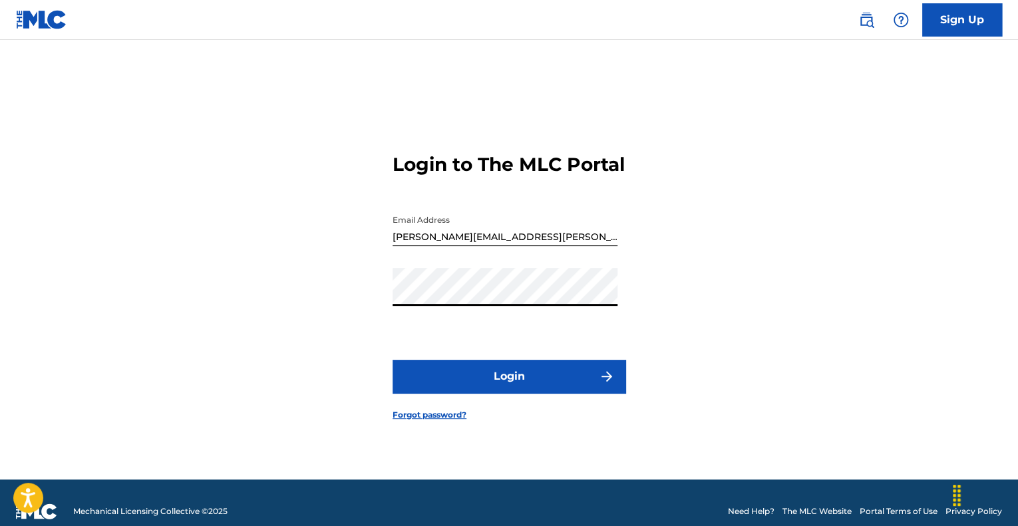
click at [392, 360] on button "Login" at bounding box center [508, 376] width 233 height 33
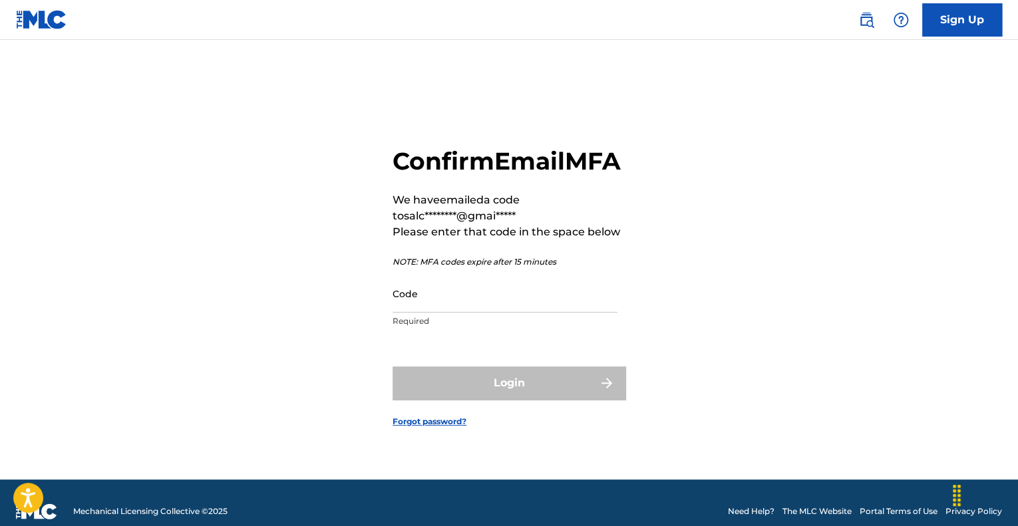
click at [541, 329] on div "Code Required" at bounding box center [504, 305] width 225 height 60
click at [540, 313] on input "Code" at bounding box center [504, 294] width 225 height 38
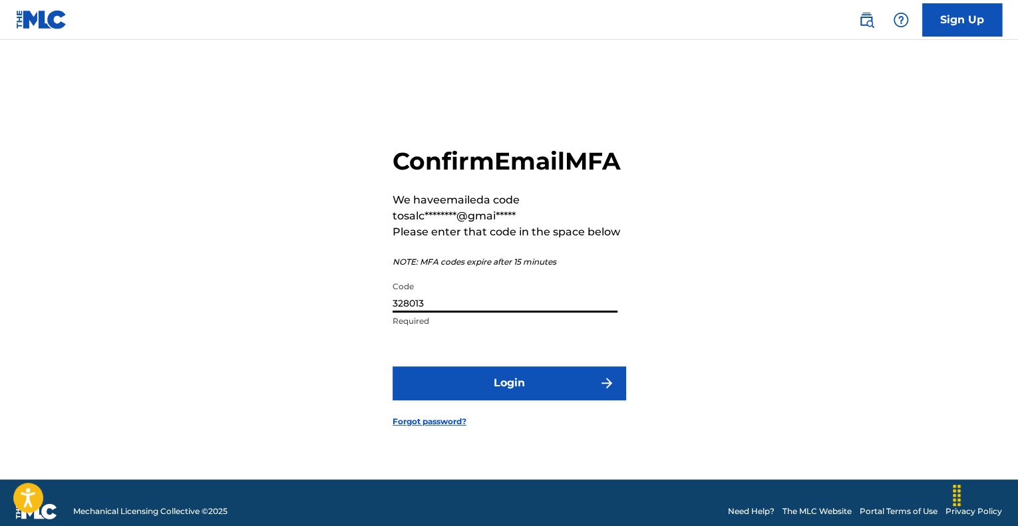
type input "328013"
click at [484, 394] on button "Login" at bounding box center [508, 382] width 233 height 33
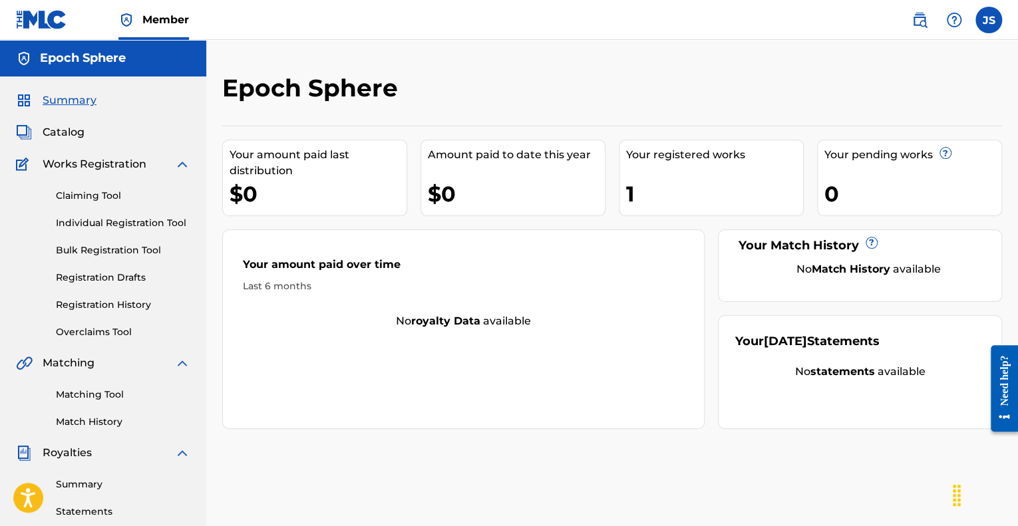
click at [53, 137] on span "Catalog" at bounding box center [64, 132] width 42 height 16
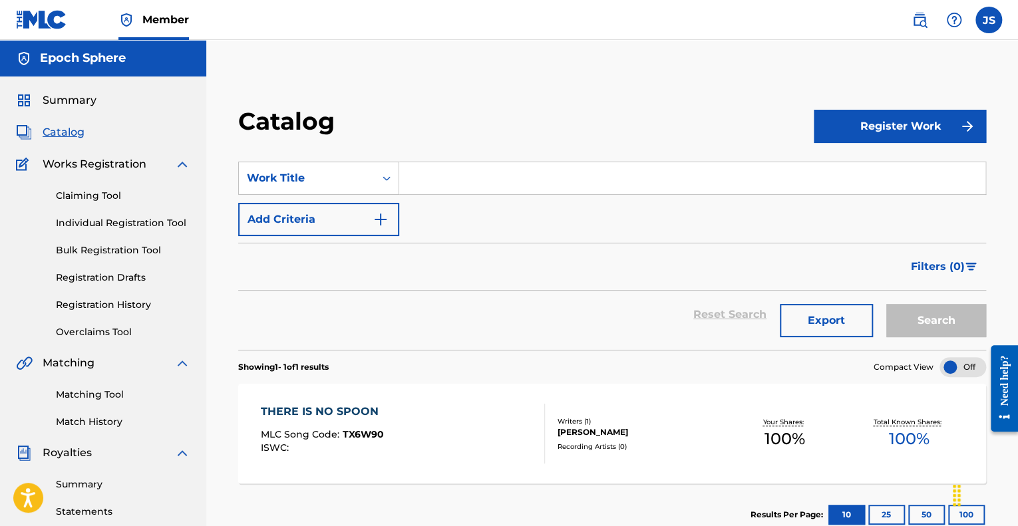
click at [923, 125] on button "Register Work" at bounding box center [899, 126] width 172 height 33
click at [838, 207] on link "By File Upload" at bounding box center [899, 202] width 172 height 32
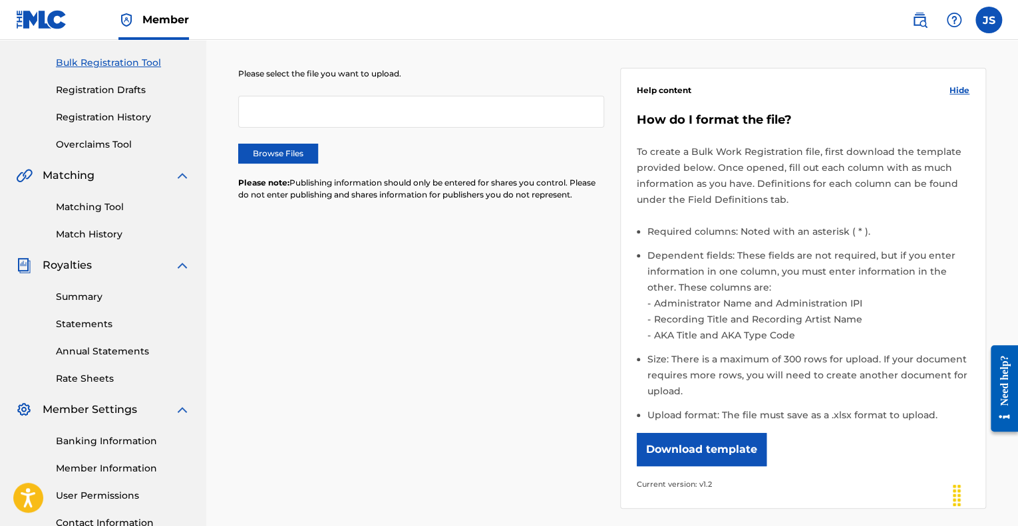
scroll to position [189, 0]
click at [716, 452] on button "Download template" at bounding box center [702, 448] width 130 height 33
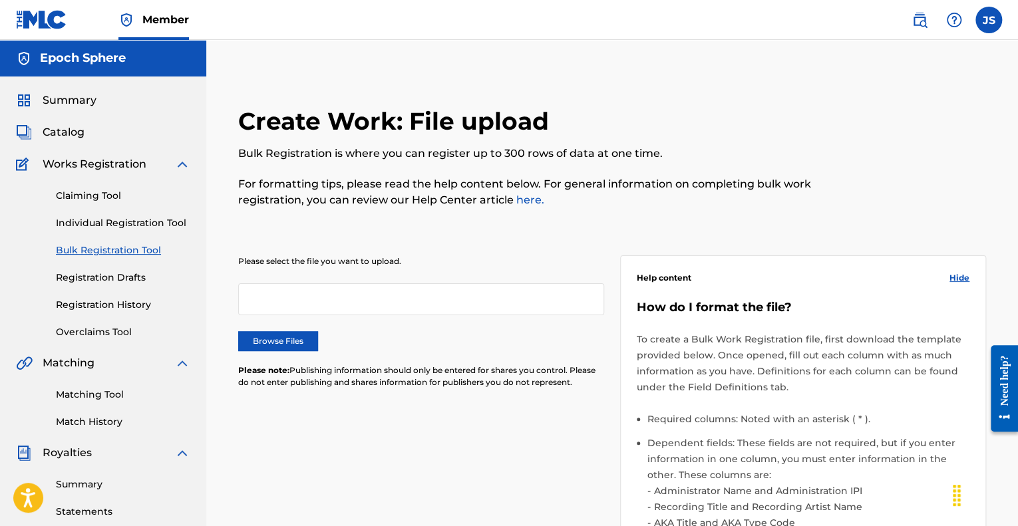
click at [111, 218] on link "Individual Registration Tool" at bounding box center [123, 223] width 134 height 14
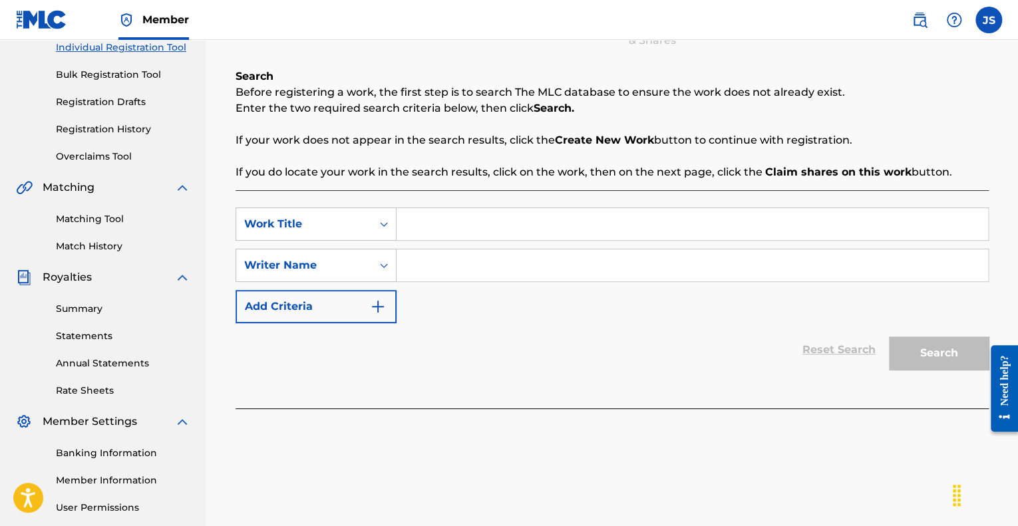
scroll to position [188, 0]
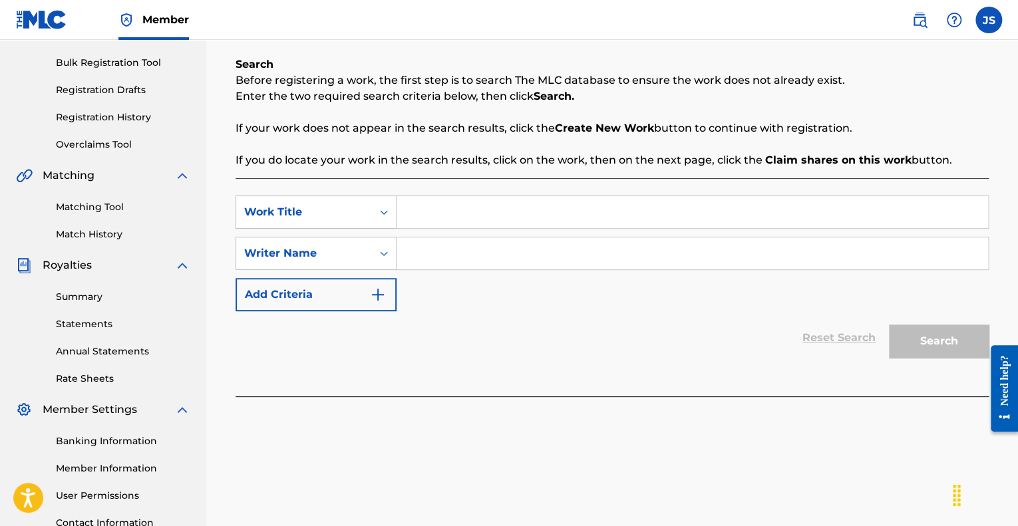
click at [497, 202] on input "Search Form" at bounding box center [691, 212] width 591 height 32
type input "The Blessing"
click at [449, 259] on input "Search Form" at bounding box center [691, 253] width 591 height 32
click at [381, 257] on icon "Search Form" at bounding box center [383, 253] width 13 height 13
click at [436, 251] on input "Search Form" at bounding box center [691, 253] width 591 height 32
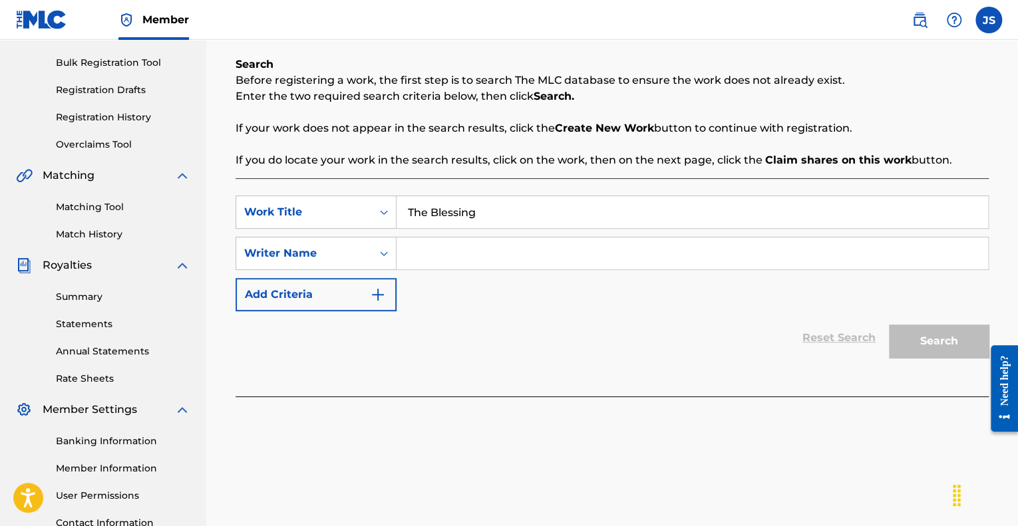
click at [436, 251] on input "Search Form" at bounding box center [691, 253] width 591 height 32
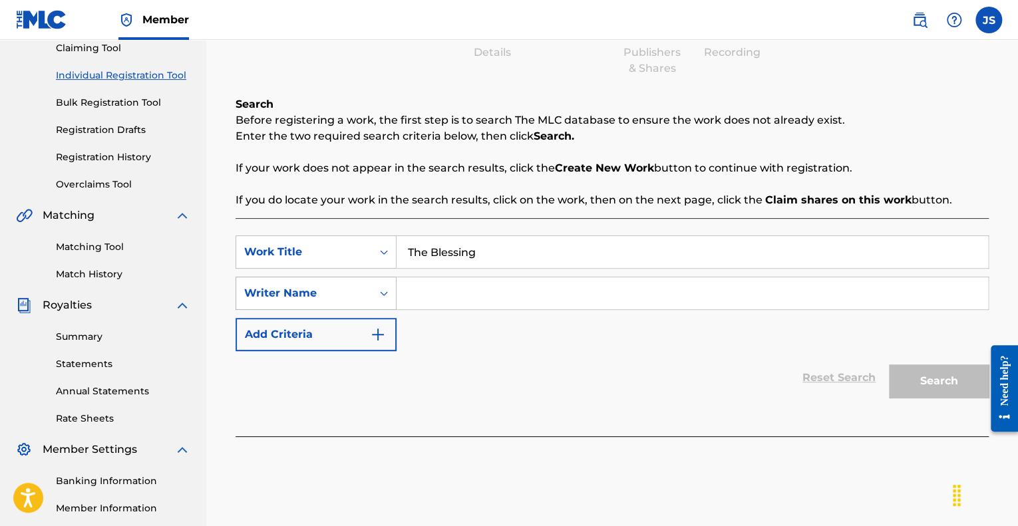
click at [373, 292] on div "Search Form" at bounding box center [384, 293] width 24 height 24
click at [486, 283] on input "Search Form" at bounding box center [691, 293] width 591 height 32
type input "S"
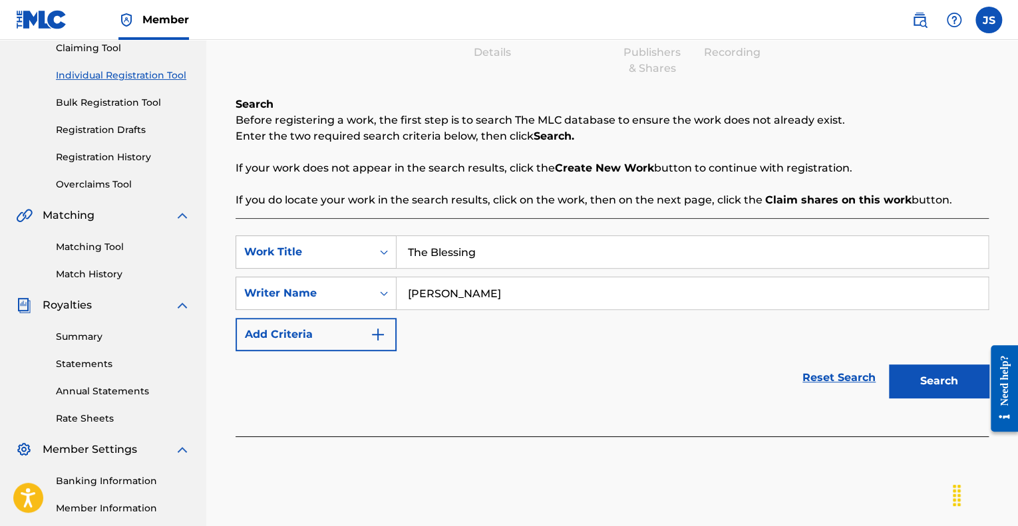
click at [905, 372] on button "Search" at bounding box center [939, 380] width 100 height 33
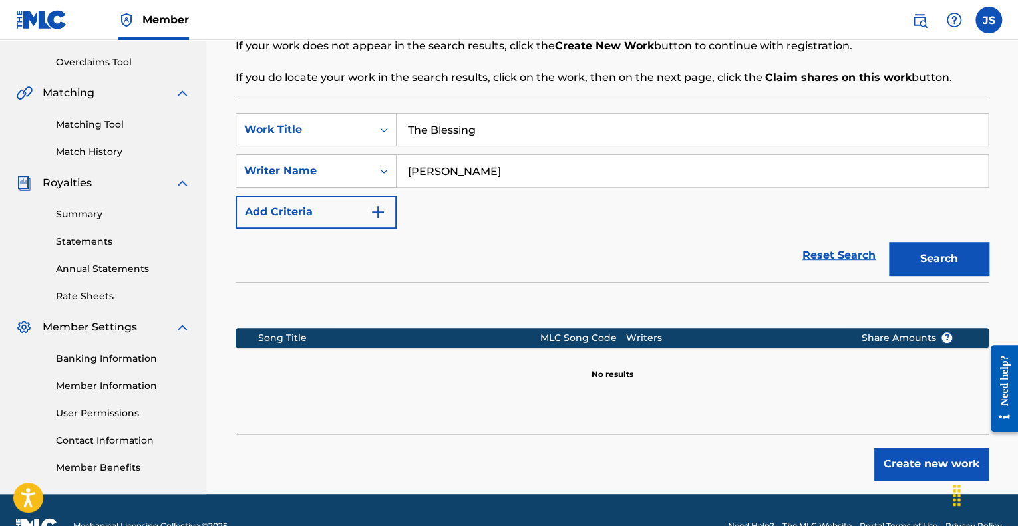
scroll to position [269, 0]
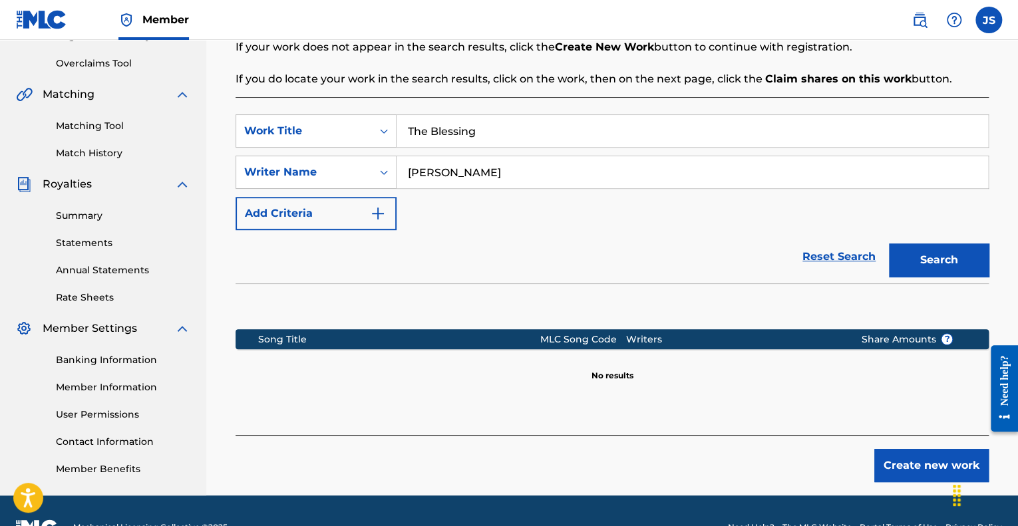
click at [517, 175] on input "[PERSON_NAME]" at bounding box center [691, 172] width 591 height 32
type input "[PERSON_NAME]"
click at [935, 261] on button "Search" at bounding box center [939, 259] width 100 height 33
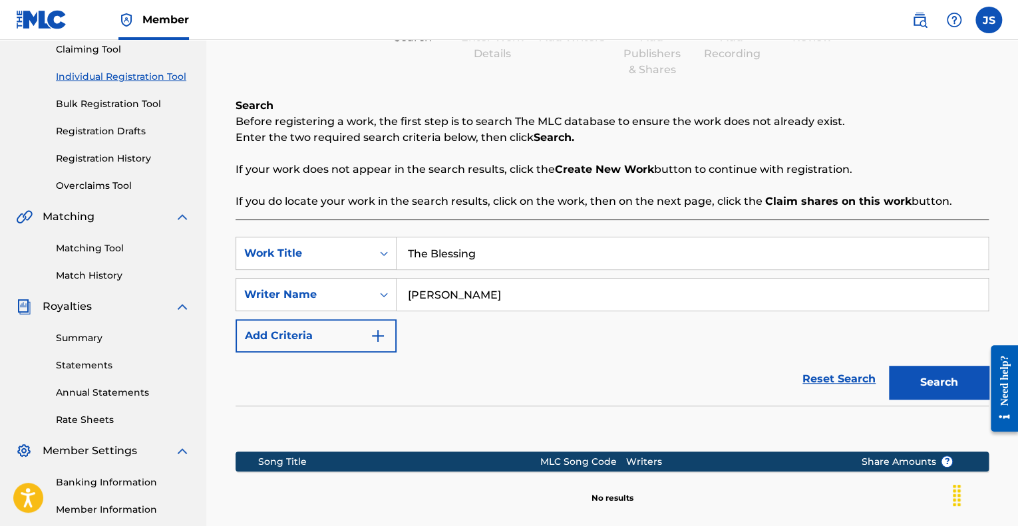
scroll to position [301, 0]
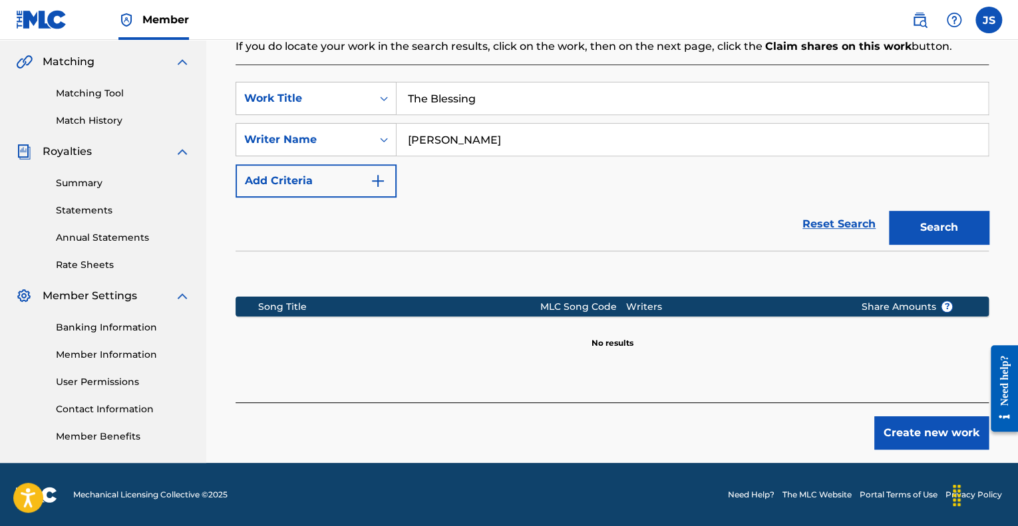
click at [896, 435] on button "Create new work" at bounding box center [931, 432] width 114 height 33
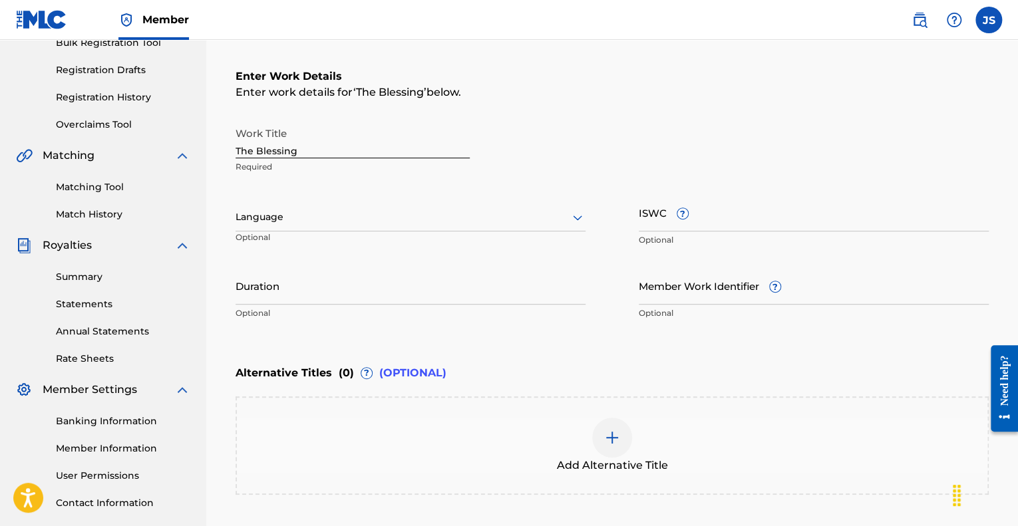
scroll to position [208, 0]
click at [486, 231] on div "Language Optional" at bounding box center [410, 223] width 350 height 60
click at [479, 223] on div at bounding box center [410, 216] width 350 height 17
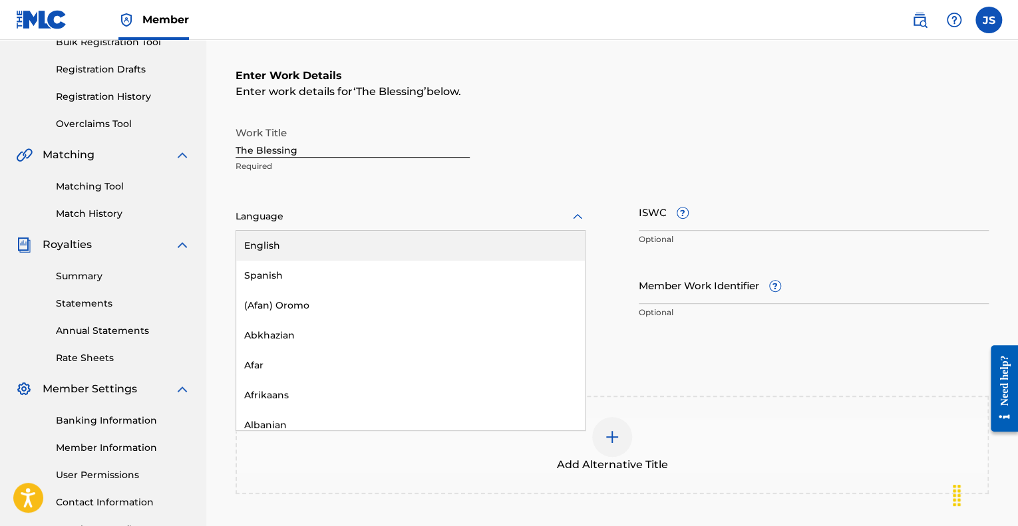
click at [341, 245] on div "English" at bounding box center [410, 246] width 349 height 30
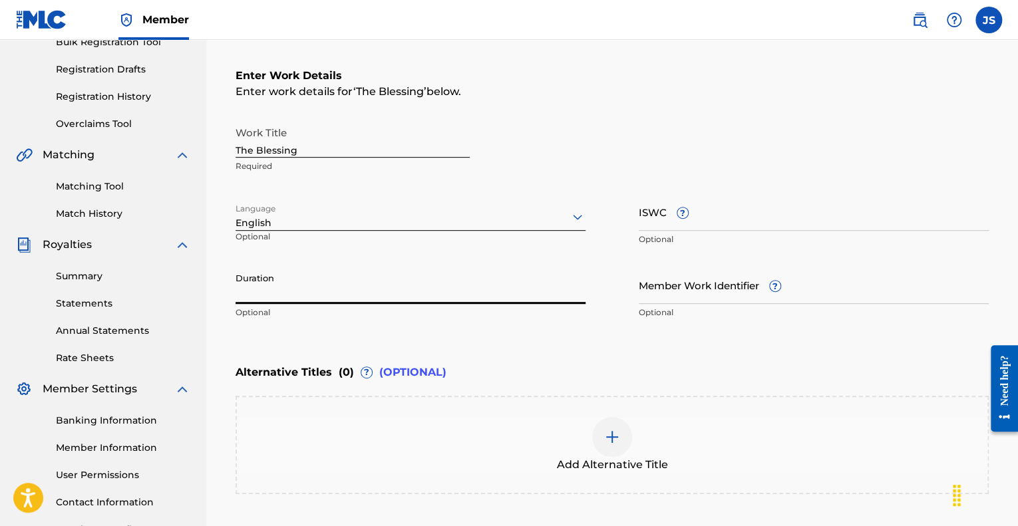
click at [363, 281] on input "Duration" at bounding box center [410, 285] width 350 height 38
click at [392, 281] on input "Duration" at bounding box center [410, 285] width 350 height 38
type input "03:22"
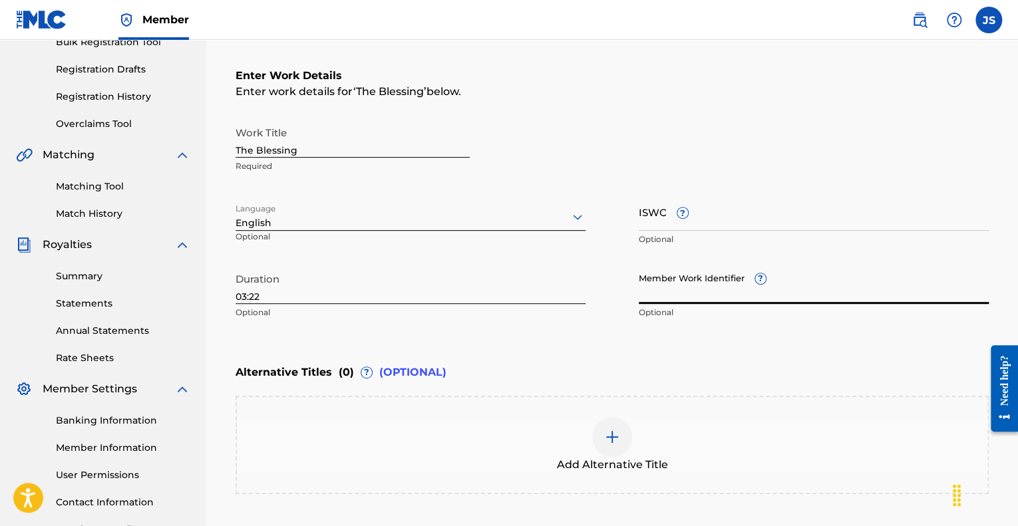
click at [845, 292] on input "Member Work Identifier ?" at bounding box center [814, 285] width 350 height 38
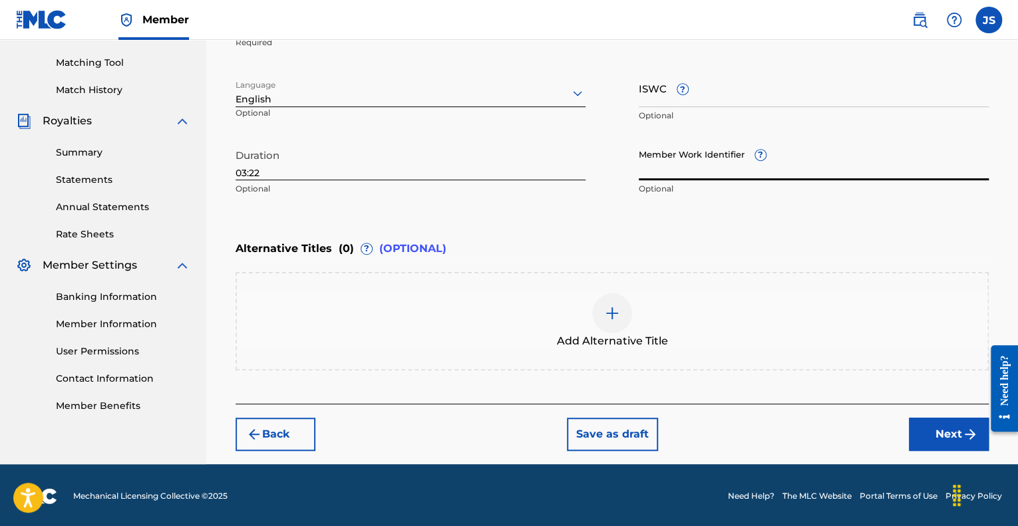
scroll to position [331, 0]
click at [950, 427] on button "Next" at bounding box center [949, 434] width 80 height 33
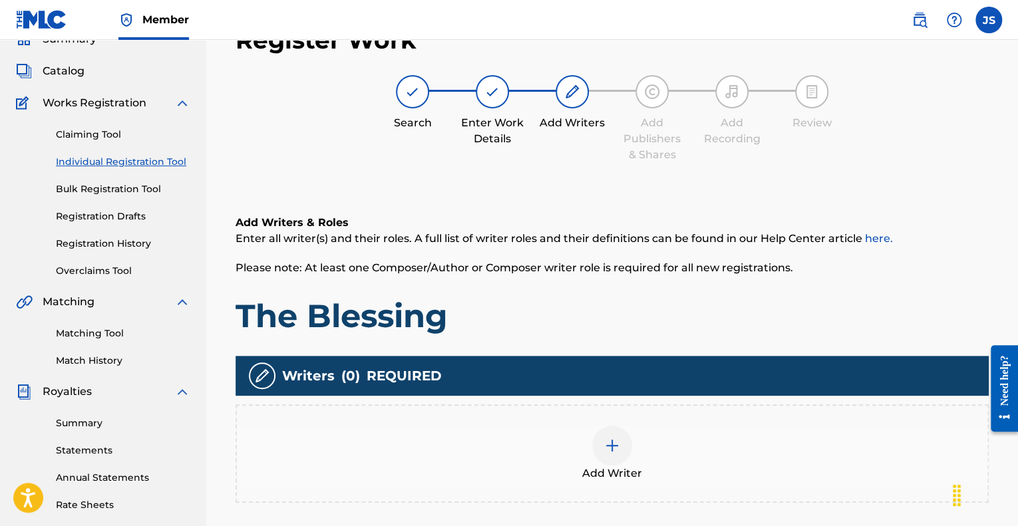
scroll to position [60, 0]
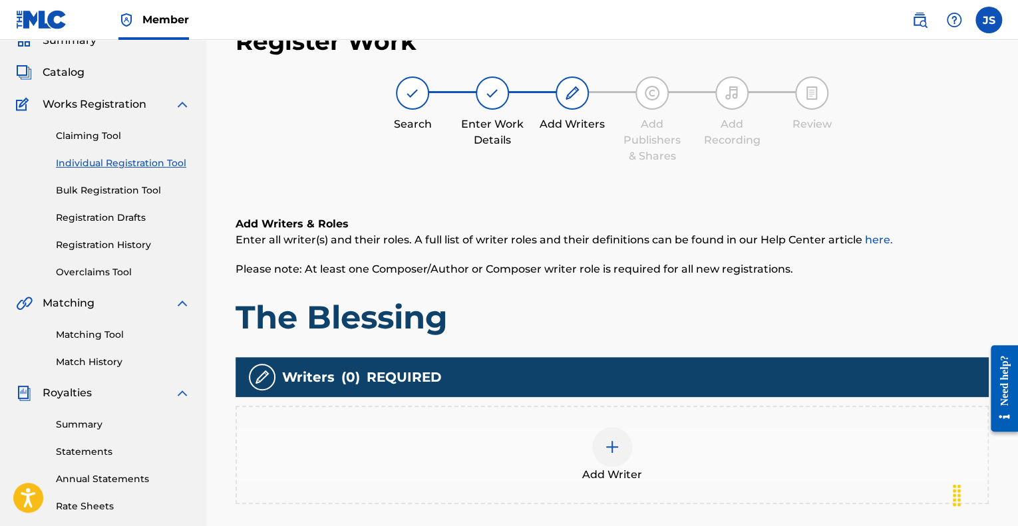
click at [921, 420] on div "Add Writer" at bounding box center [611, 455] width 753 height 98
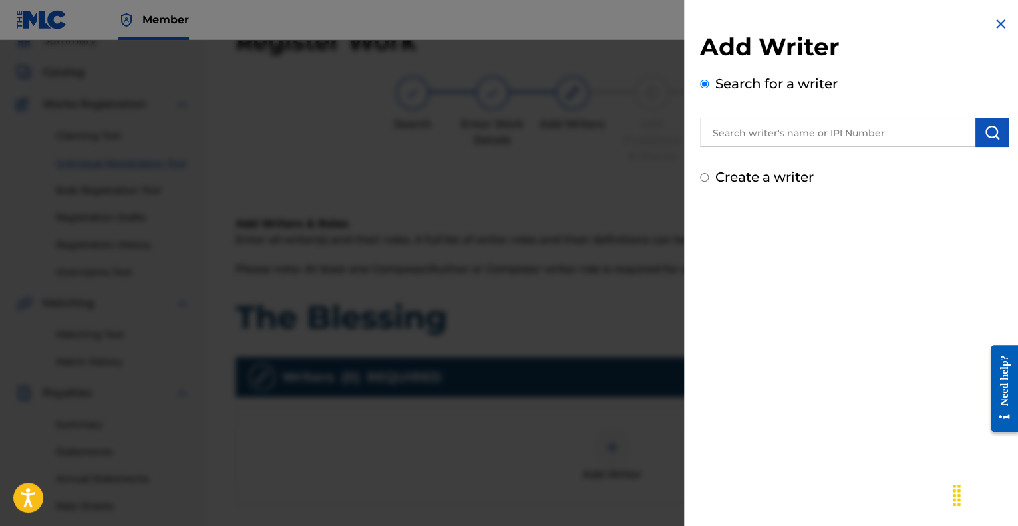
click at [843, 130] on input "text" at bounding box center [837, 132] width 275 height 29
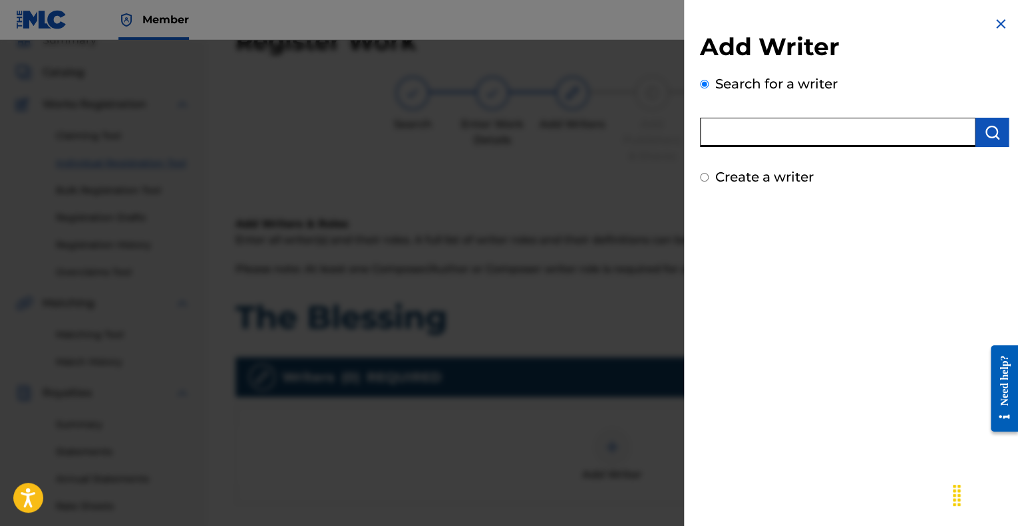
paste input "1291362161"
type input "1291362161"
click at [976, 144] on button "submit" at bounding box center [991, 132] width 33 height 29
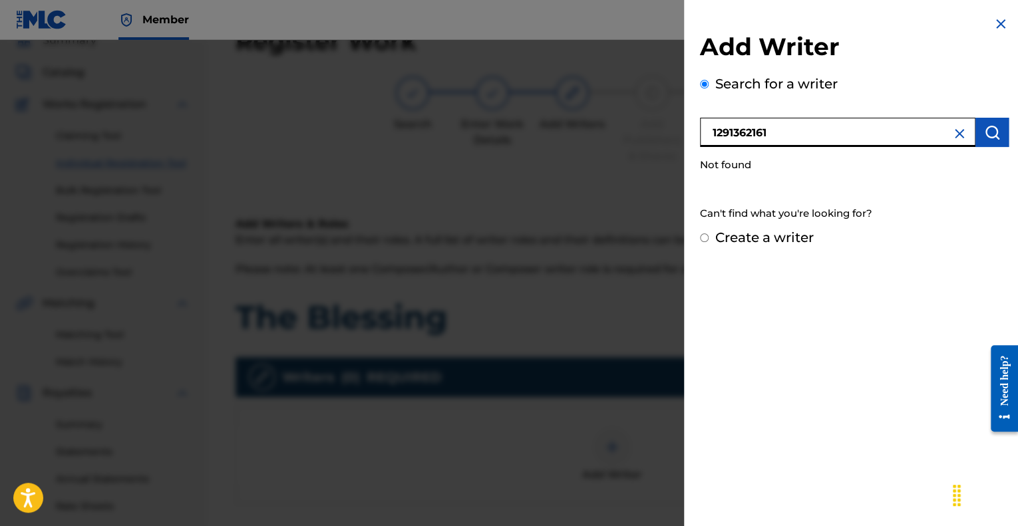
click at [830, 134] on input "1291362161" at bounding box center [837, 132] width 275 height 29
click at [955, 130] on img at bounding box center [959, 134] width 16 height 16
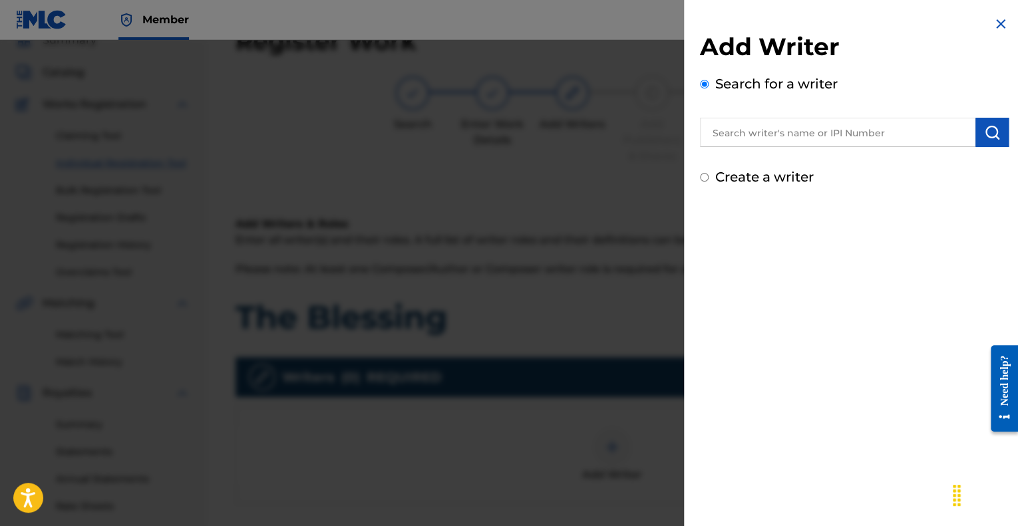
click at [883, 133] on input "text" at bounding box center [837, 132] width 275 height 29
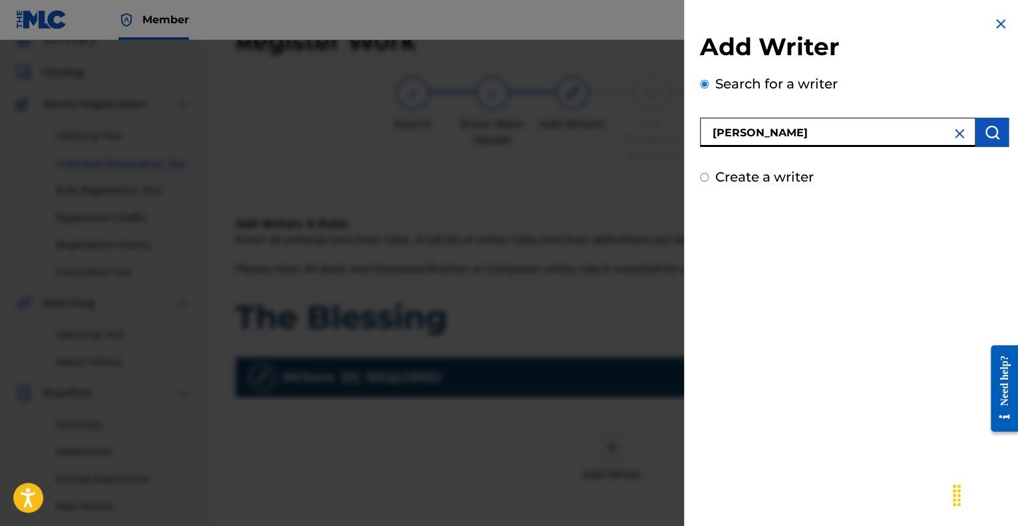
type input "[PERSON_NAME]"
click at [987, 136] on img "submit" at bounding box center [992, 132] width 16 height 16
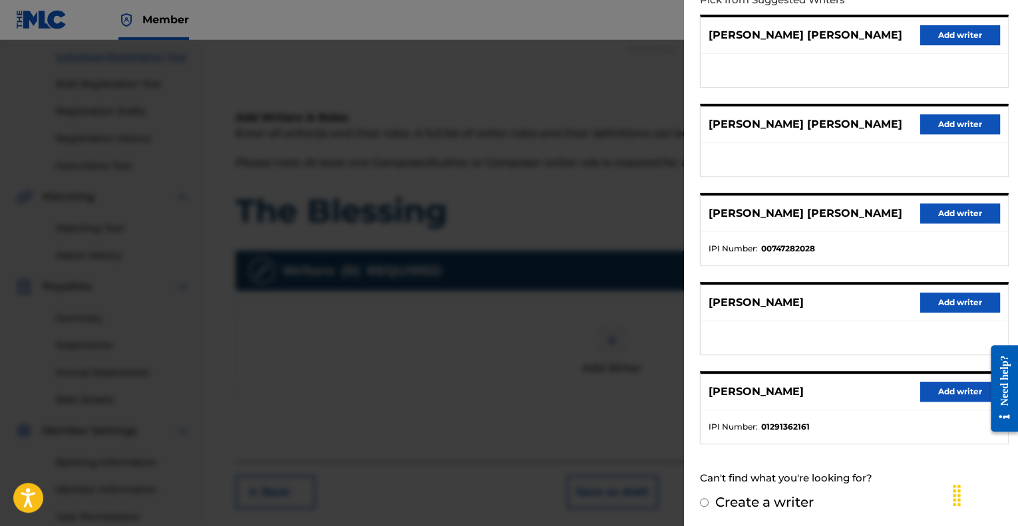
scroll to position [168, 0]
click at [933, 385] on button "Add writer" at bounding box center [960, 392] width 80 height 20
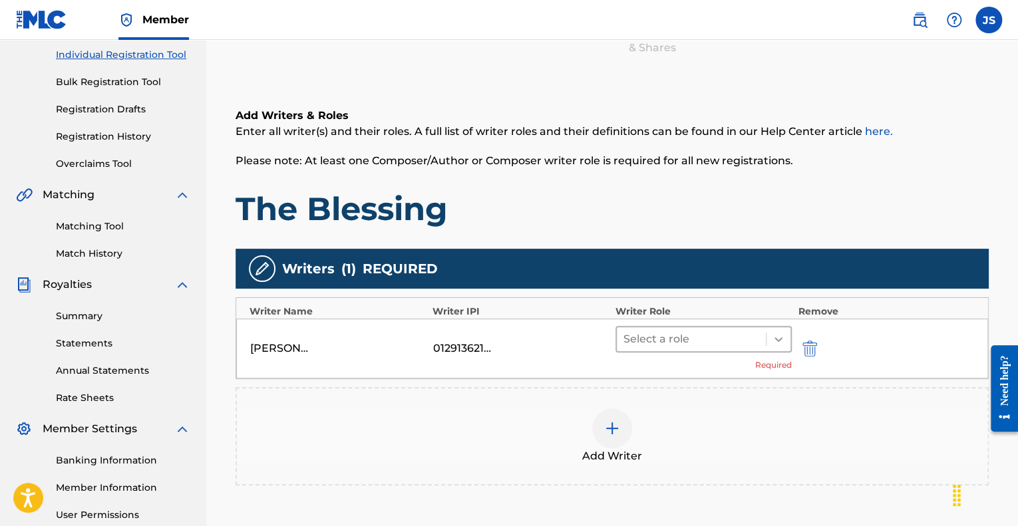
click at [776, 341] on icon at bounding box center [778, 339] width 13 height 13
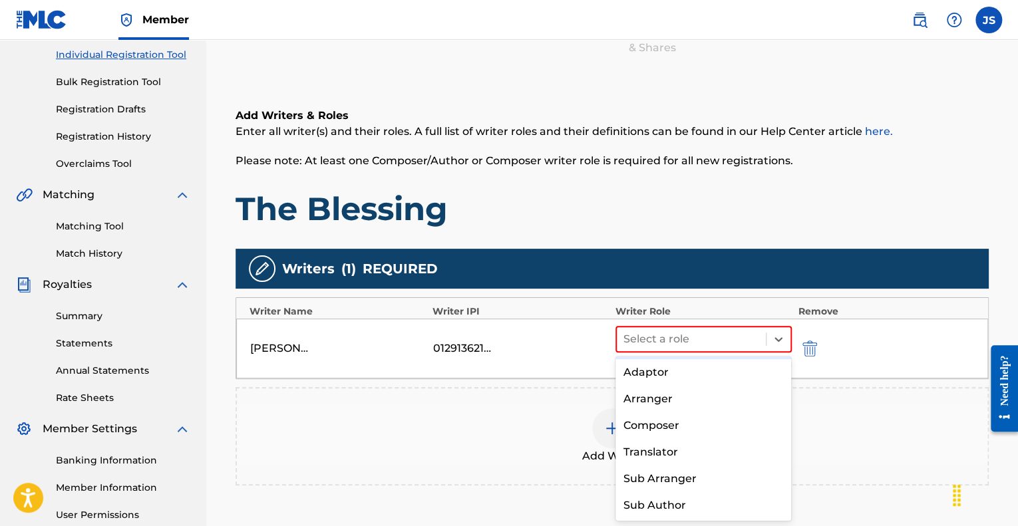
scroll to position [0, 0]
click at [660, 370] on div "Composer/Author" at bounding box center [703, 372] width 176 height 27
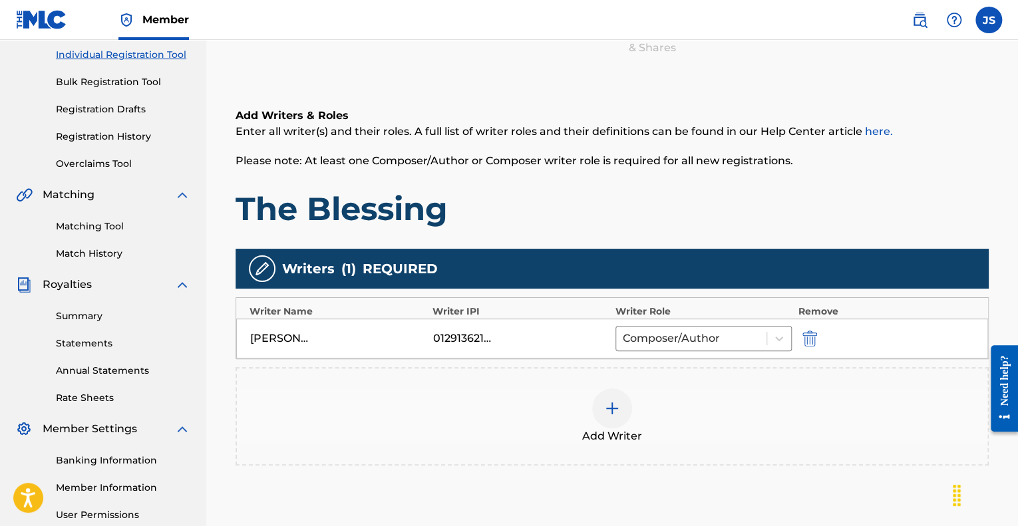
scroll to position [298, 0]
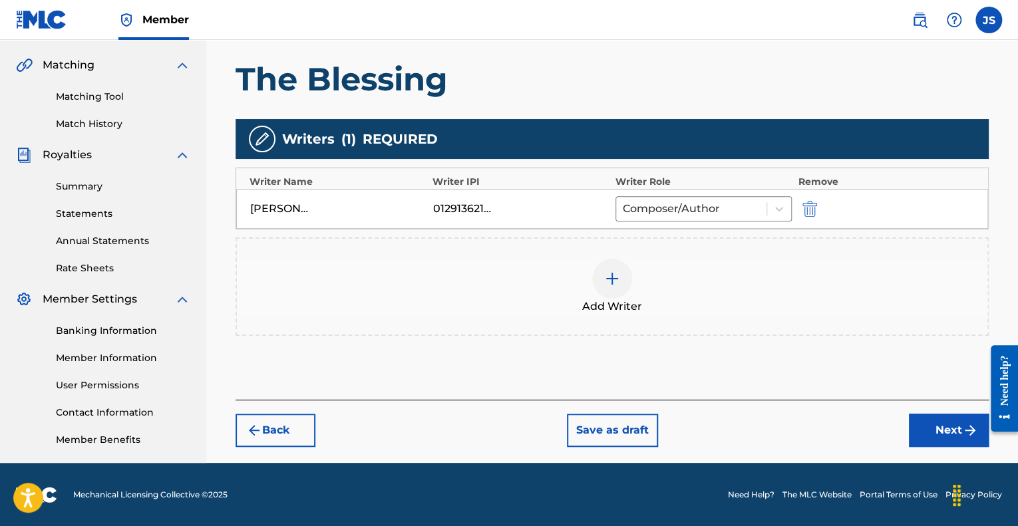
click at [931, 419] on button "Next" at bounding box center [949, 430] width 80 height 33
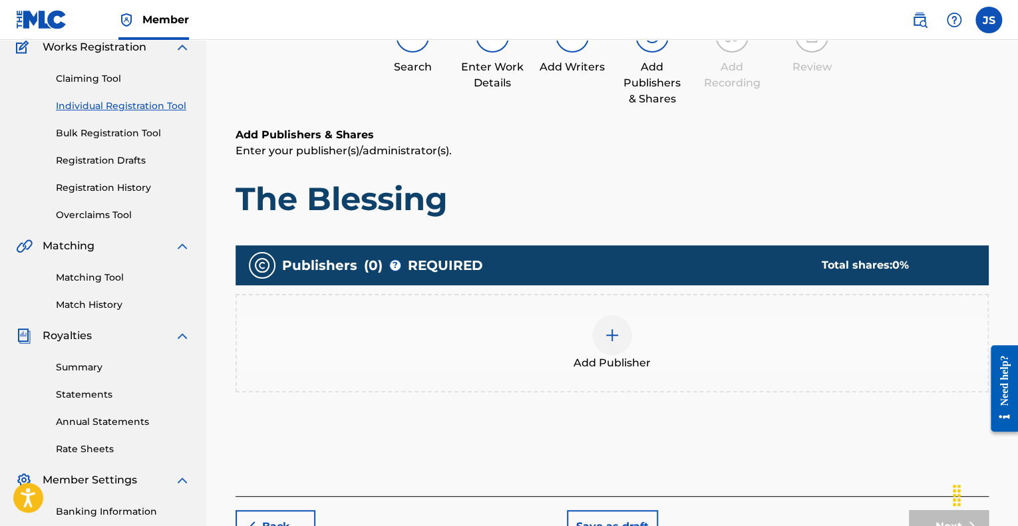
scroll to position [60, 0]
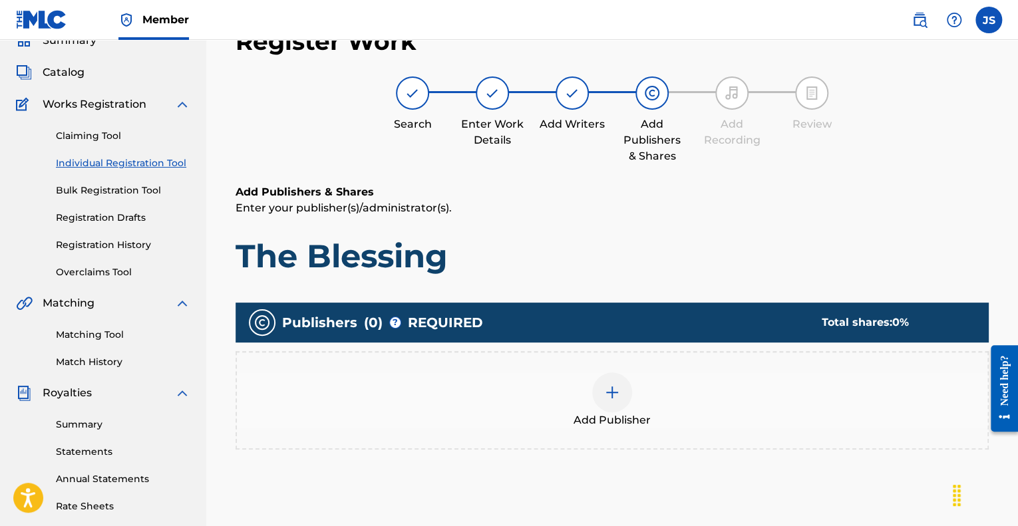
click at [607, 396] on img at bounding box center [612, 392] width 16 height 16
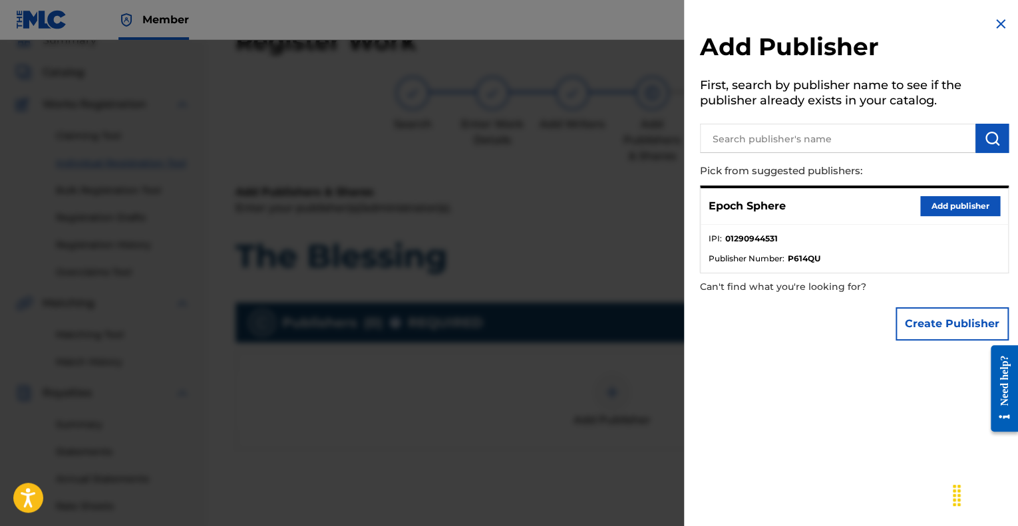
click at [952, 202] on button "Add publisher" at bounding box center [960, 206] width 80 height 20
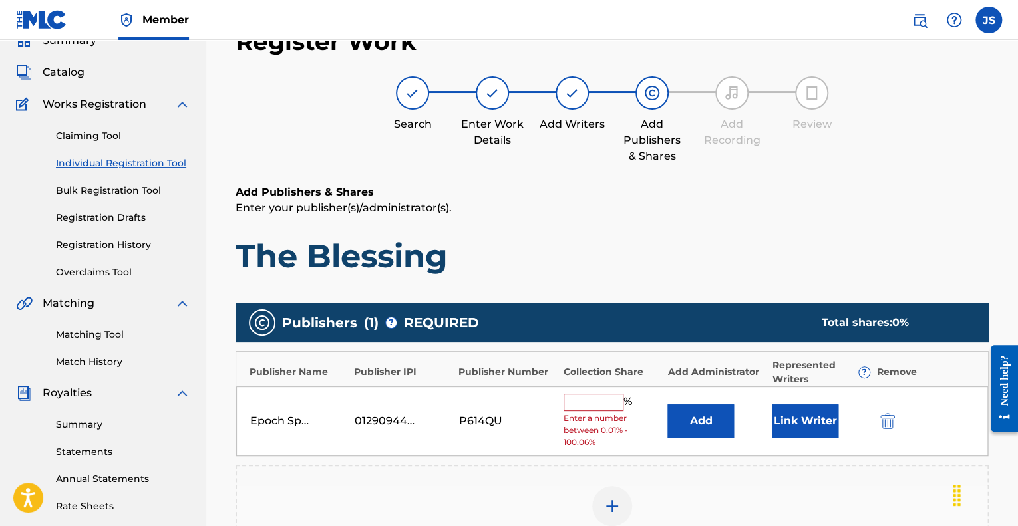
click at [601, 399] on input "text" at bounding box center [593, 402] width 60 height 17
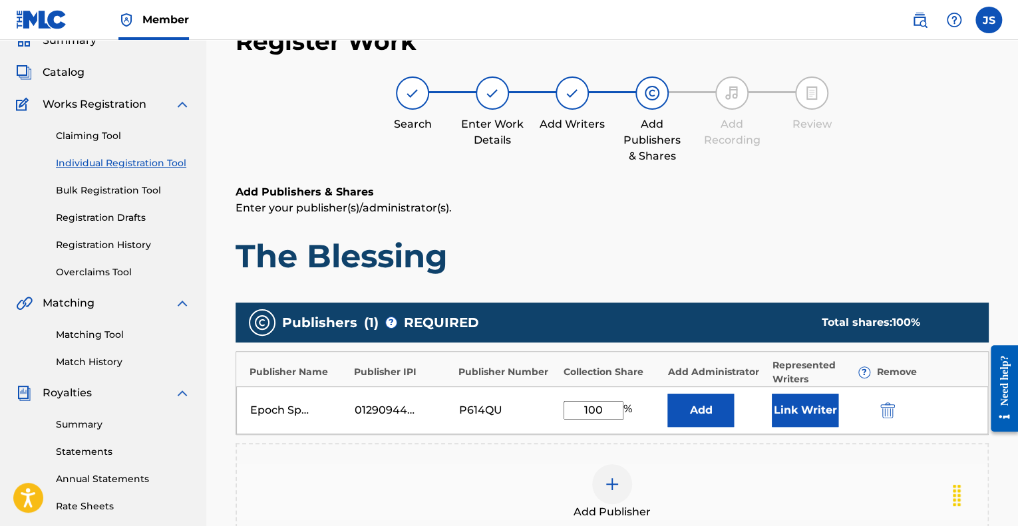
type input "100"
click at [757, 481] on div "Add Publisher" at bounding box center [612, 492] width 750 height 56
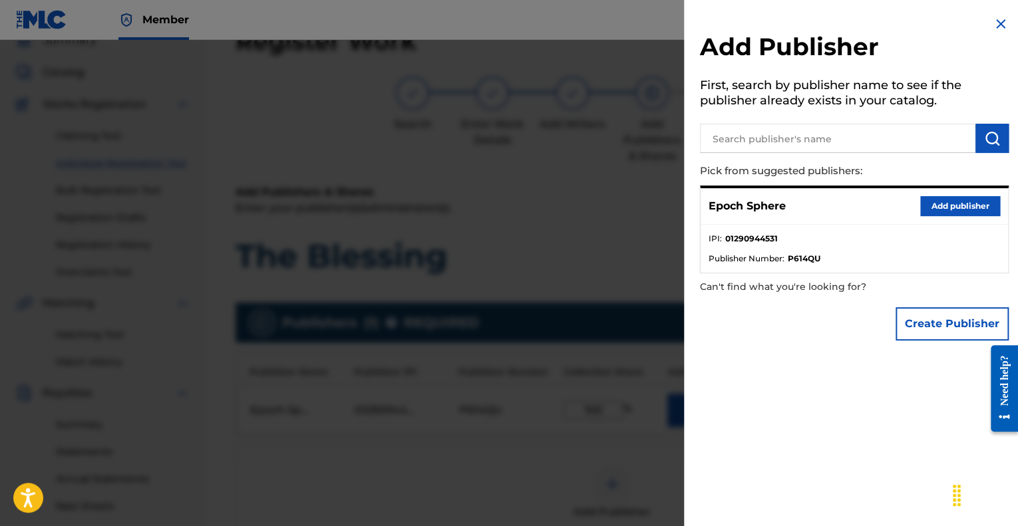
click at [994, 23] on img at bounding box center [1000, 24] width 16 height 16
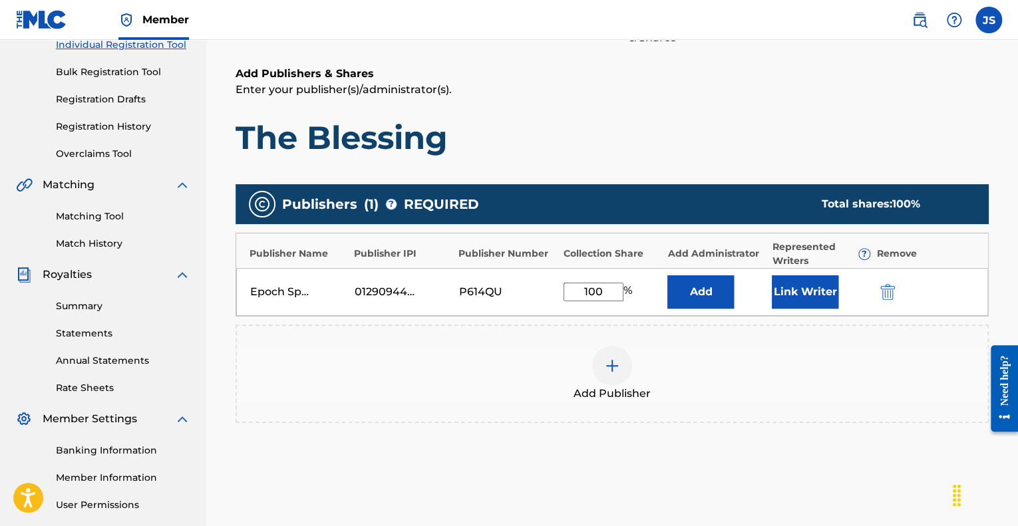
scroll to position [188, 0]
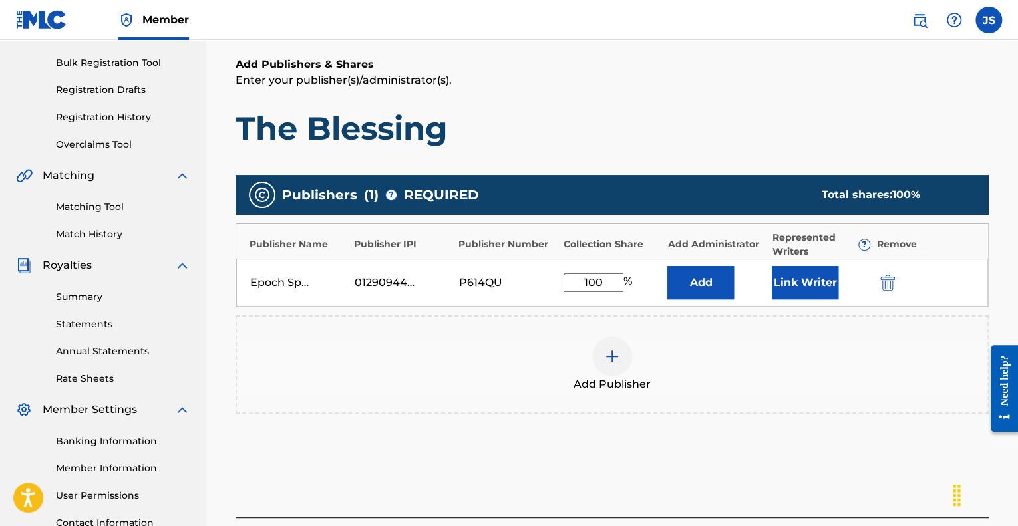
click at [809, 289] on button "Link Writer" at bounding box center [805, 282] width 67 height 33
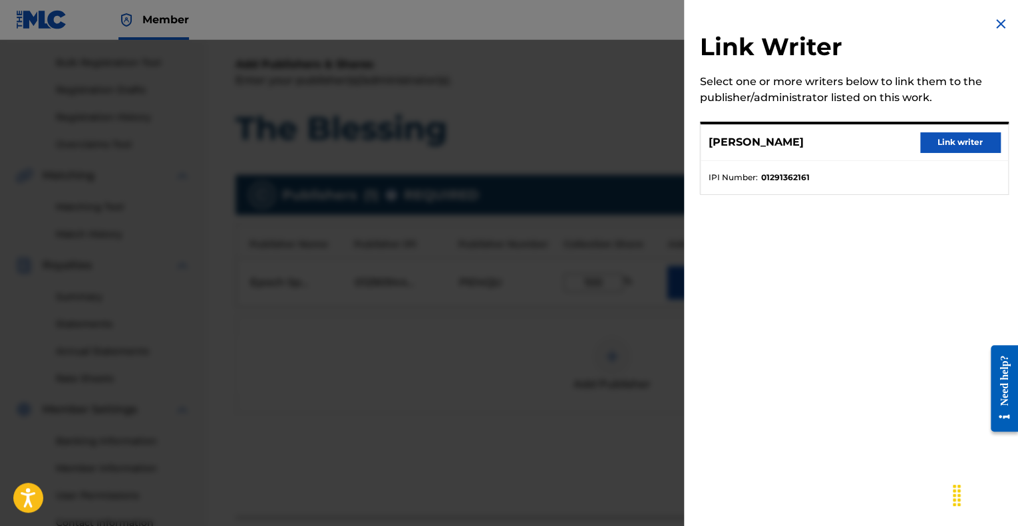
click at [949, 138] on button "Link writer" at bounding box center [960, 142] width 80 height 20
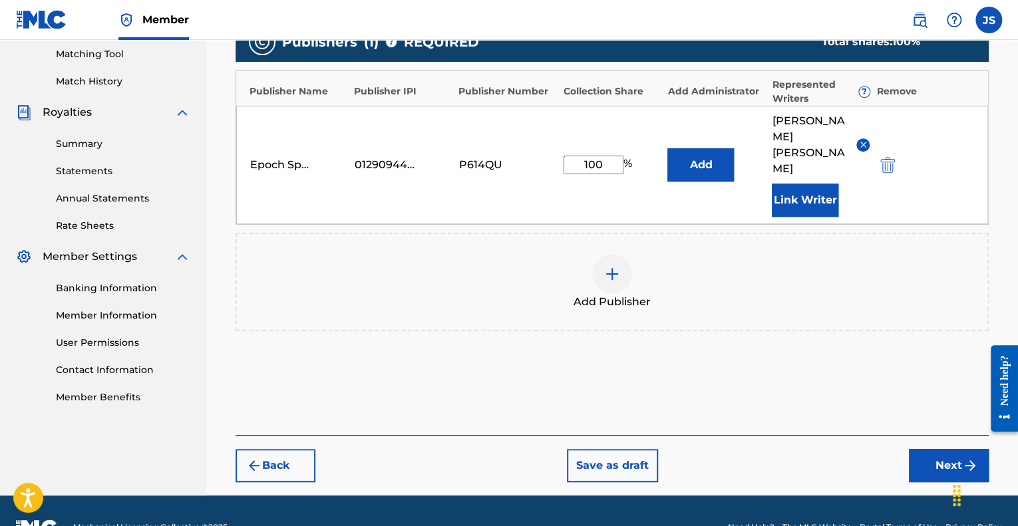
scroll to position [340, 0]
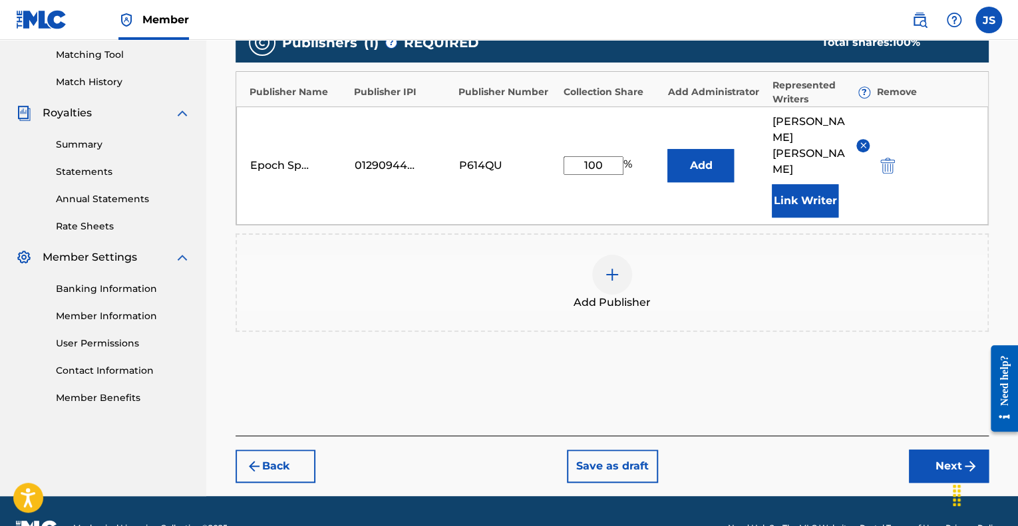
click at [900, 440] on div "Back Save as draft Next" at bounding box center [611, 459] width 753 height 47
click at [915, 450] on button "Next" at bounding box center [949, 466] width 80 height 33
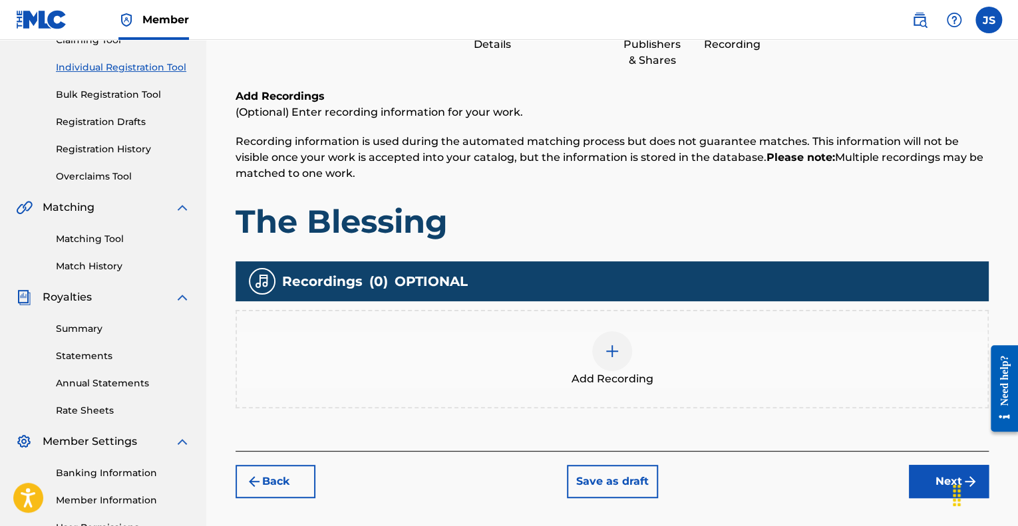
scroll to position [211, 0]
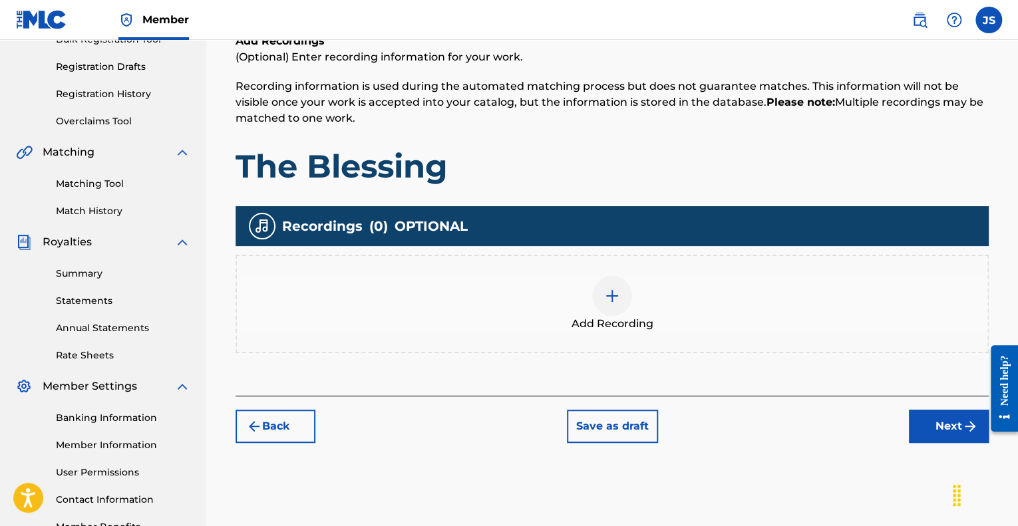
click at [614, 297] on img at bounding box center [612, 296] width 16 height 16
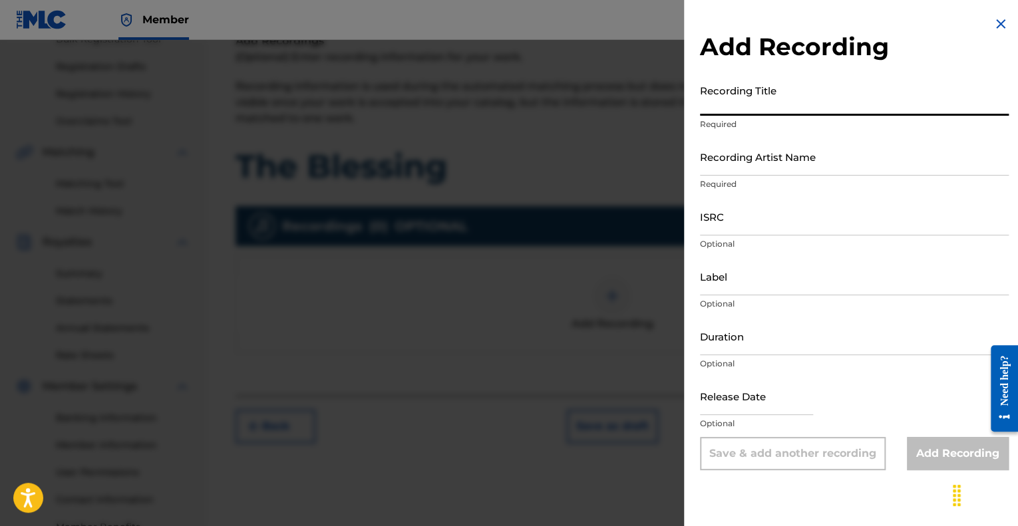
click at [772, 97] on input "Recording Title" at bounding box center [854, 97] width 309 height 38
type input "The Blessing"
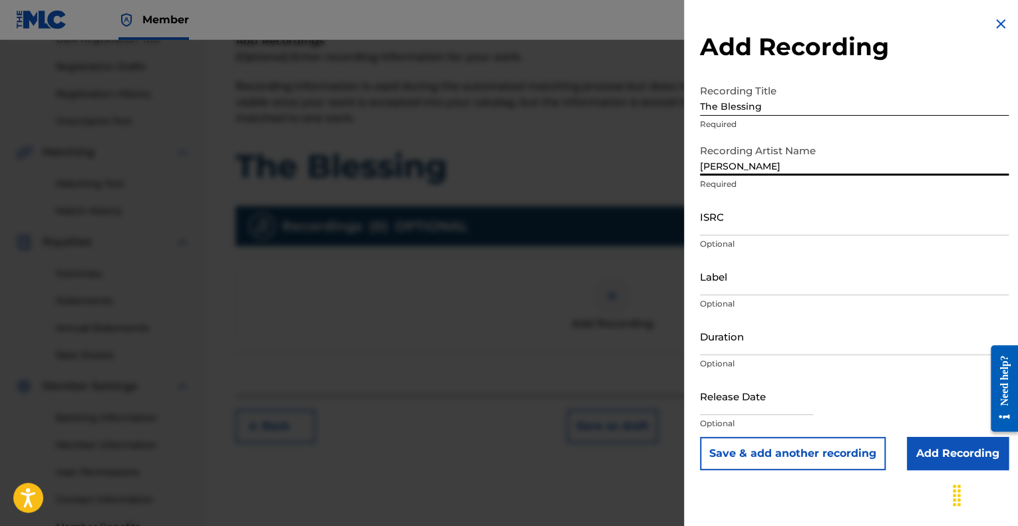
type input "[PERSON_NAME]"
paste input "QT54M2500002"
type input "QT54M2500002"
click at [758, 279] on input "Label" at bounding box center [854, 276] width 309 height 38
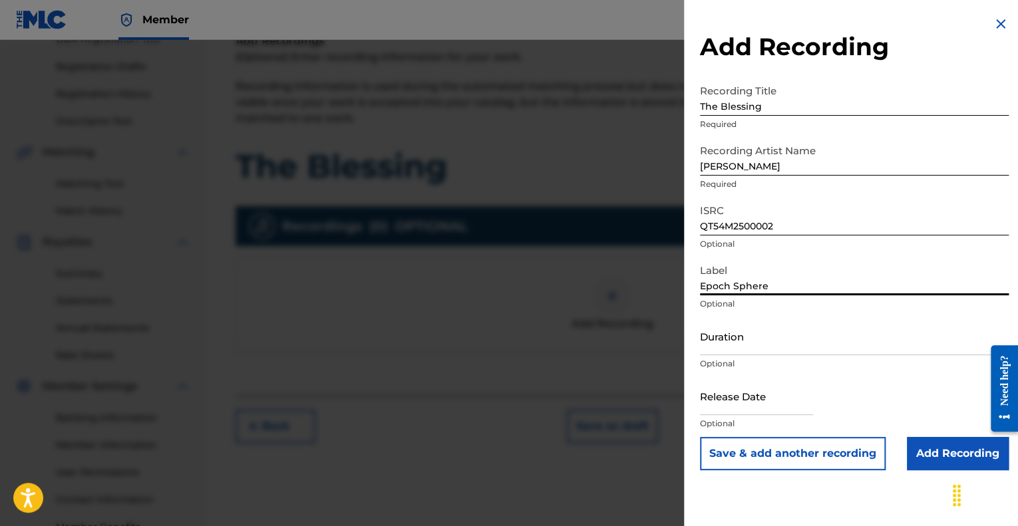
type input "Epoch Sphere"
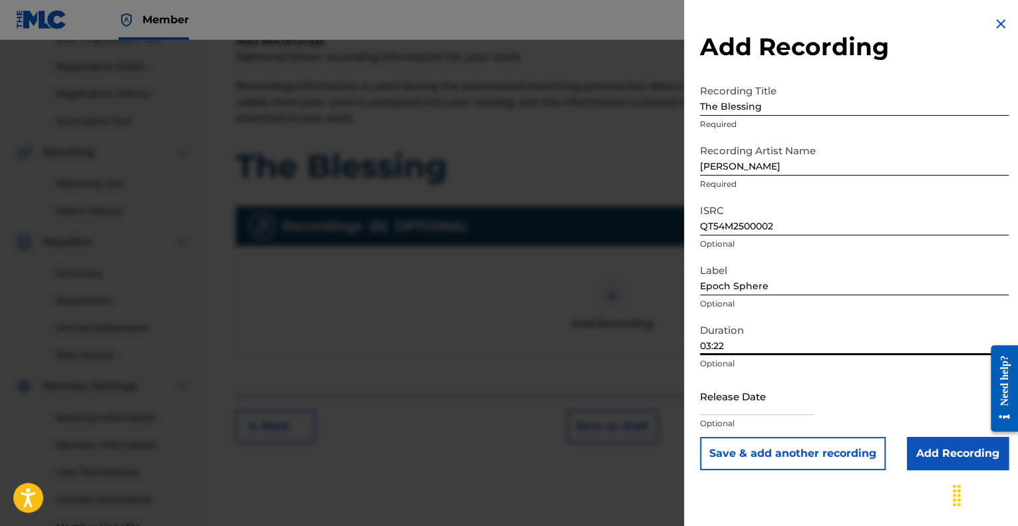
type input "03:22"
click at [753, 404] on input "text" at bounding box center [756, 396] width 113 height 38
select select "7"
select select "2025"
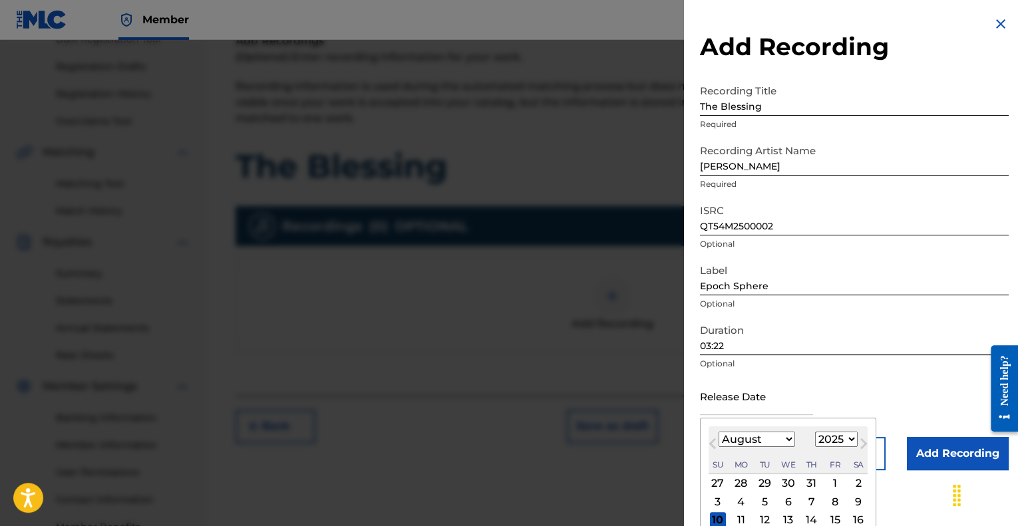
scroll to position [83, 0]
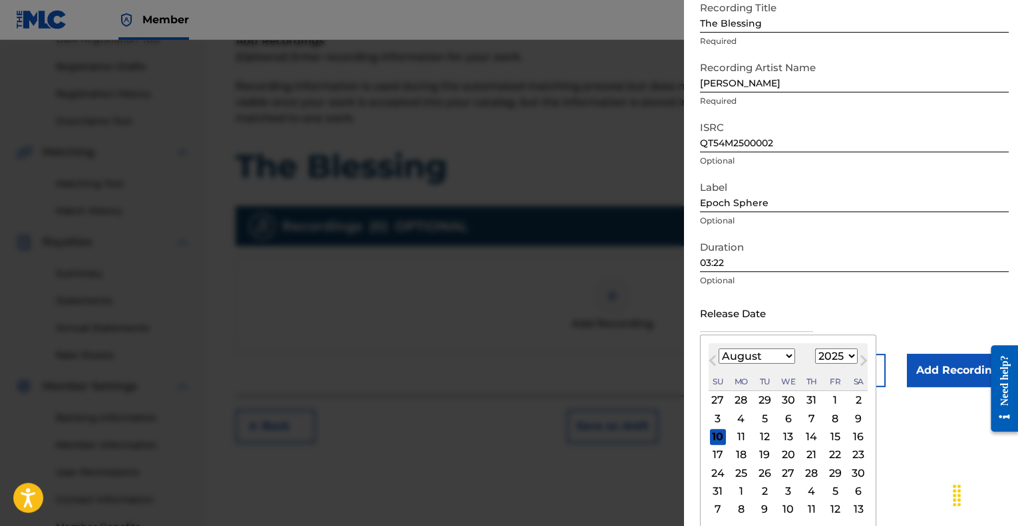
click at [710, 353] on button "Previous Month" at bounding box center [712, 363] width 21 height 21
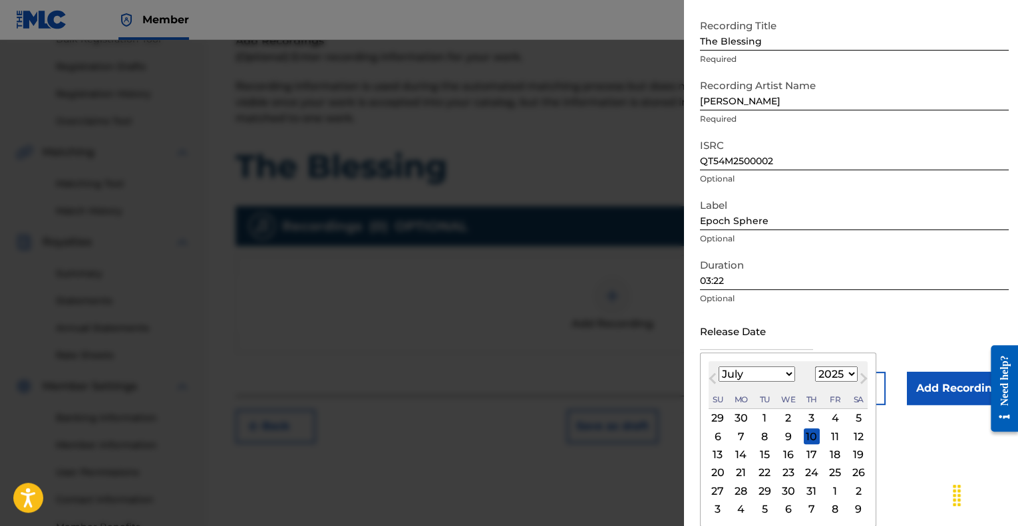
click at [710, 353] on div "[DATE] Previous Month Next Month July [DATE] February March April May June July…" at bounding box center [788, 440] width 176 height 174
click at [714, 374] on span "Previous Month" at bounding box center [714, 380] width 0 height 20
select select "5"
click at [834, 414] on div "6" at bounding box center [835, 418] width 16 height 16
type input "[DATE]"
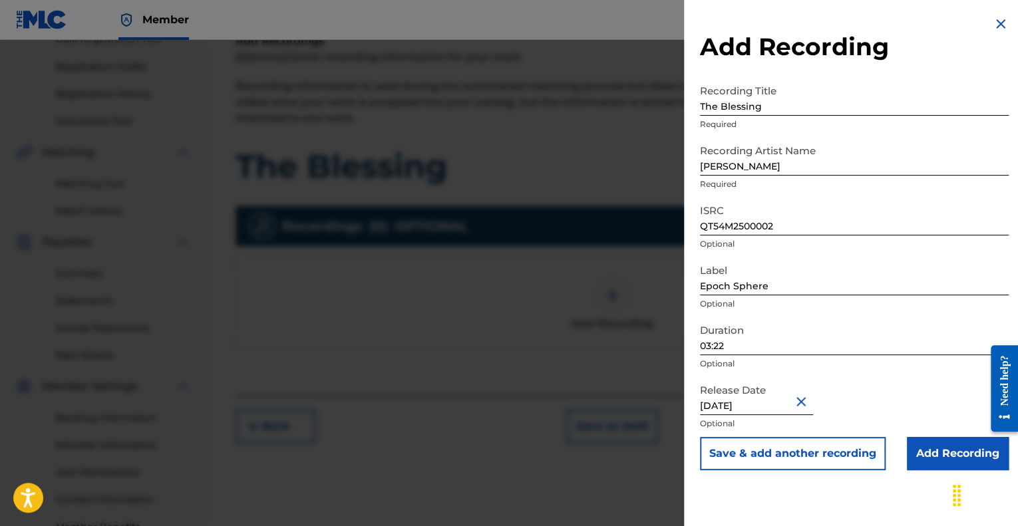
scroll to position [0, 0]
click at [945, 451] on input "Add Recording" at bounding box center [958, 453] width 102 height 33
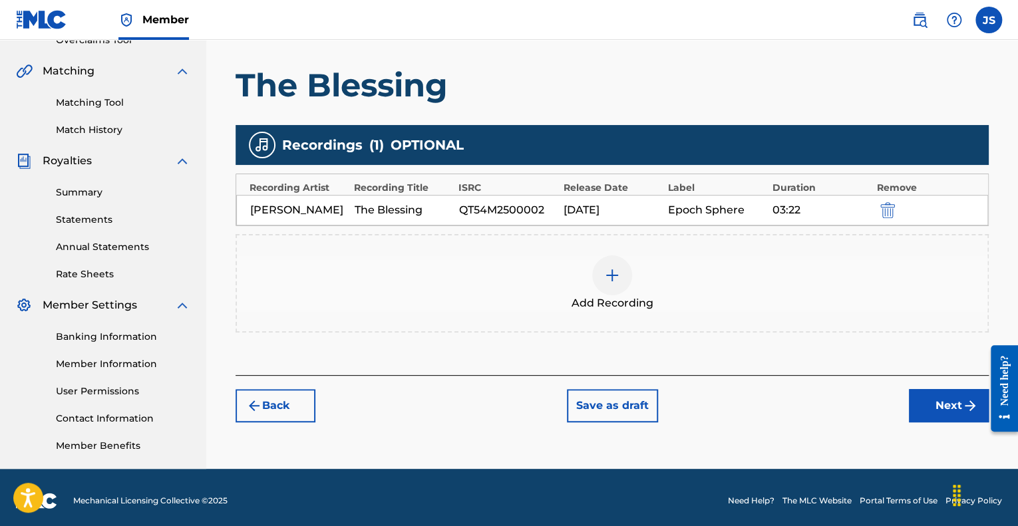
scroll to position [298, 0]
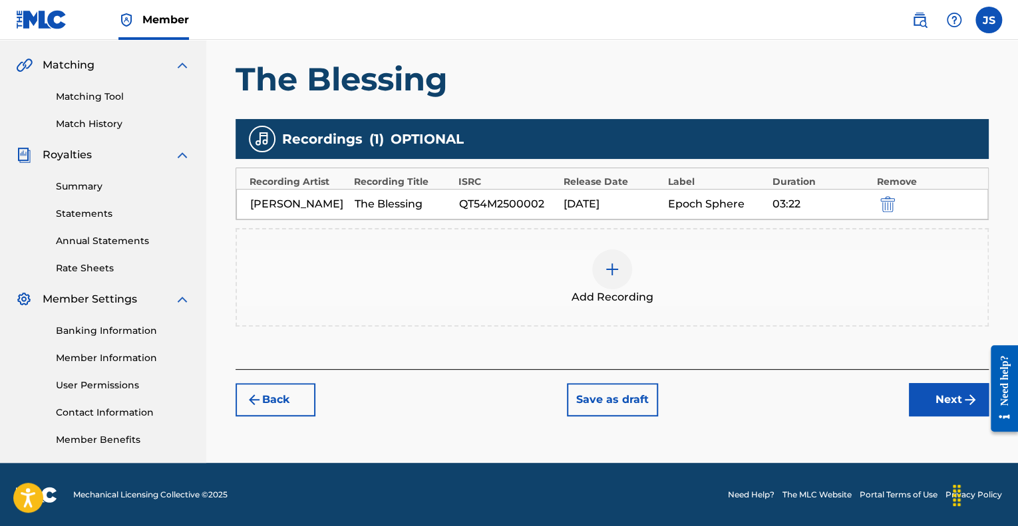
click at [932, 388] on button "Next" at bounding box center [949, 399] width 80 height 33
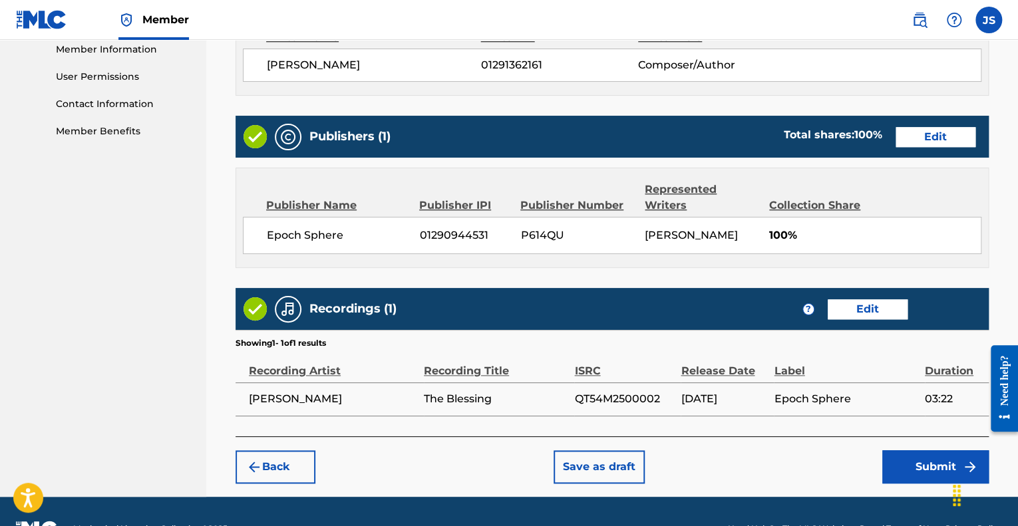
scroll to position [639, 0]
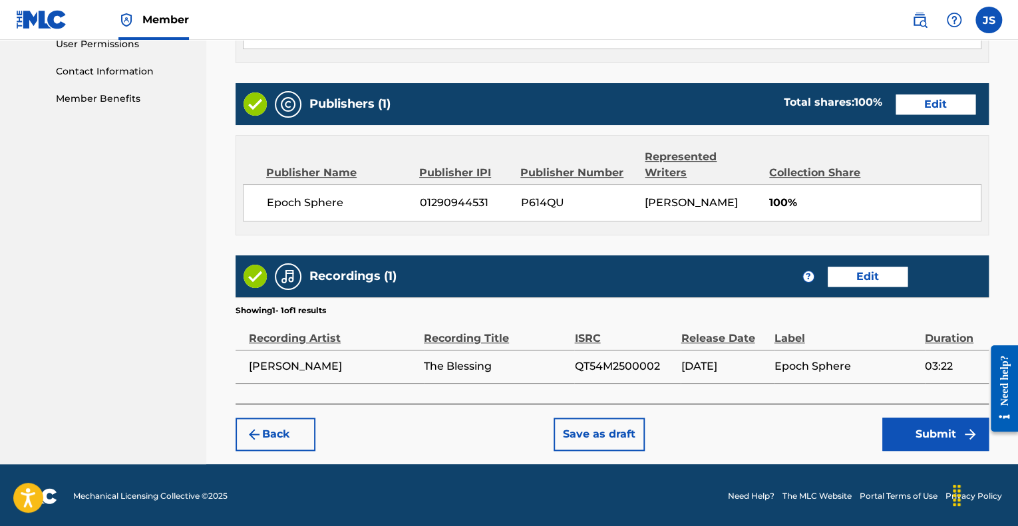
click at [893, 431] on button "Submit" at bounding box center [935, 434] width 106 height 33
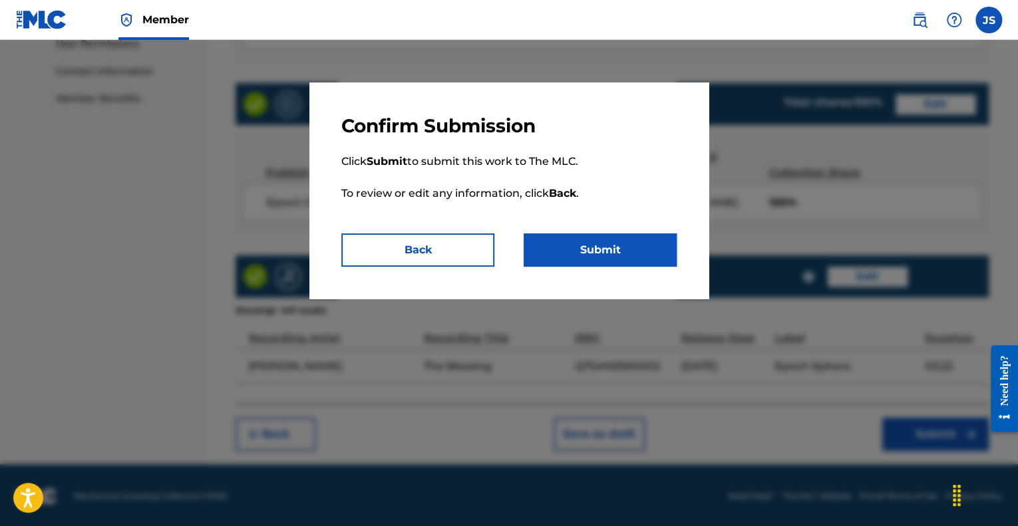
click at [580, 245] on button "Submit" at bounding box center [599, 249] width 153 height 33
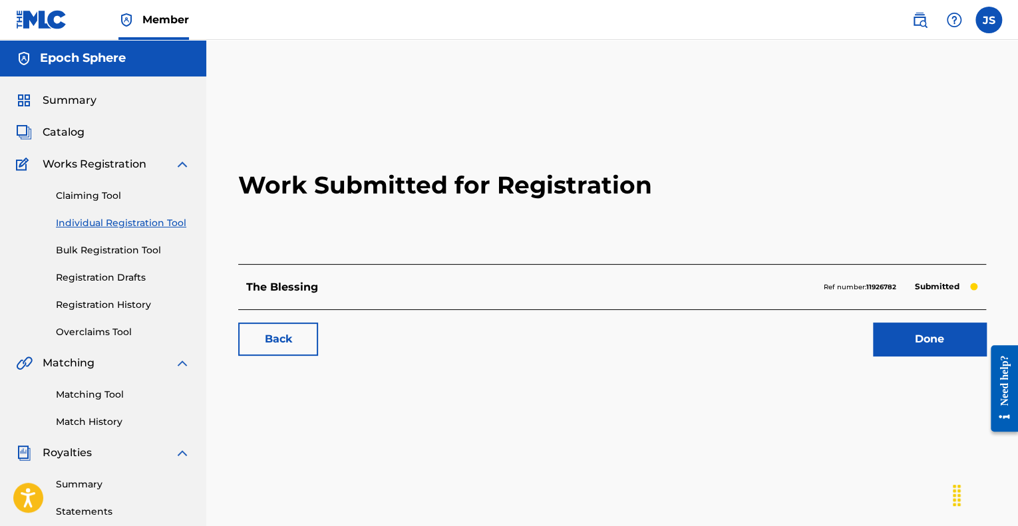
click at [905, 344] on link "Done" at bounding box center [929, 339] width 113 height 33
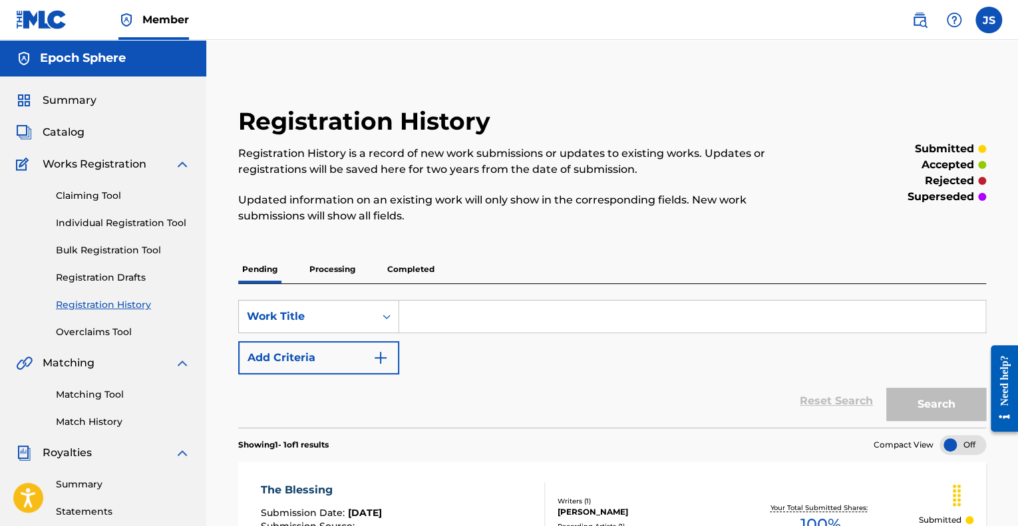
click at [101, 219] on link "Individual Registration Tool" at bounding box center [123, 223] width 134 height 14
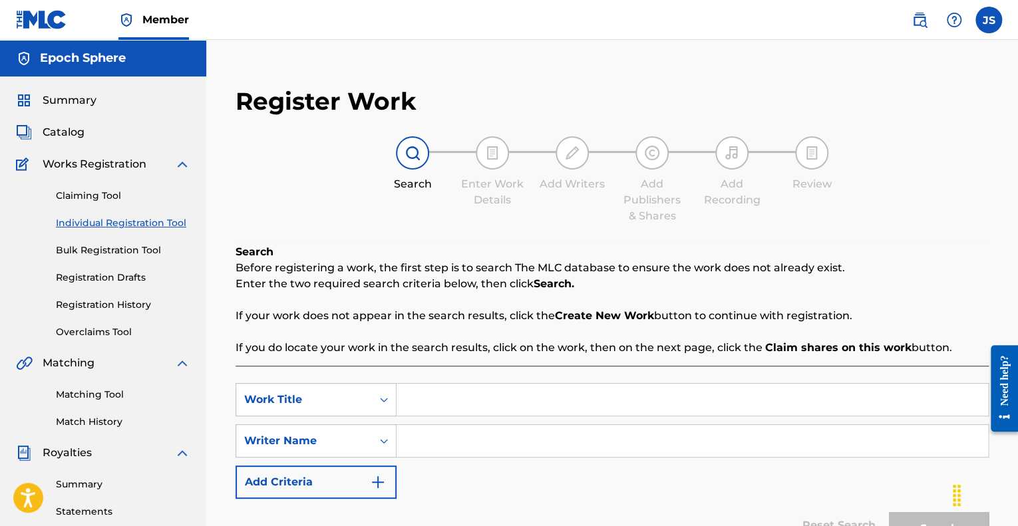
click at [527, 406] on input "Search Form" at bounding box center [691, 400] width 591 height 32
type input "Cosmic Dilation"
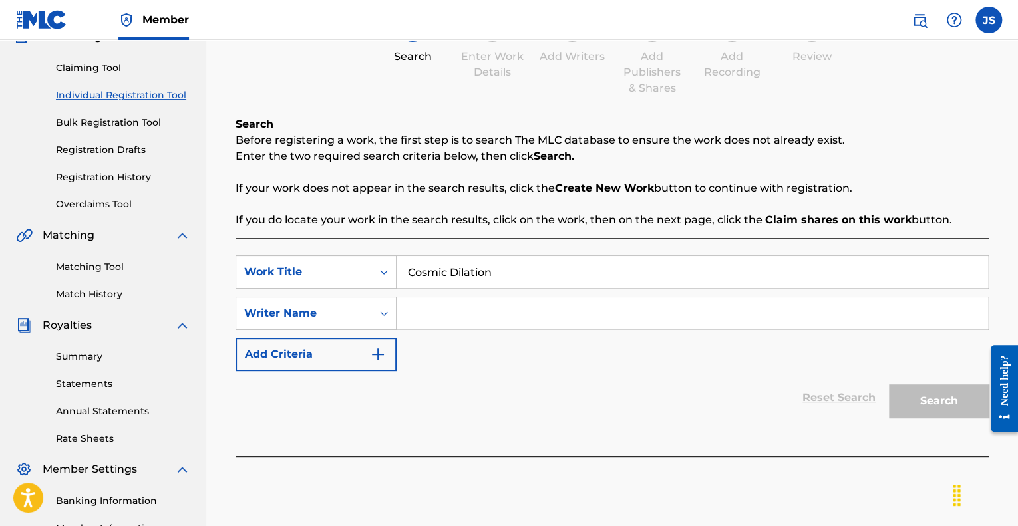
scroll to position [128, 0]
click at [528, 312] on input "Search Form" at bounding box center [691, 313] width 591 height 32
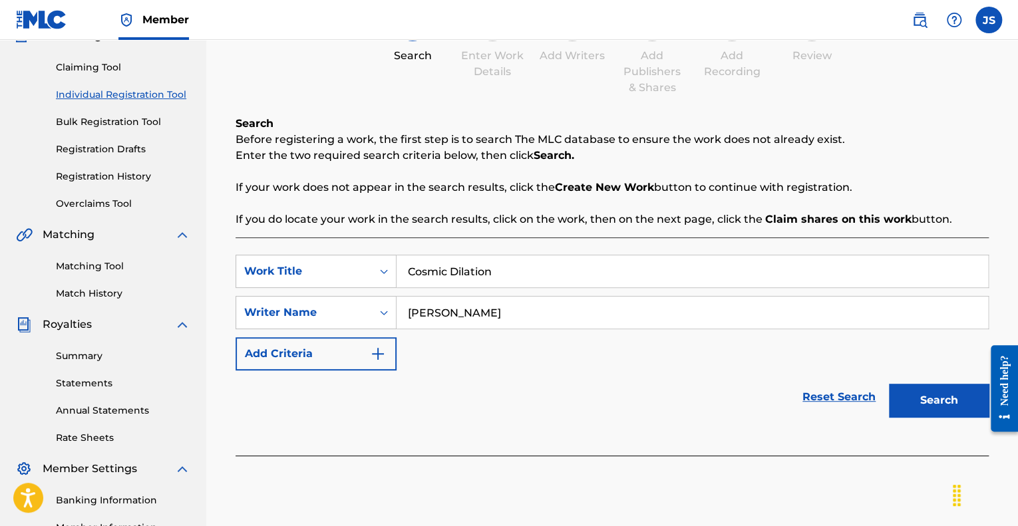
click at [922, 401] on button "Search" at bounding box center [939, 400] width 100 height 33
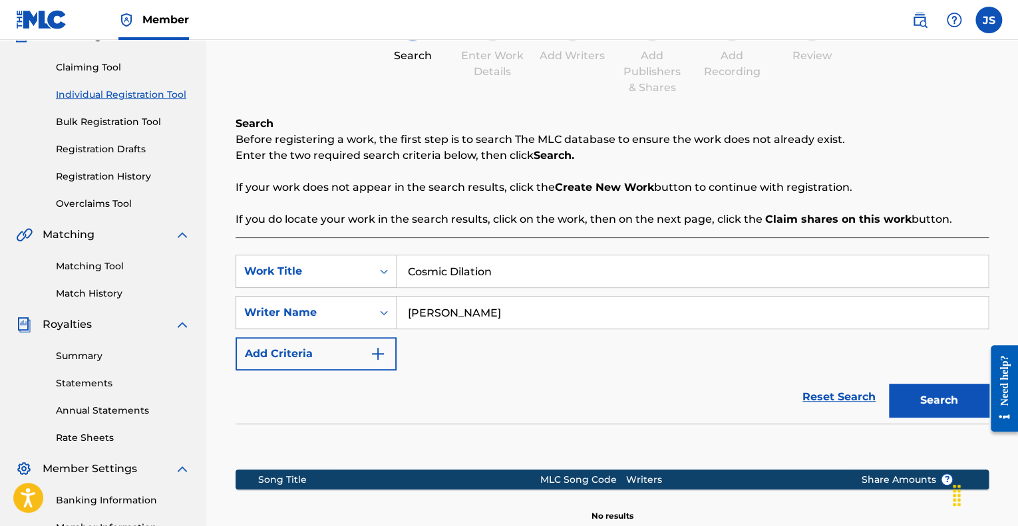
scroll to position [301, 0]
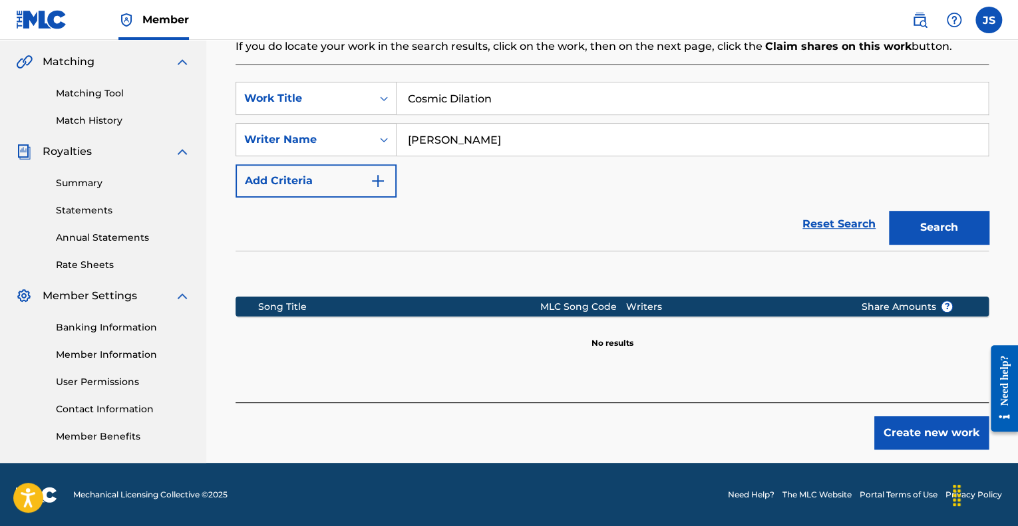
click at [471, 143] on input "[PERSON_NAME]" at bounding box center [691, 140] width 591 height 32
type input "[PERSON_NAME]"
click at [931, 229] on button "Search" at bounding box center [939, 227] width 100 height 33
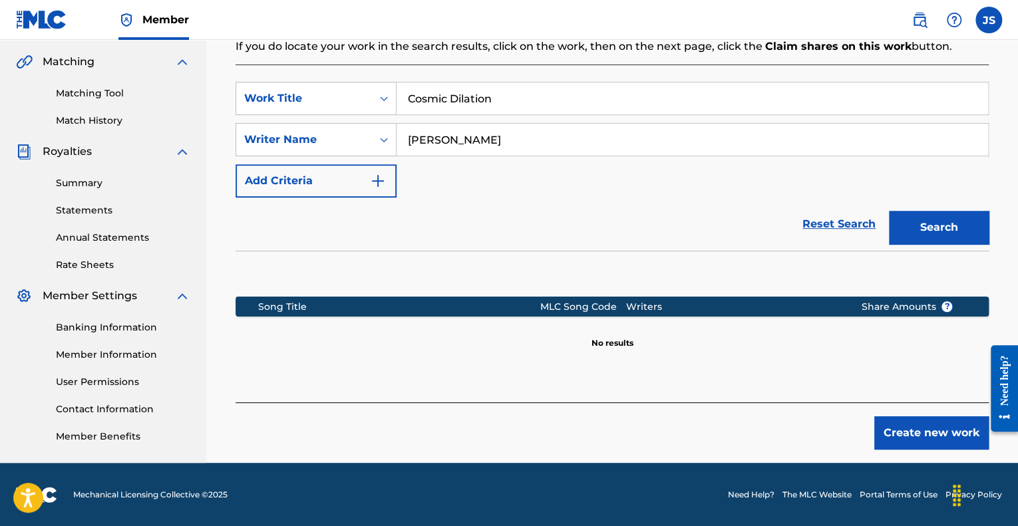
click at [927, 428] on button "Create new work" at bounding box center [931, 432] width 114 height 33
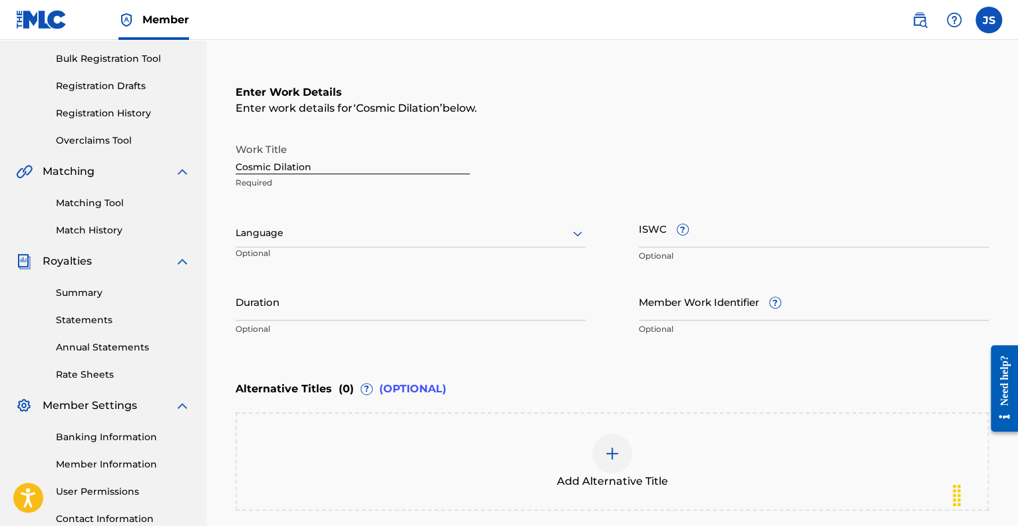
scroll to position [190, 0]
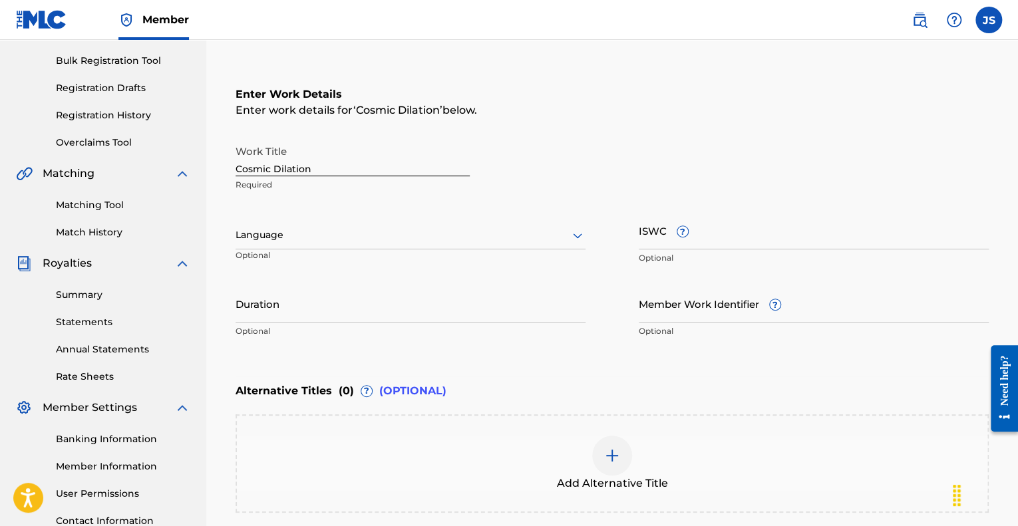
click at [520, 246] on div "Language" at bounding box center [410, 235] width 350 height 28
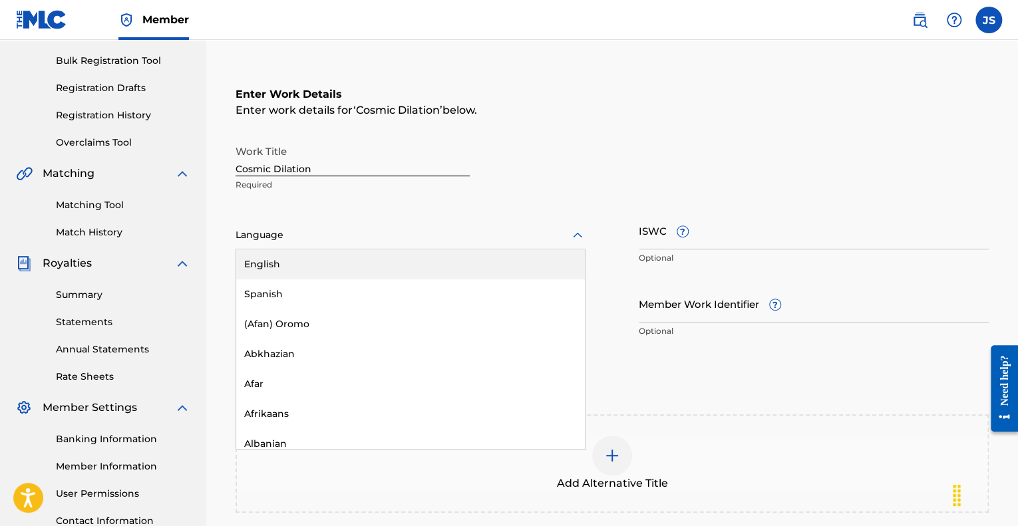
click at [426, 263] on div "English" at bounding box center [410, 264] width 349 height 30
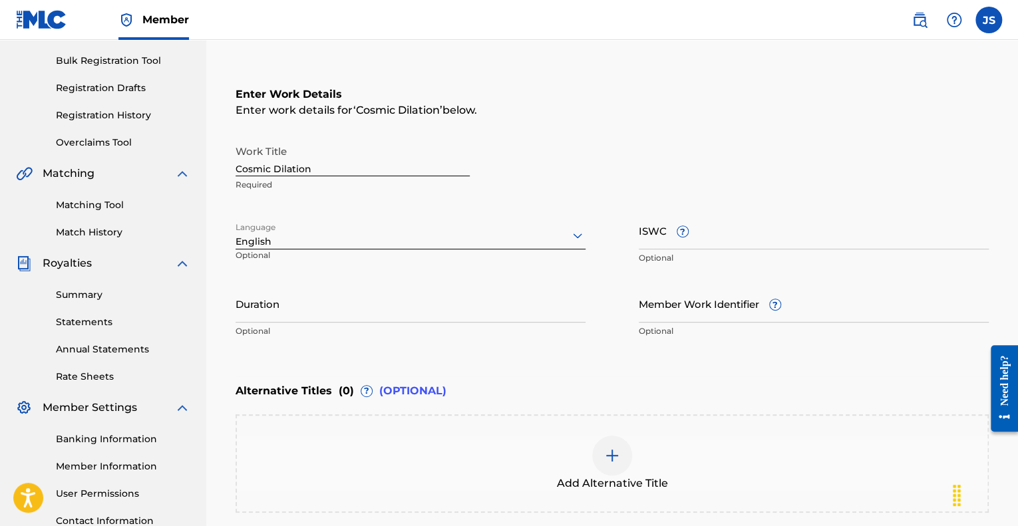
click at [375, 311] on input "Duration" at bounding box center [410, 304] width 350 height 38
type input "5"
type input "05:09"
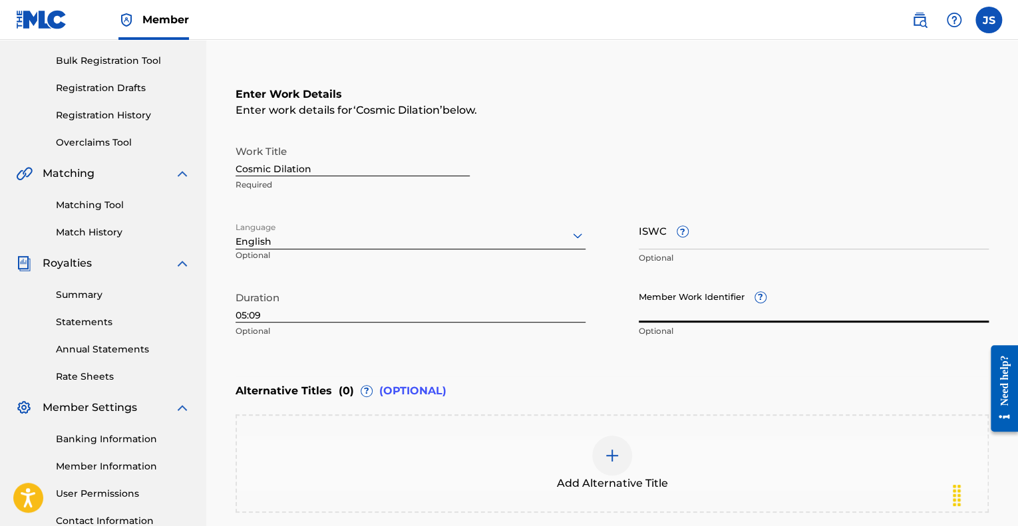
click at [714, 311] on input "Member Work Identifier ?" at bounding box center [814, 304] width 350 height 38
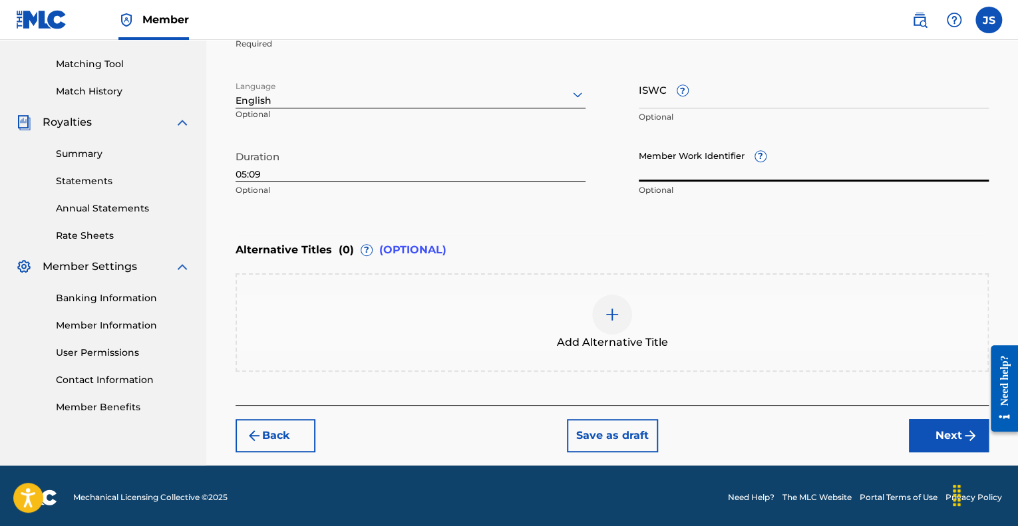
scroll to position [333, 0]
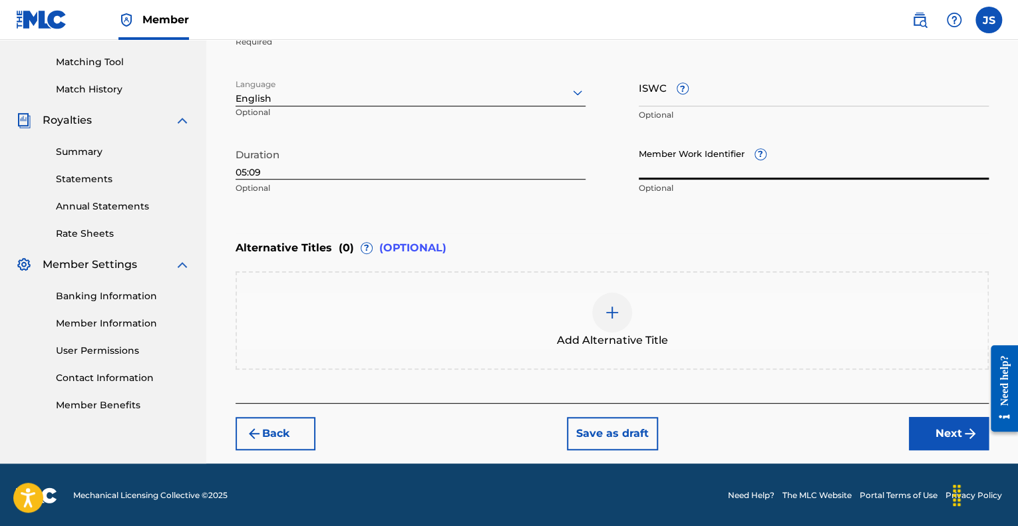
click at [939, 441] on button "Next" at bounding box center [949, 433] width 80 height 33
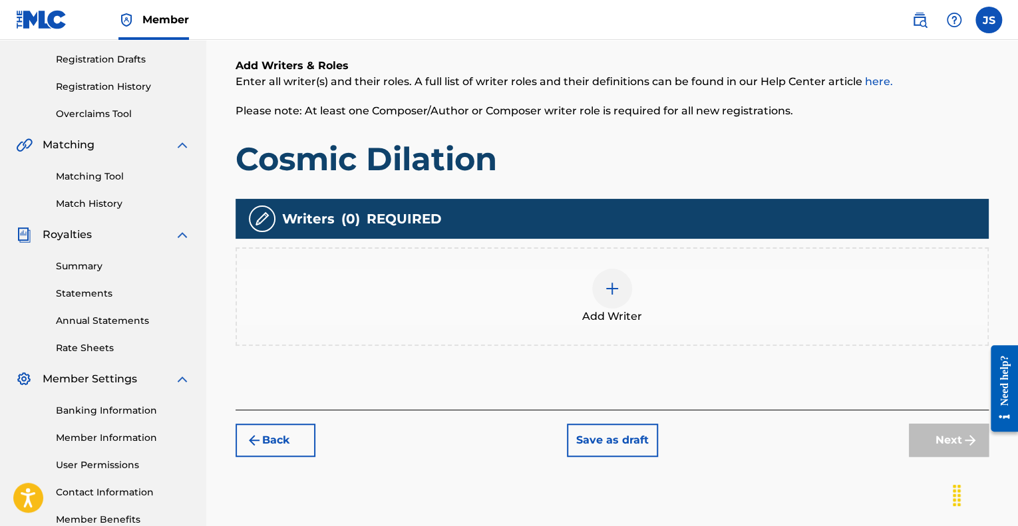
scroll to position [219, 0]
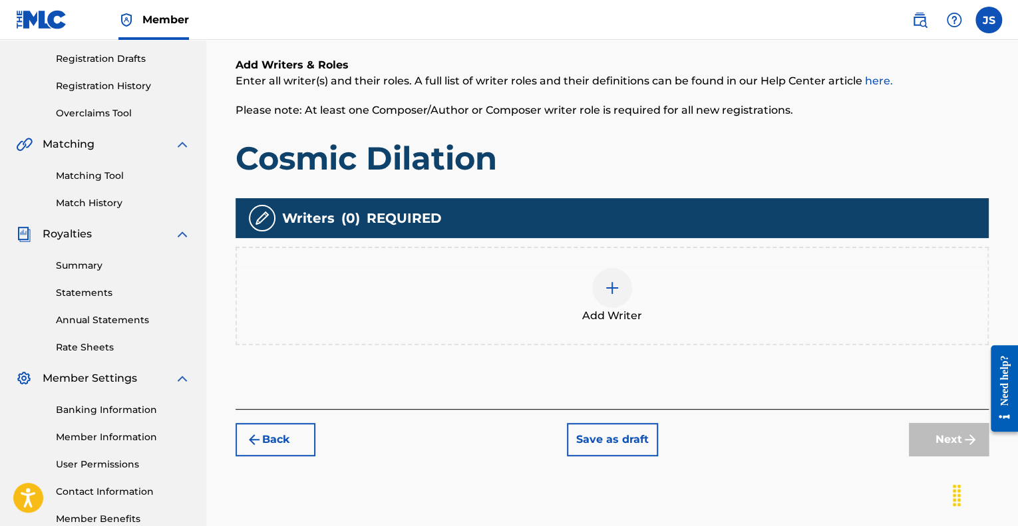
click at [622, 294] on div at bounding box center [612, 288] width 40 height 40
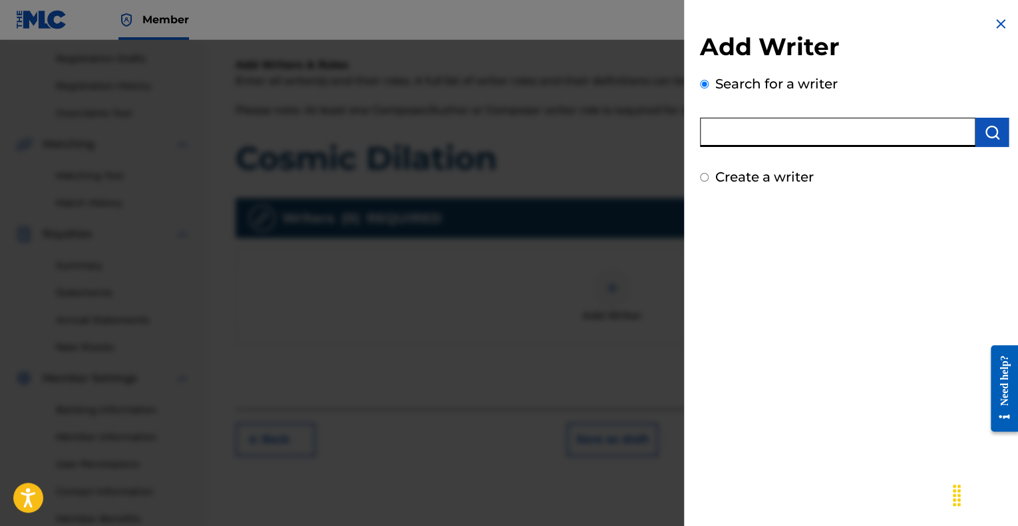
click at [757, 132] on input "text" at bounding box center [837, 132] width 275 height 29
type input "[PERSON_NAME]"
click at [994, 131] on img "submit" at bounding box center [992, 132] width 16 height 16
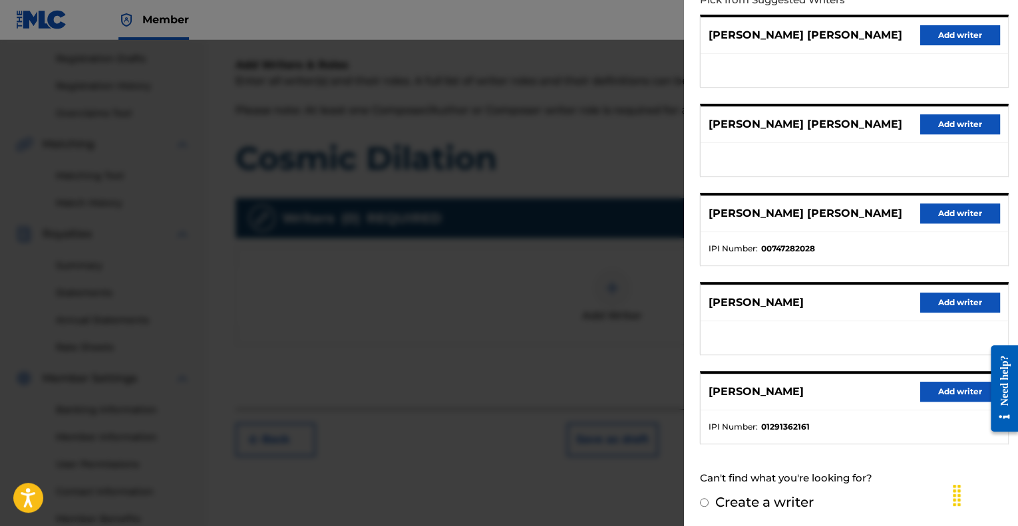
scroll to position [278, 0]
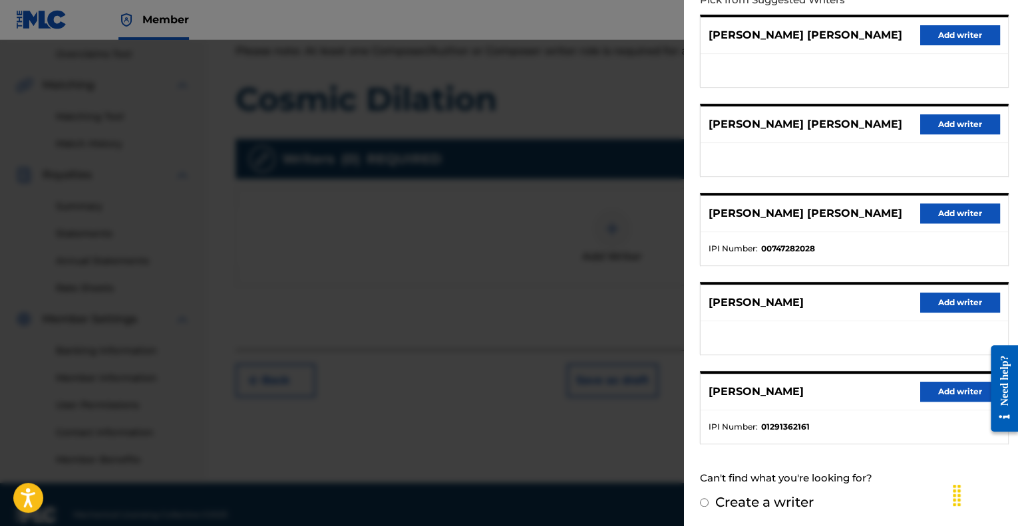
click at [934, 394] on button "Add writer" at bounding box center [960, 392] width 80 height 20
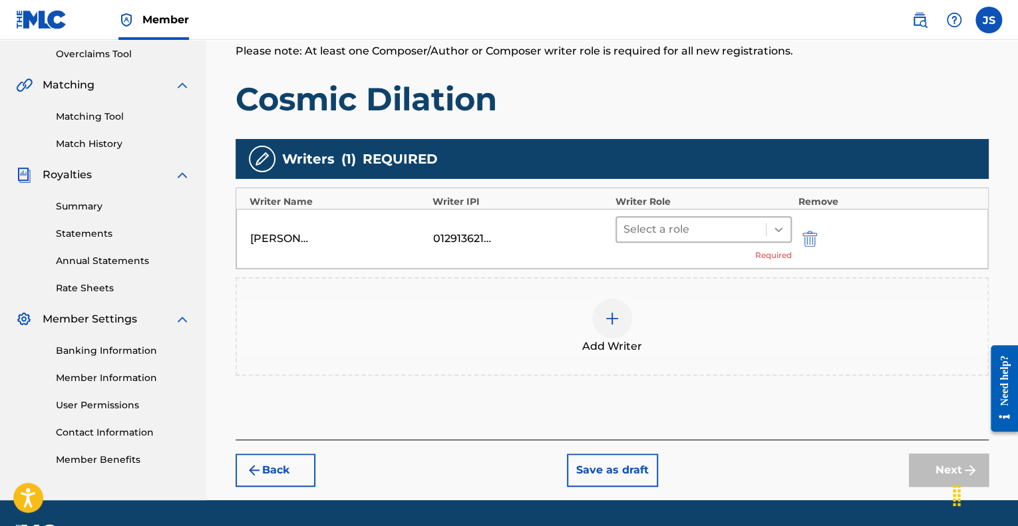
click at [779, 225] on icon at bounding box center [778, 229] width 13 height 13
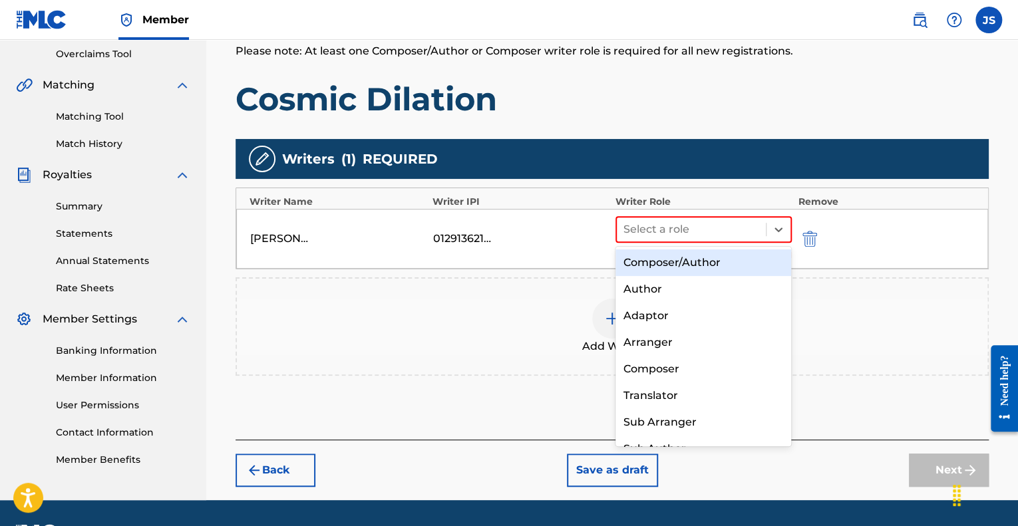
click at [700, 266] on div "Composer/Author" at bounding box center [703, 262] width 176 height 27
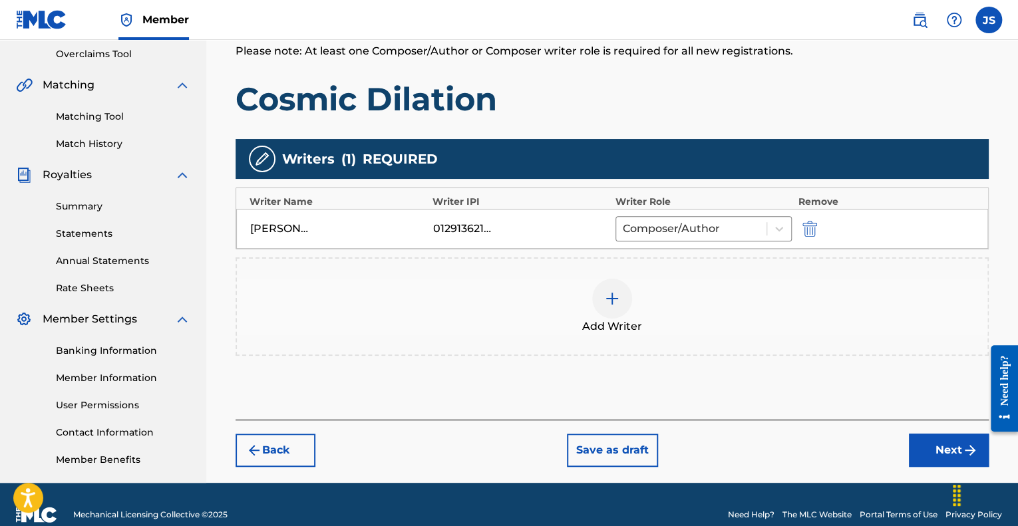
click at [927, 446] on button "Next" at bounding box center [949, 450] width 80 height 33
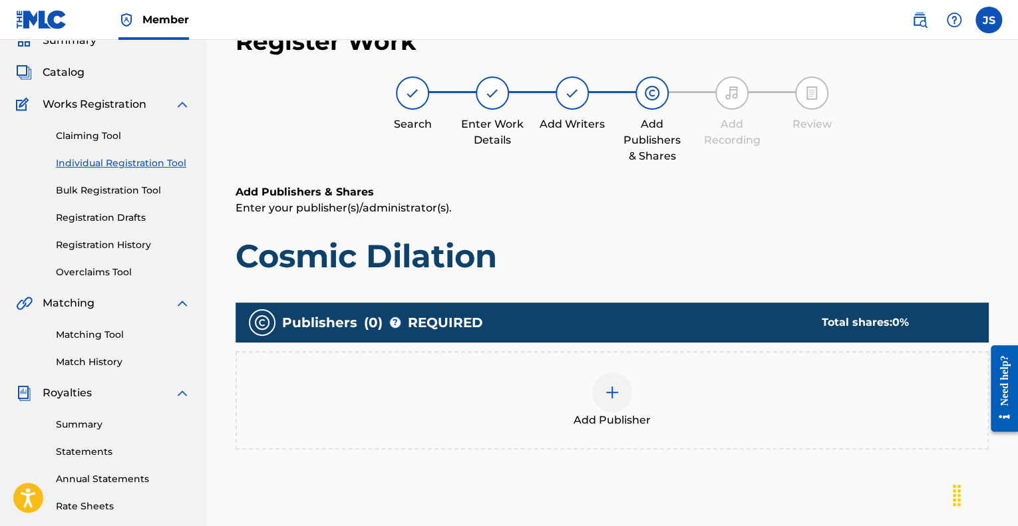
scroll to position [214, 0]
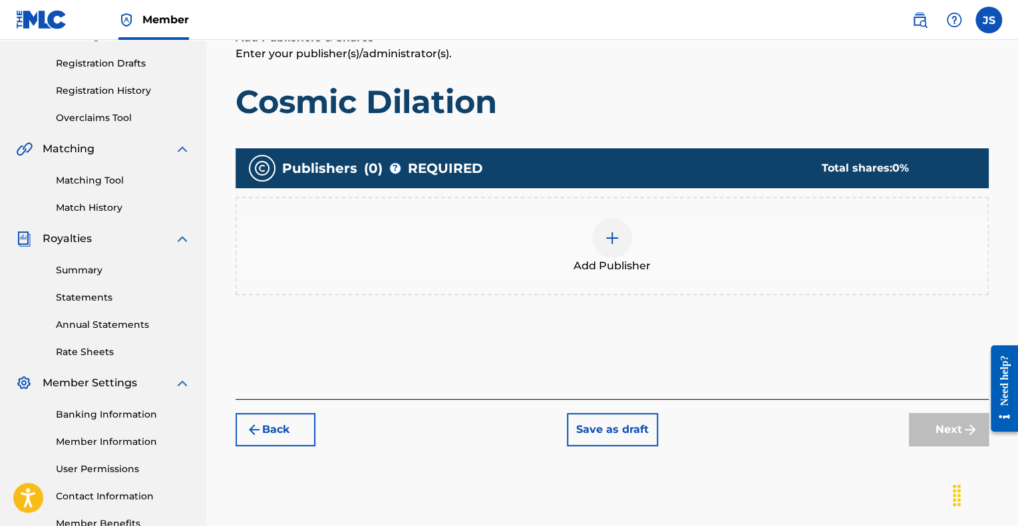
click at [613, 230] on img at bounding box center [612, 238] width 16 height 16
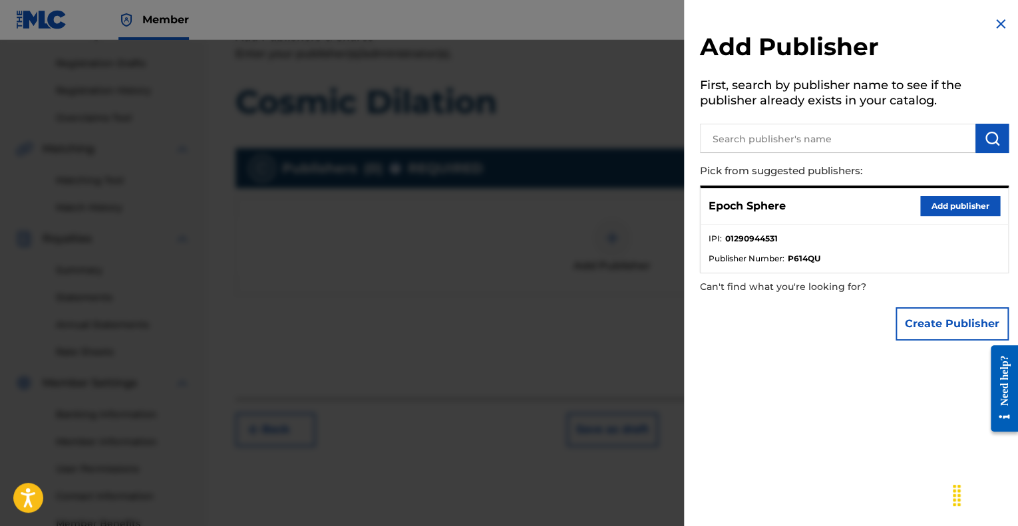
click at [953, 208] on button "Add publisher" at bounding box center [960, 206] width 80 height 20
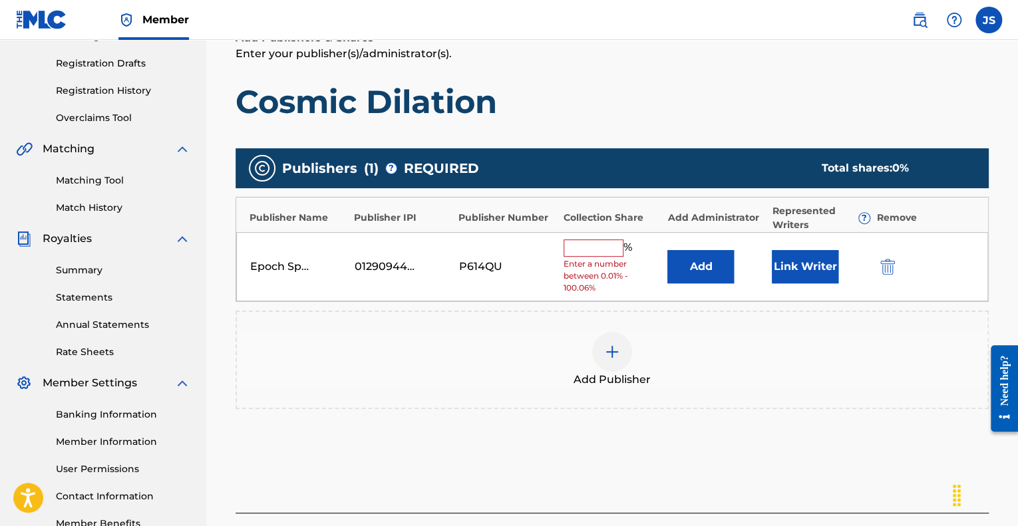
click at [604, 244] on input "text" at bounding box center [593, 247] width 60 height 17
type input "100"
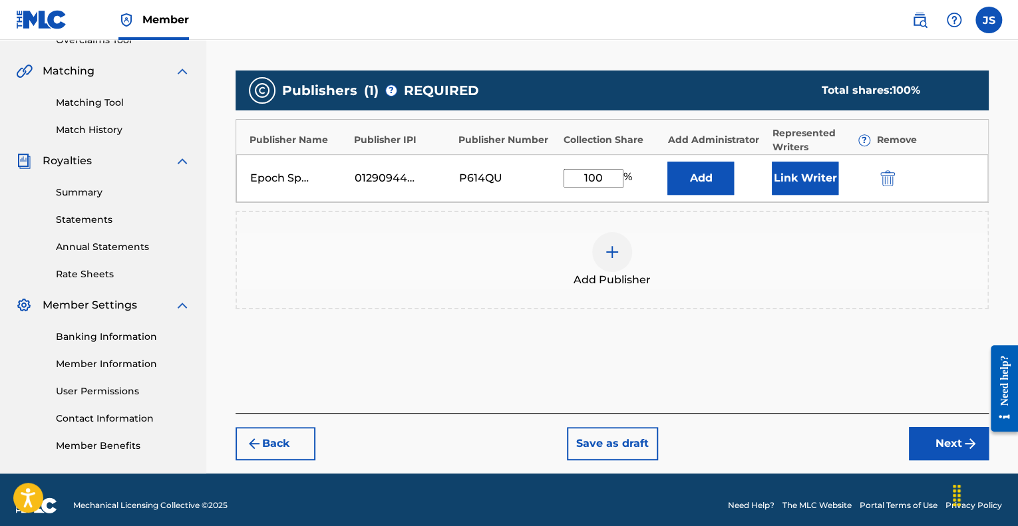
scroll to position [302, 0]
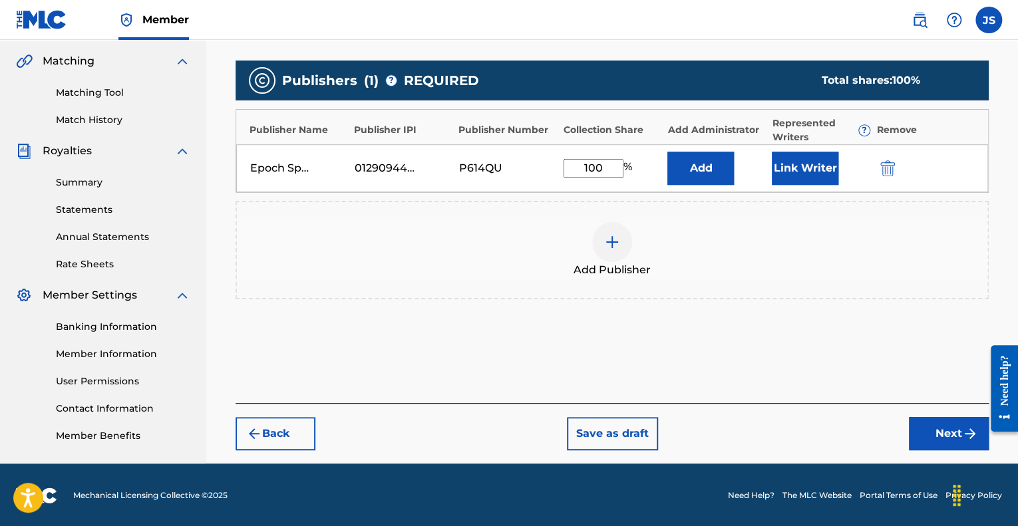
click at [942, 434] on button "Next" at bounding box center [949, 433] width 80 height 33
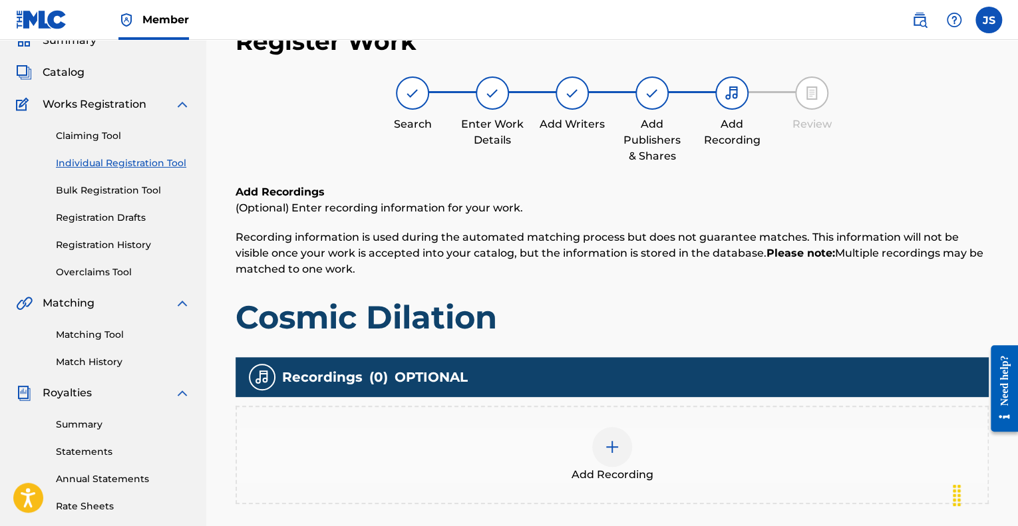
scroll to position [210, 0]
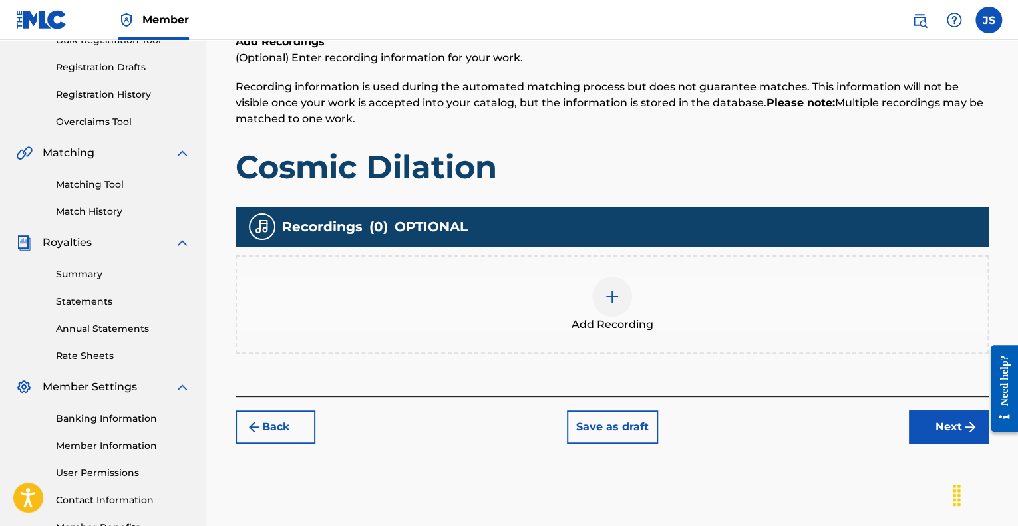
click at [617, 300] on img at bounding box center [612, 297] width 16 height 16
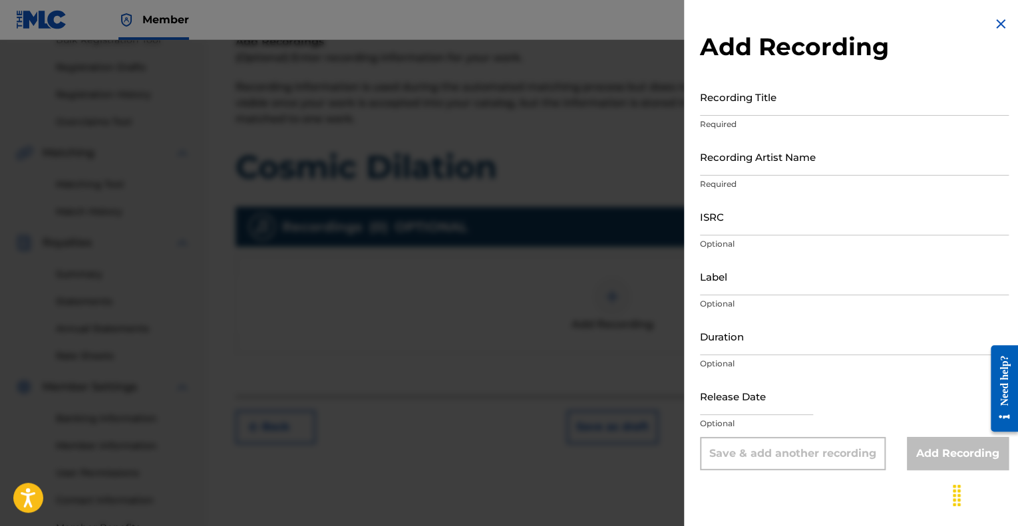
click at [801, 106] on input "Recording Title" at bounding box center [854, 97] width 309 height 38
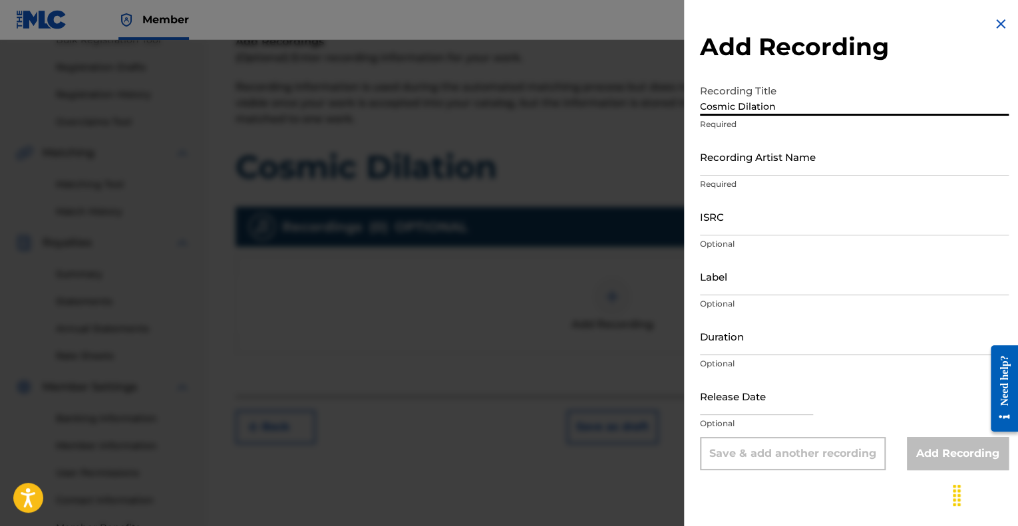
type input "Cosmic Dilation"
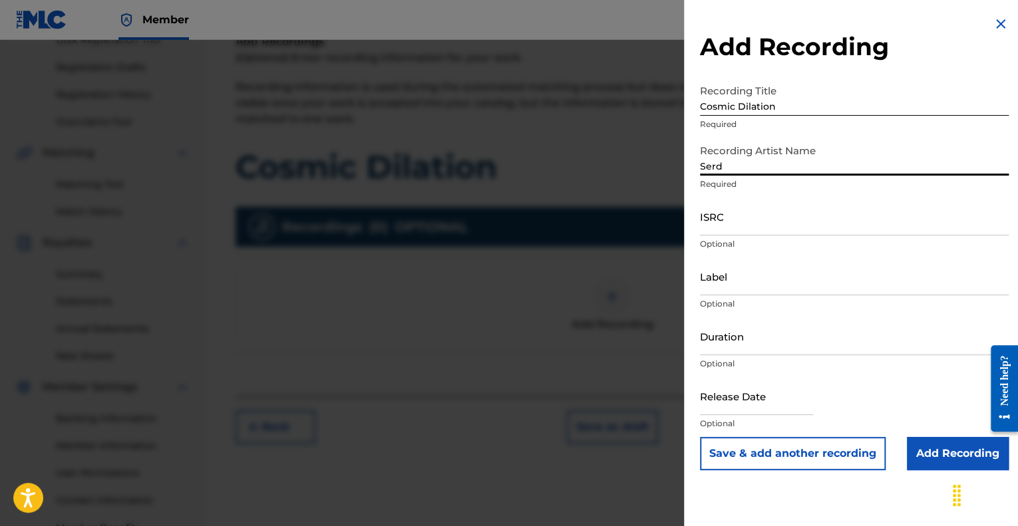
type input "[PERSON_NAME]"
click at [753, 223] on input "ISRC" at bounding box center [854, 217] width 309 height 38
paste input "QT54M2500003"
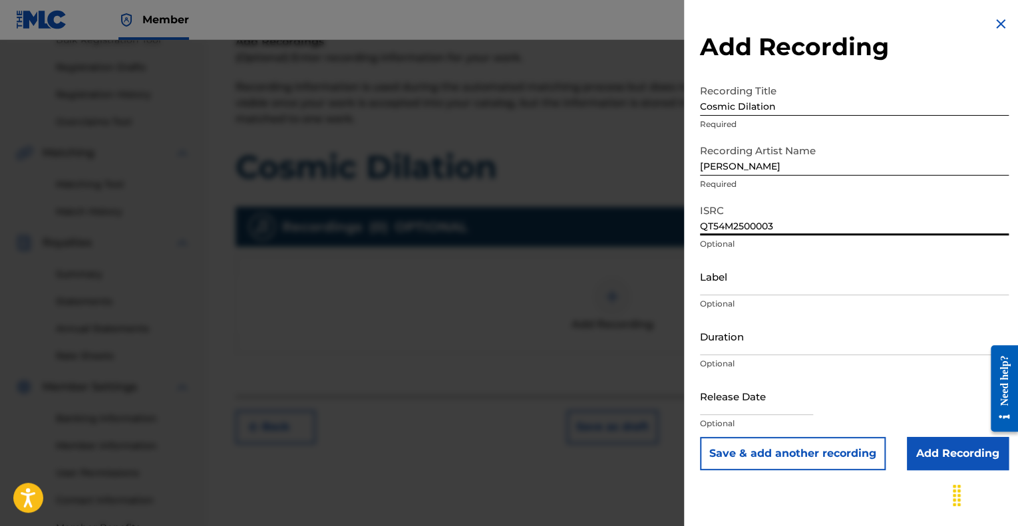
type input "QT54M2500003"
click at [775, 281] on input "Label" at bounding box center [854, 276] width 309 height 38
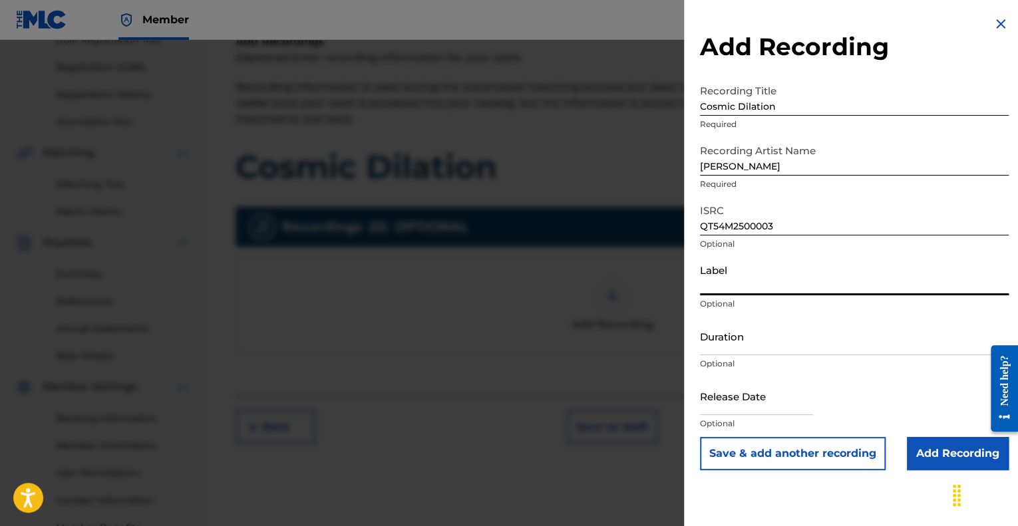
type input "Epoch Sphere"
click at [781, 343] on input "Duration" at bounding box center [854, 336] width 309 height 38
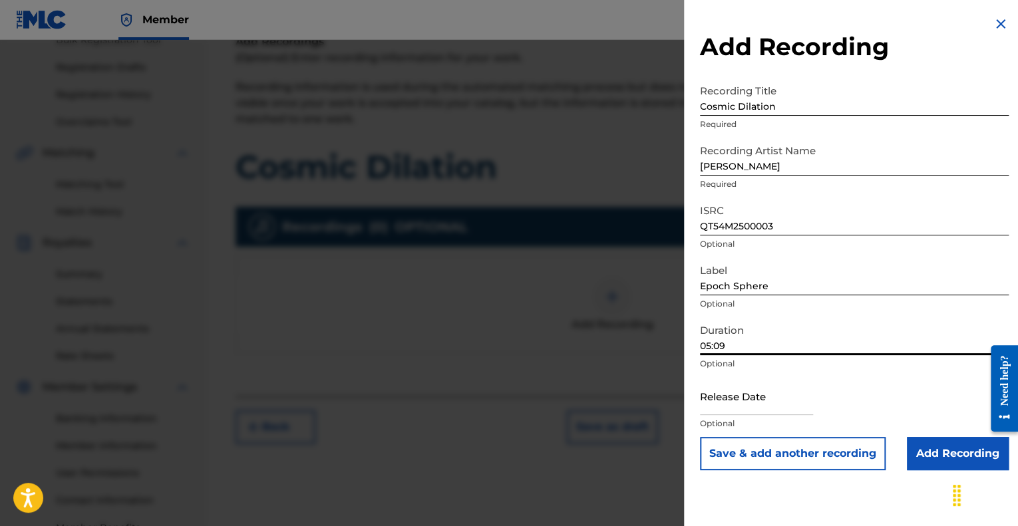
type input "05:09"
click at [732, 411] on input "text" at bounding box center [756, 396] width 113 height 38
select select "7"
select select "2025"
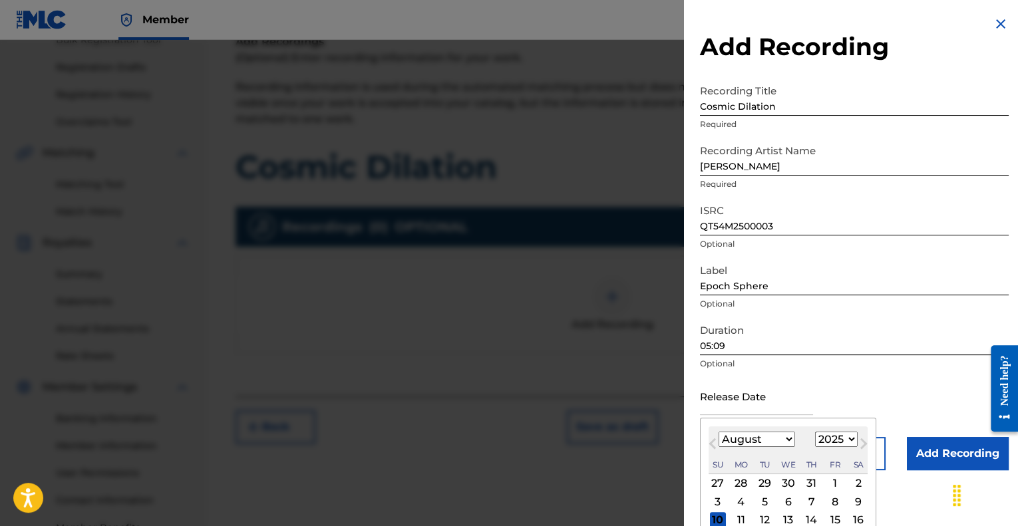
click at [714, 442] on span "Previous Month" at bounding box center [714, 446] width 0 height 20
select select "6"
click at [787, 441] on select "January February March April May June July August September October November De…" at bounding box center [756, 439] width 76 height 15
click at [710, 402] on input "text" at bounding box center [756, 396] width 113 height 38
type input "[DATE]"
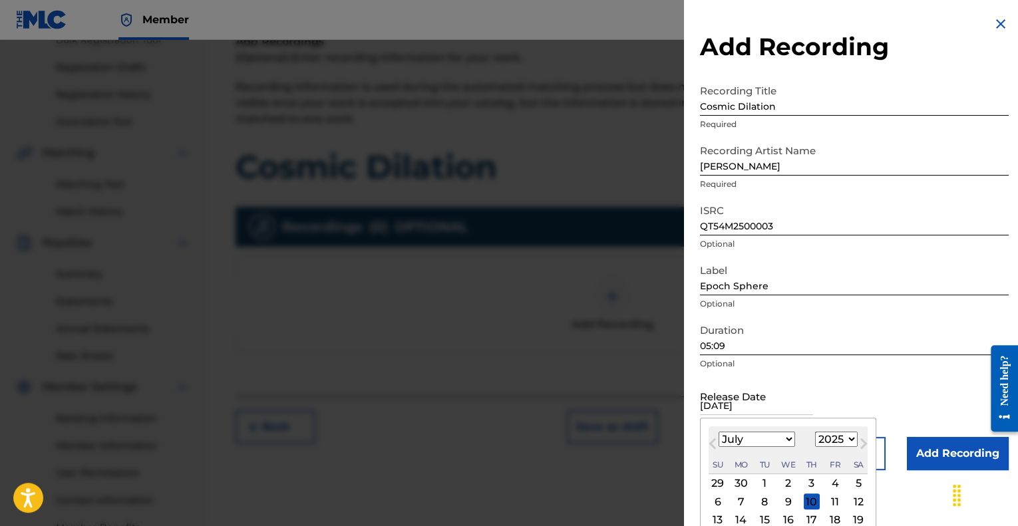
select select "5"
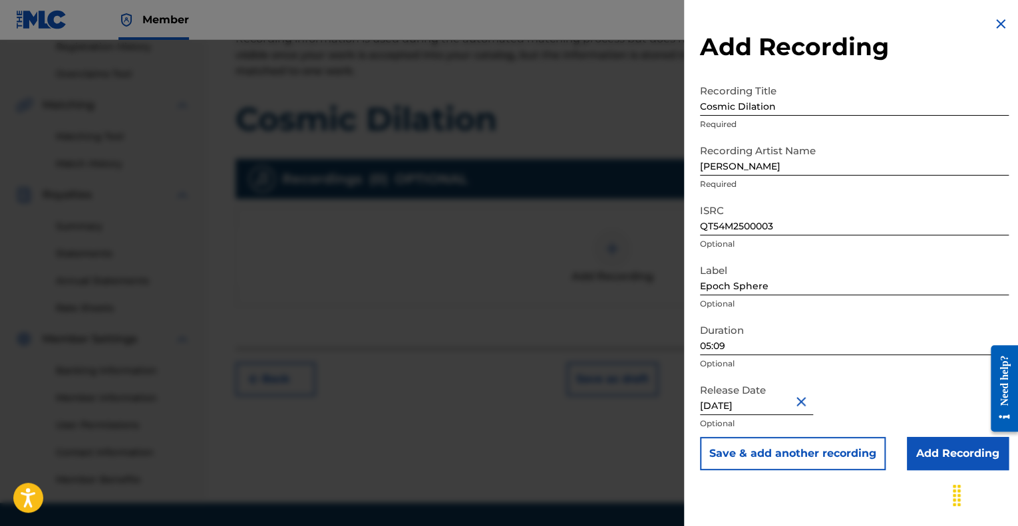
scroll to position [0, 0]
click at [897, 337] on form "Recording Title Cosmic Dilation Required Recording Artist Name [PERSON_NAME] Re…" at bounding box center [854, 274] width 309 height 392
click at [938, 450] on input "Add Recording" at bounding box center [958, 453] width 102 height 33
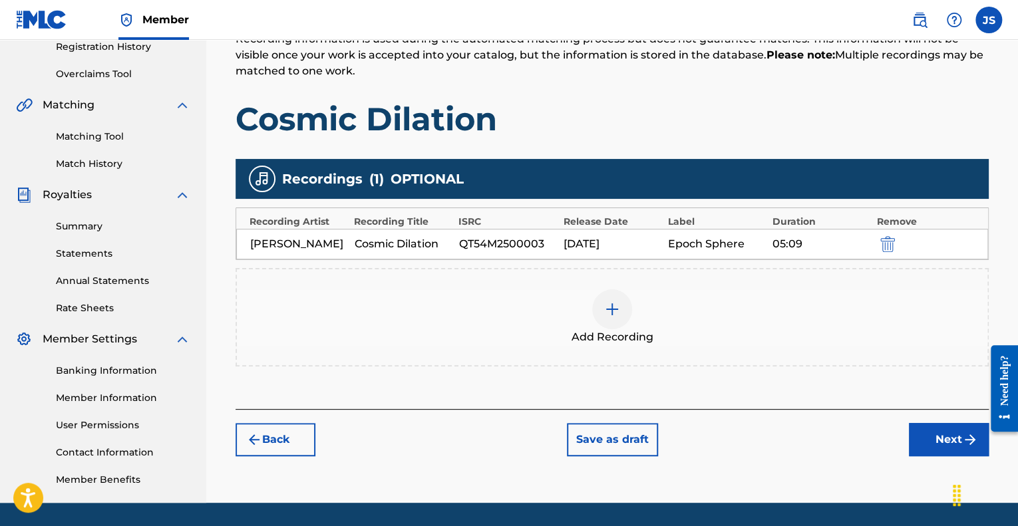
click at [929, 438] on button "Next" at bounding box center [949, 439] width 80 height 33
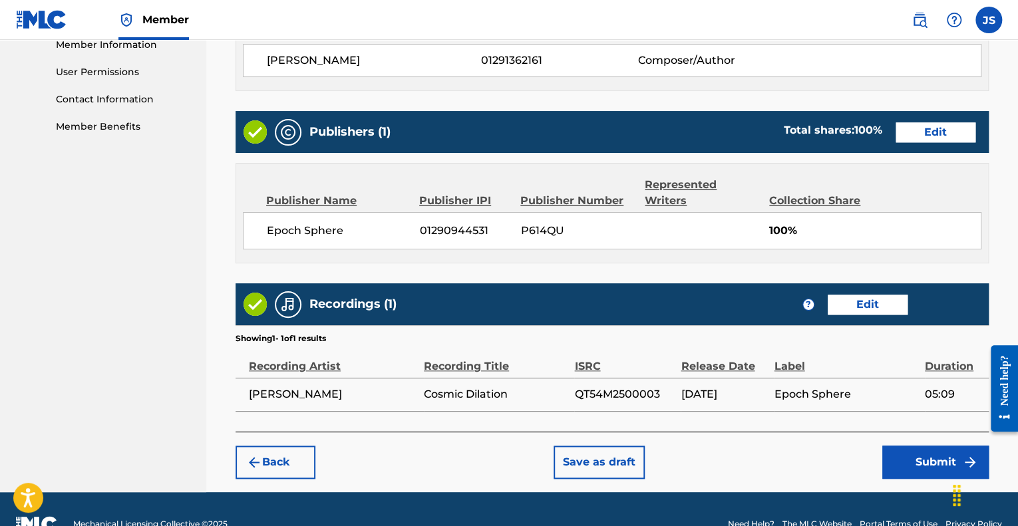
scroll to position [639, 0]
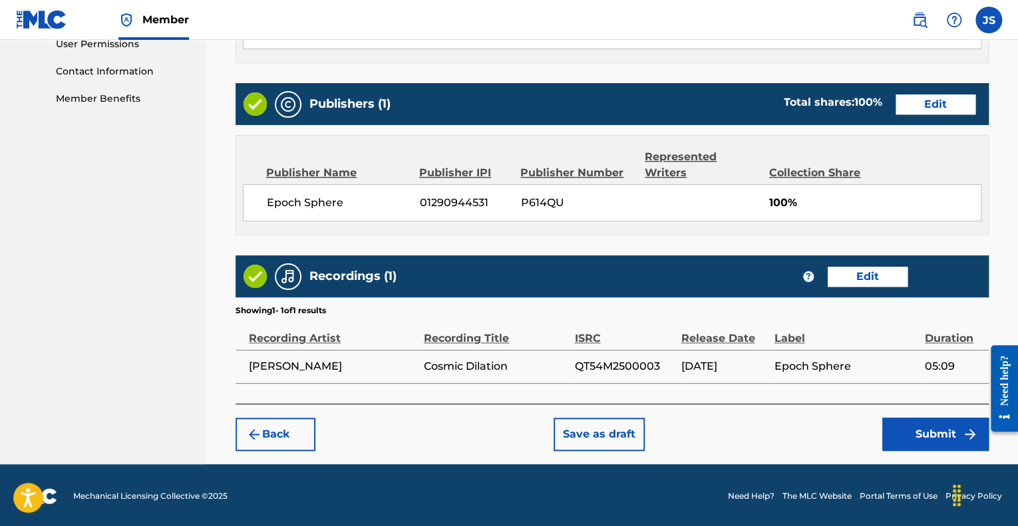
click at [890, 436] on button "Submit" at bounding box center [935, 434] width 106 height 33
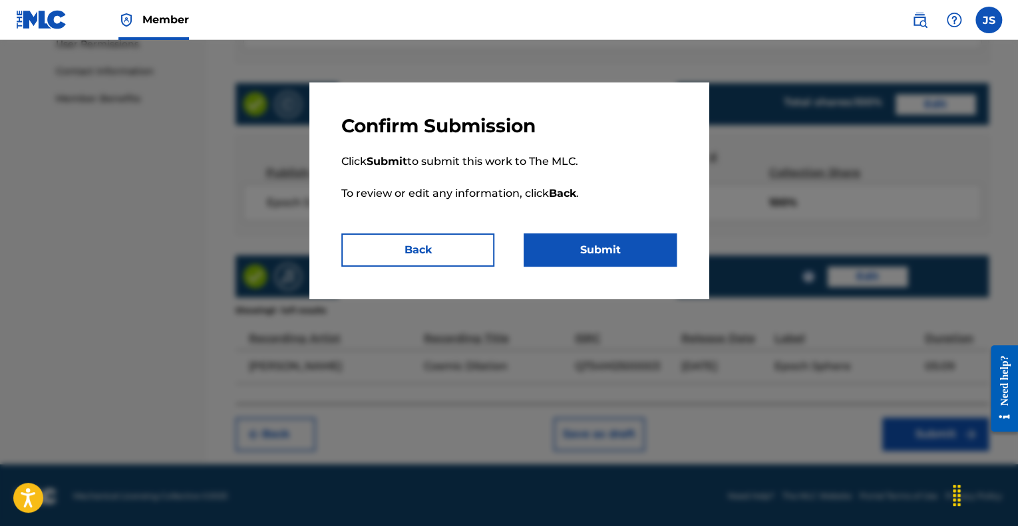
click at [618, 245] on button "Submit" at bounding box center [599, 249] width 153 height 33
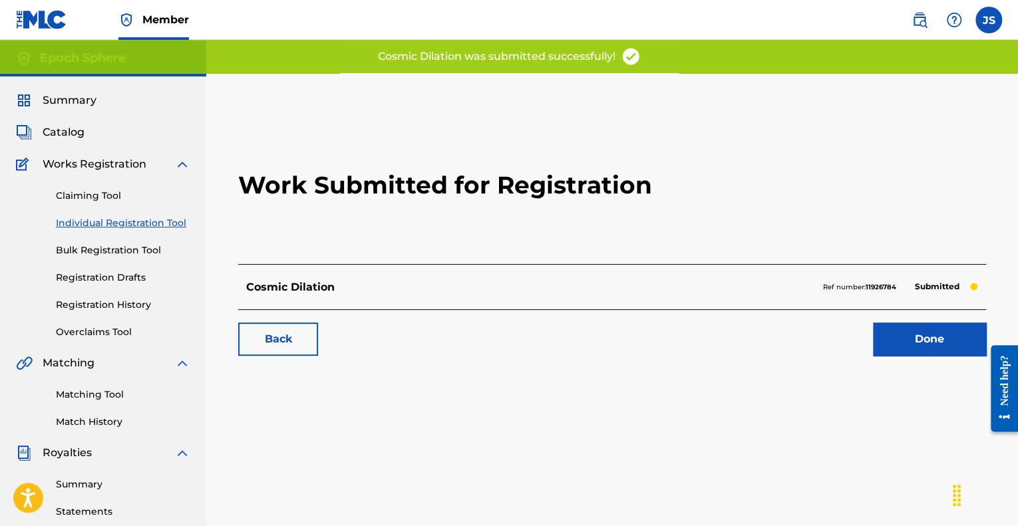
click at [930, 343] on link "Done" at bounding box center [929, 339] width 113 height 33
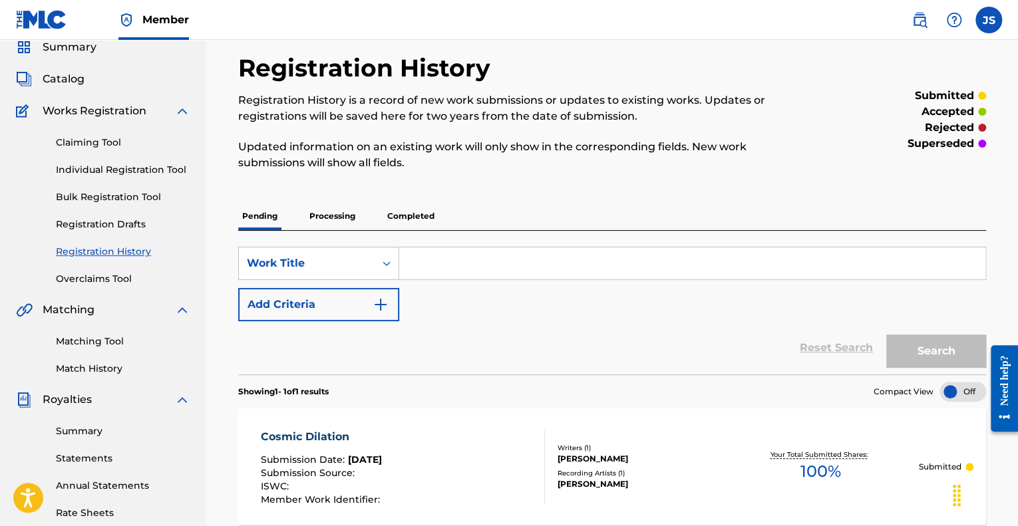
scroll to position [23, 0]
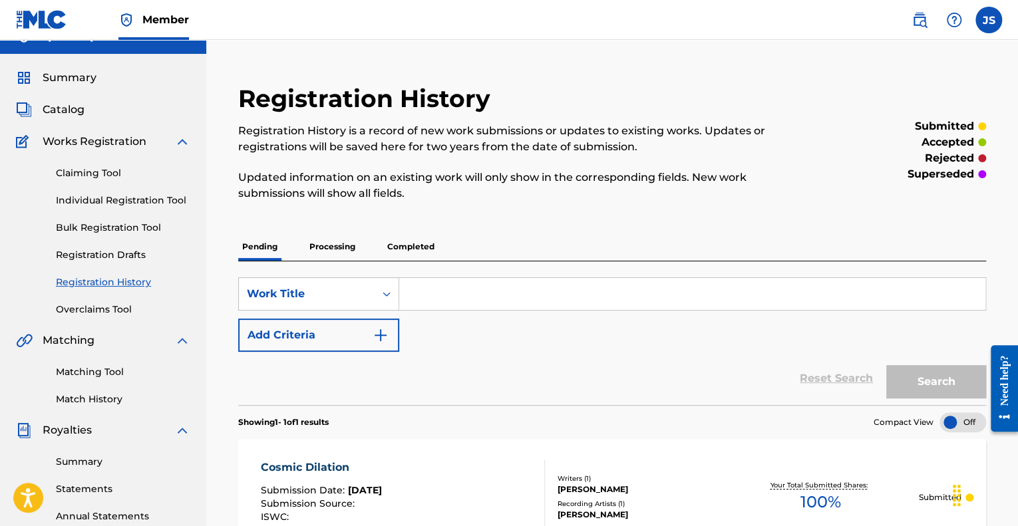
click at [94, 198] on link "Individual Registration Tool" at bounding box center [123, 201] width 134 height 14
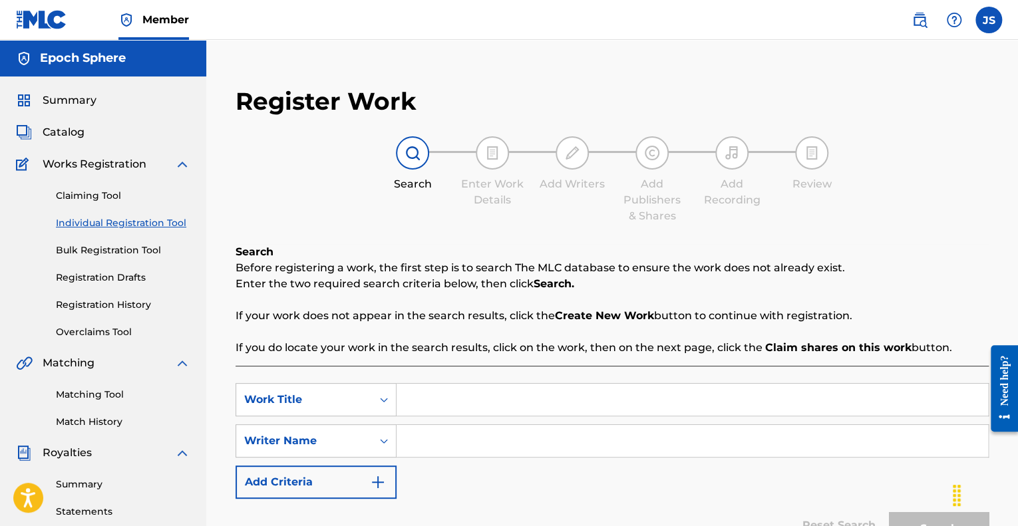
click at [500, 408] on input "Search Form" at bounding box center [691, 400] width 591 height 32
type input "The Glitch"
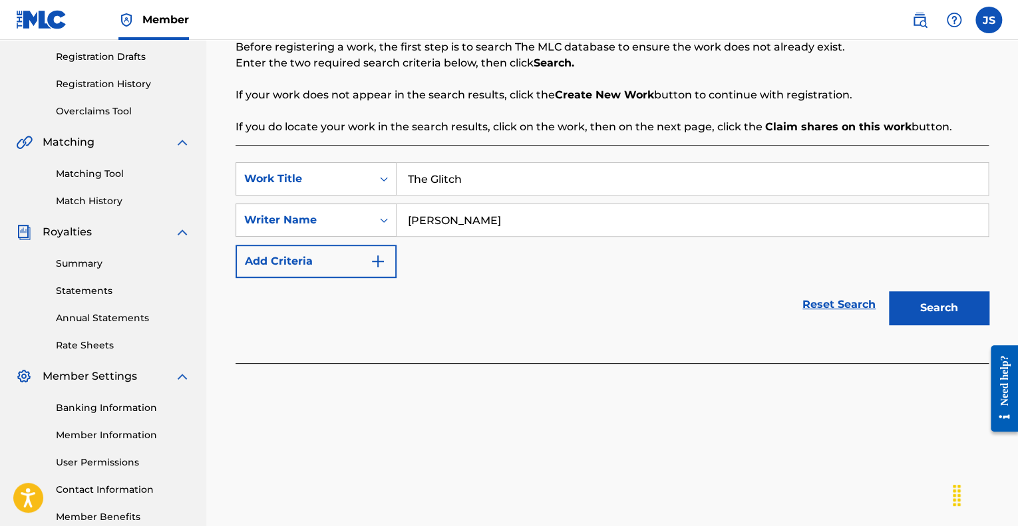
scroll to position [221, 0]
type input "[PERSON_NAME]"
click at [940, 312] on button "Search" at bounding box center [939, 307] width 100 height 33
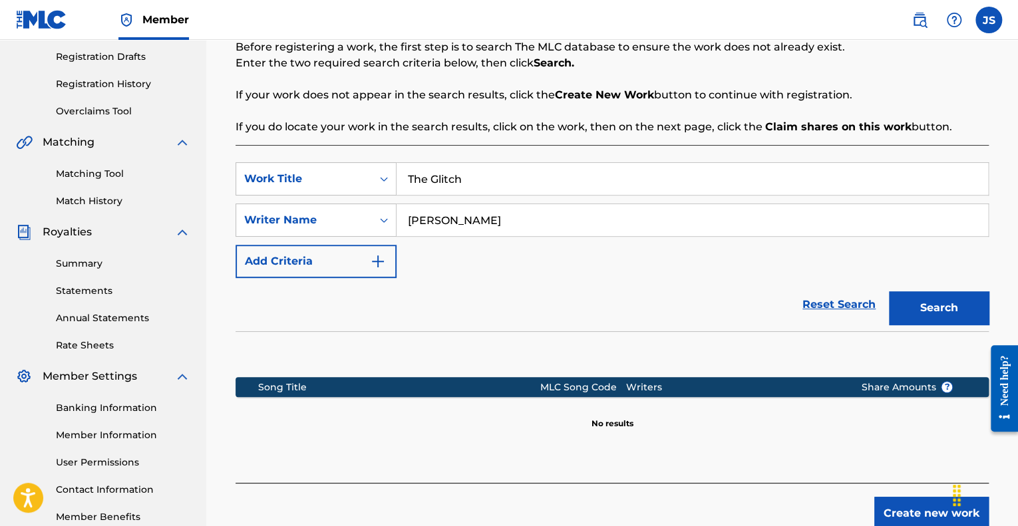
scroll to position [301, 0]
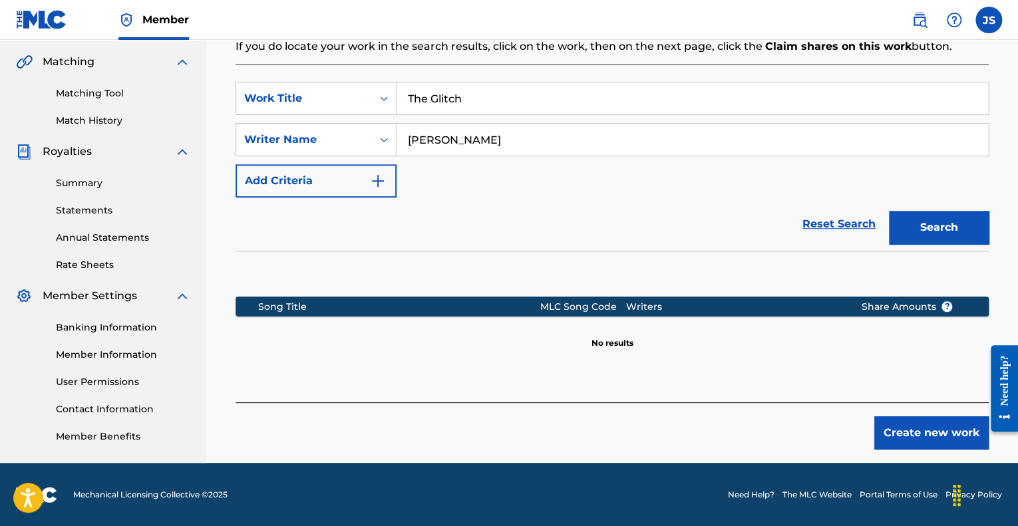
click at [885, 438] on button "Create new work" at bounding box center [931, 432] width 114 height 33
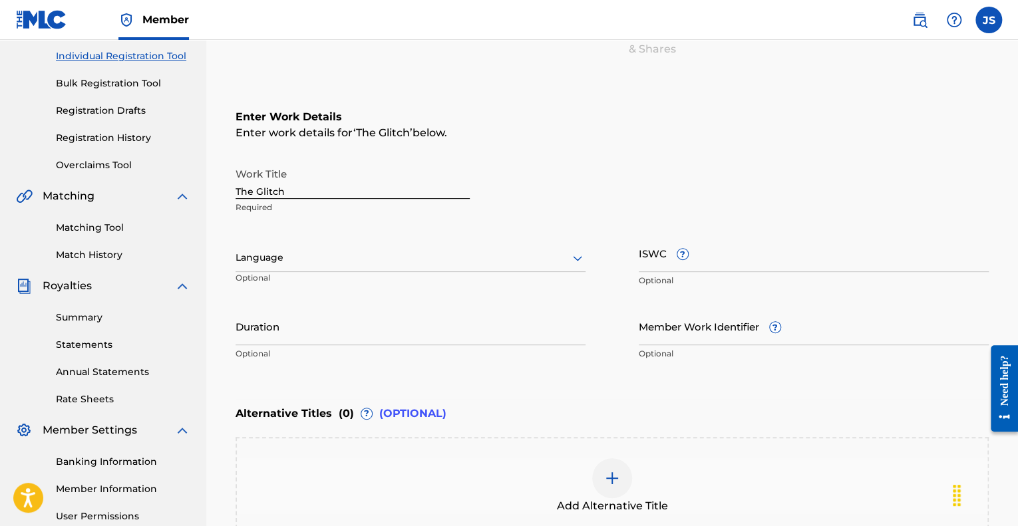
scroll to position [165, 0]
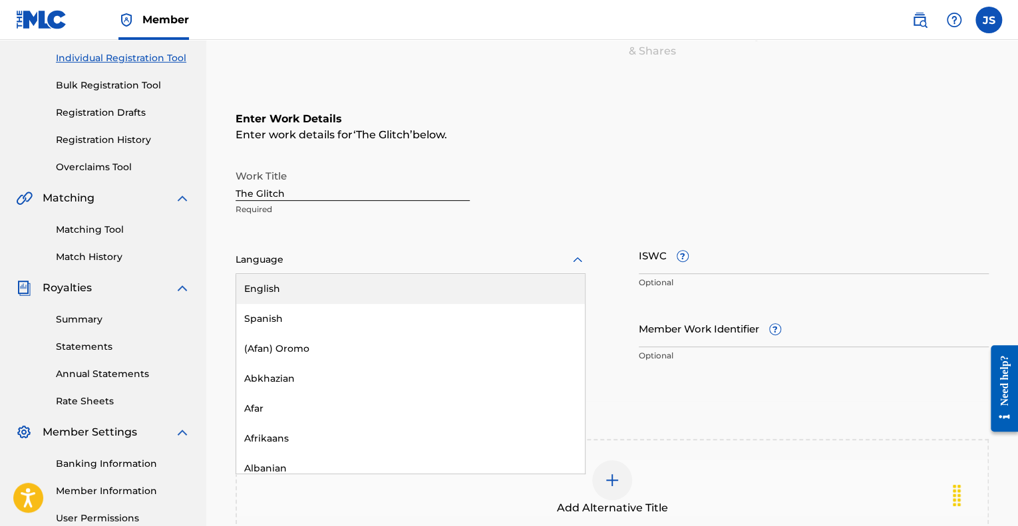
click at [504, 255] on div at bounding box center [410, 259] width 350 height 17
click at [349, 290] on div "English" at bounding box center [410, 289] width 349 height 30
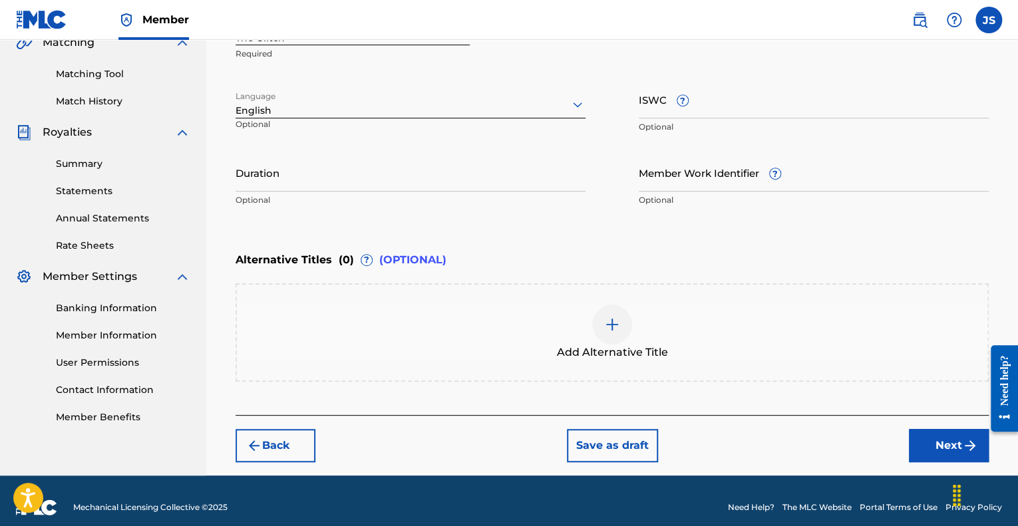
scroll to position [322, 0]
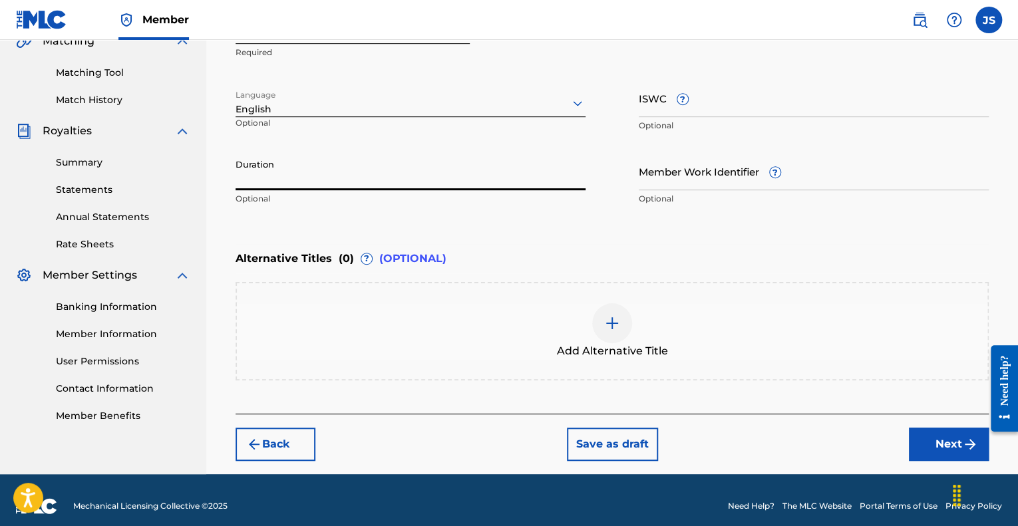
click at [364, 180] on input "Duration" at bounding box center [410, 171] width 350 height 38
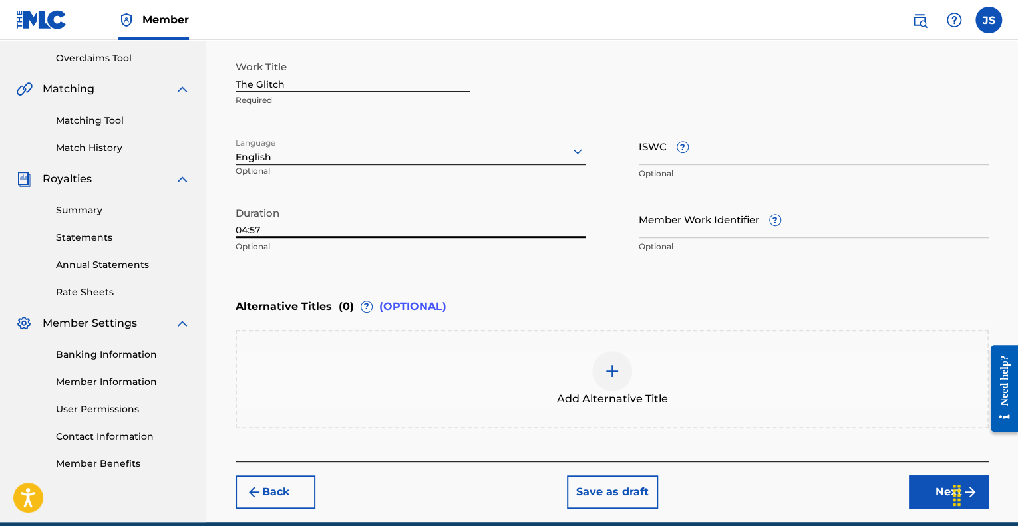
scroll to position [333, 0]
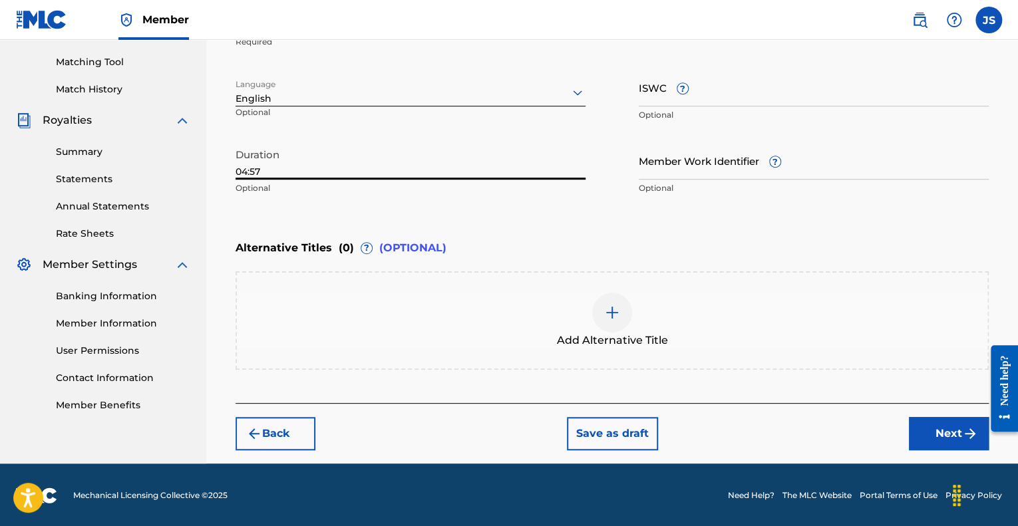
type input "04:57"
click at [945, 433] on button "Next" at bounding box center [949, 433] width 80 height 33
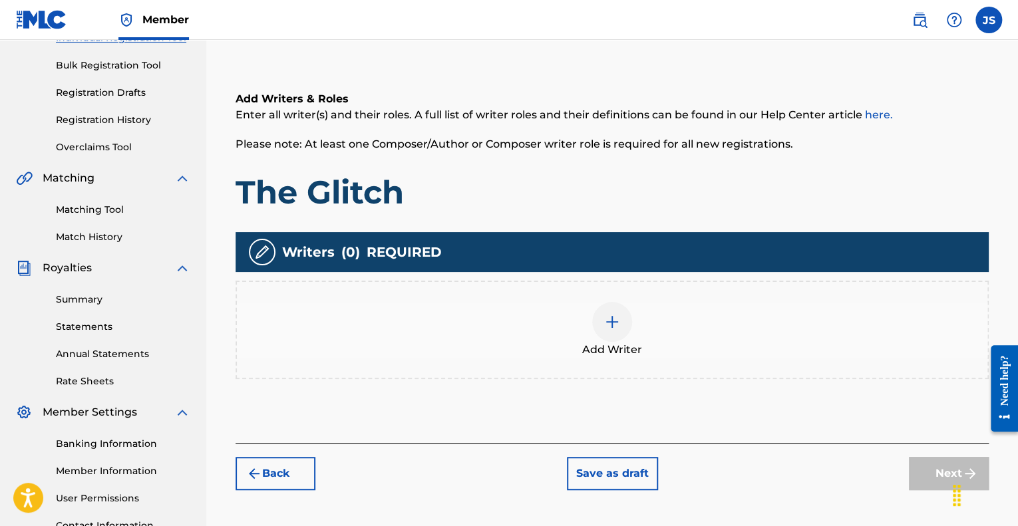
scroll to position [187, 0]
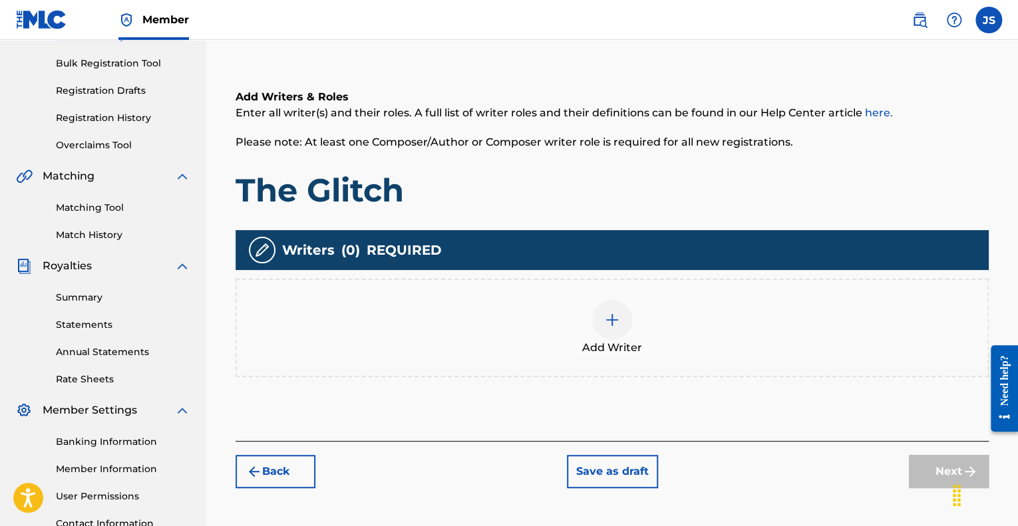
click at [607, 316] on img at bounding box center [612, 320] width 16 height 16
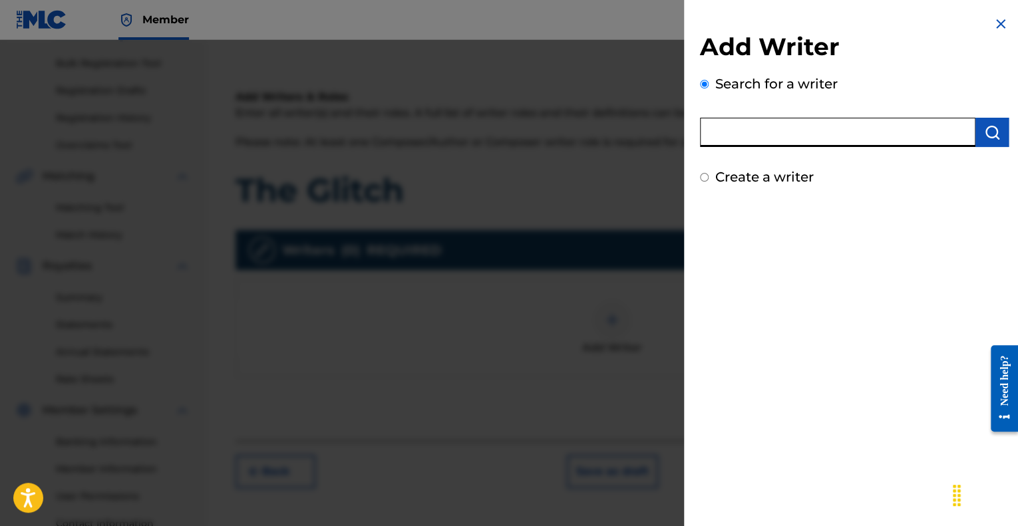
click at [789, 128] on input "text" at bounding box center [837, 132] width 275 height 29
type input "[PERSON_NAME]"
click at [988, 134] on img "submit" at bounding box center [992, 132] width 16 height 16
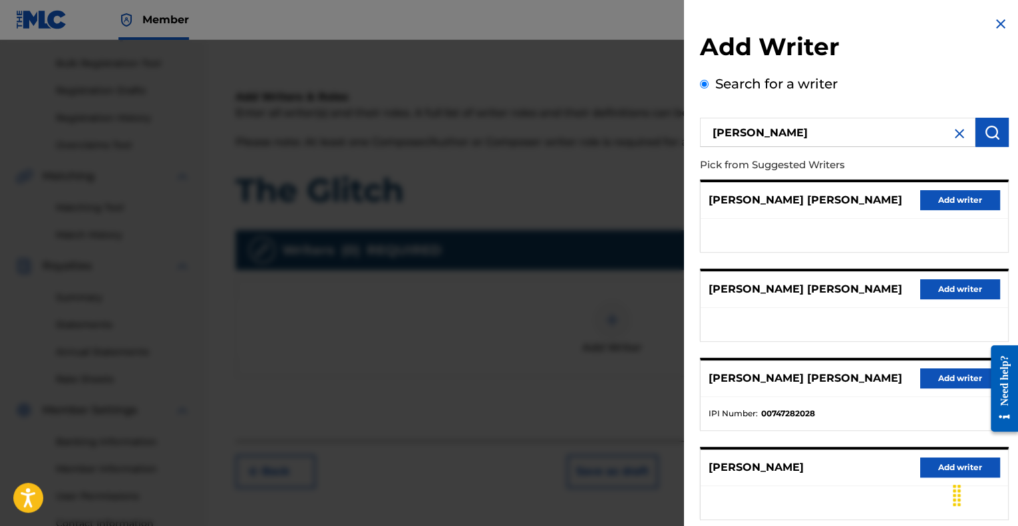
scroll to position [165, 0]
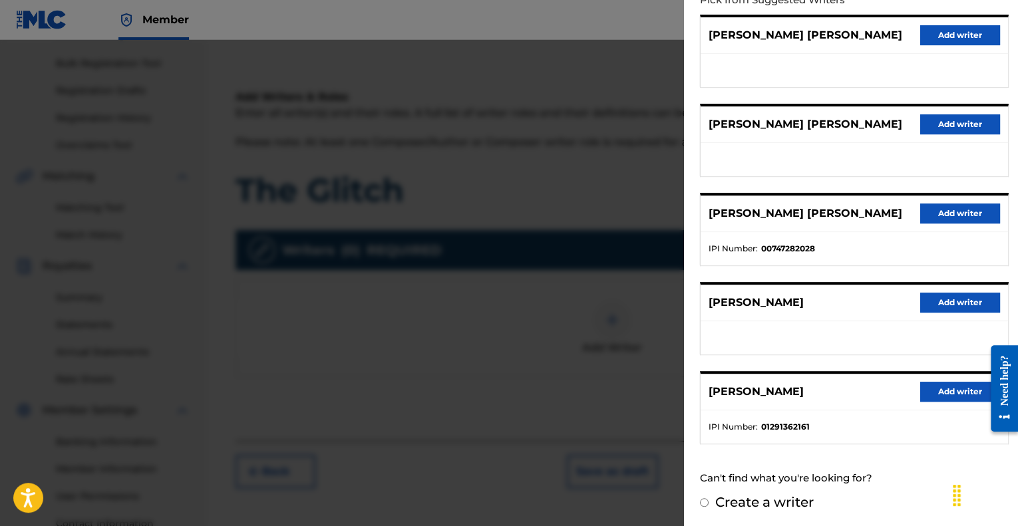
click at [937, 393] on button "Add writer" at bounding box center [960, 392] width 80 height 20
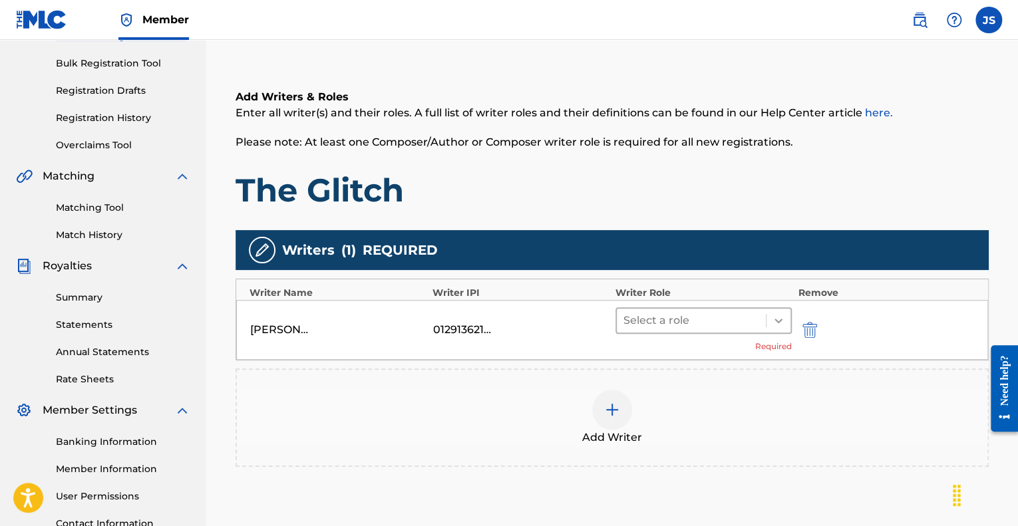
click at [777, 315] on icon at bounding box center [778, 320] width 13 height 13
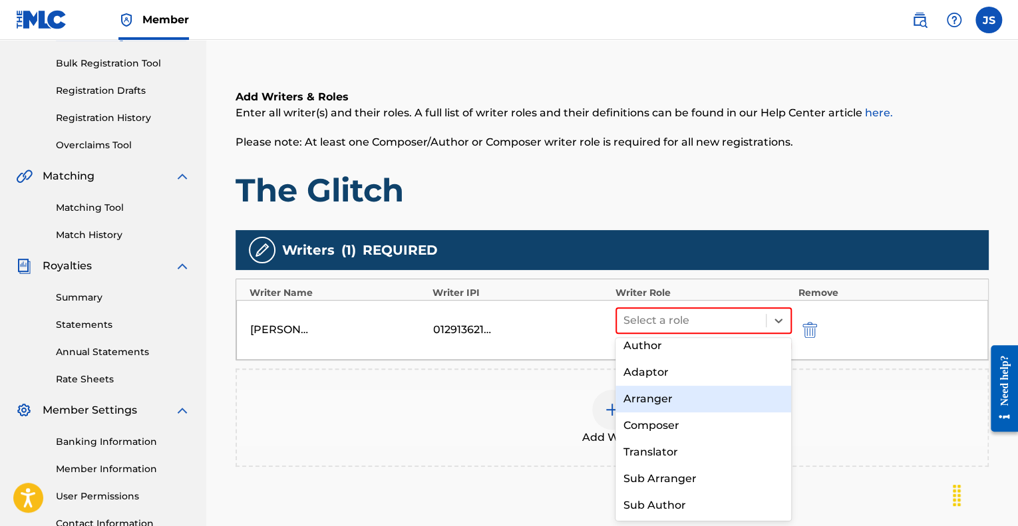
scroll to position [0, 0]
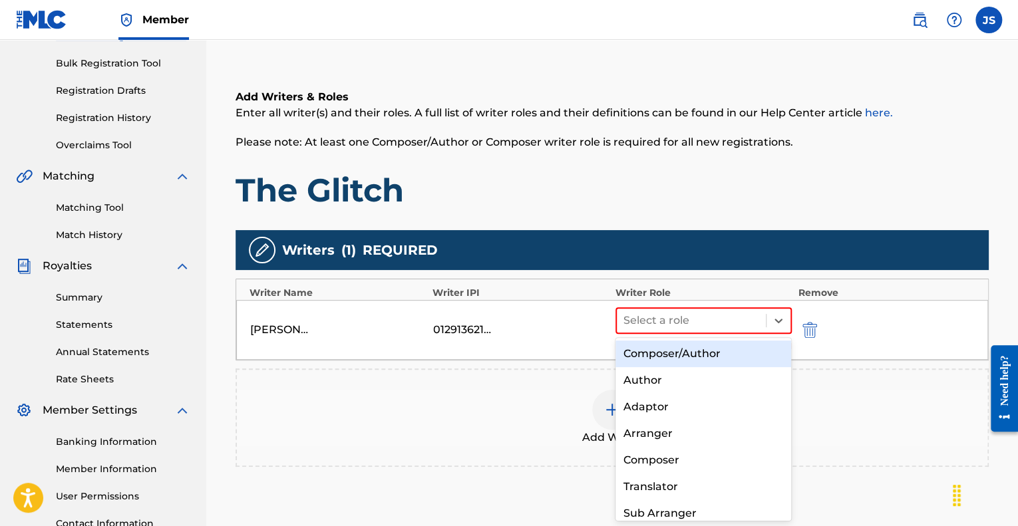
click at [678, 348] on div "Composer/Author" at bounding box center [703, 354] width 176 height 27
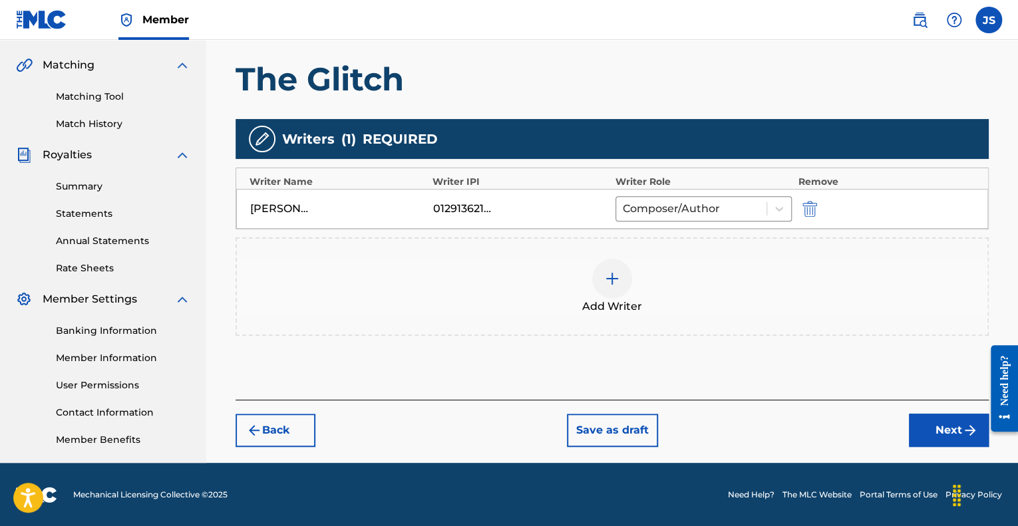
click at [927, 425] on button "Next" at bounding box center [949, 430] width 80 height 33
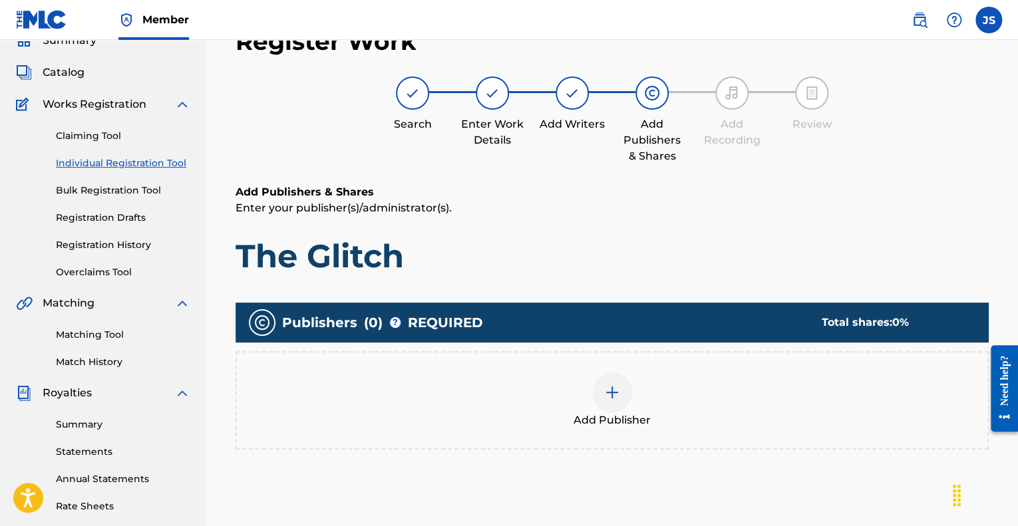
scroll to position [156, 0]
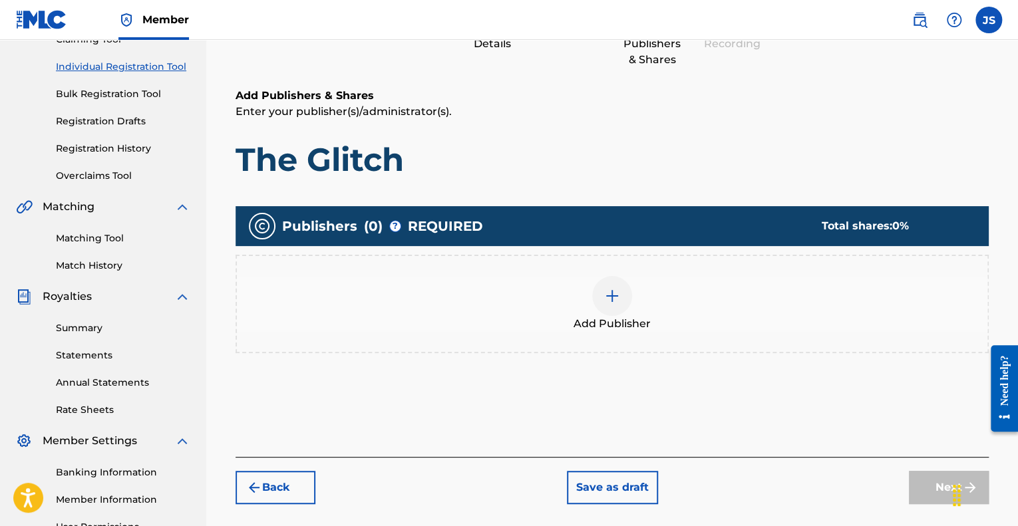
click at [616, 297] on img at bounding box center [612, 296] width 16 height 16
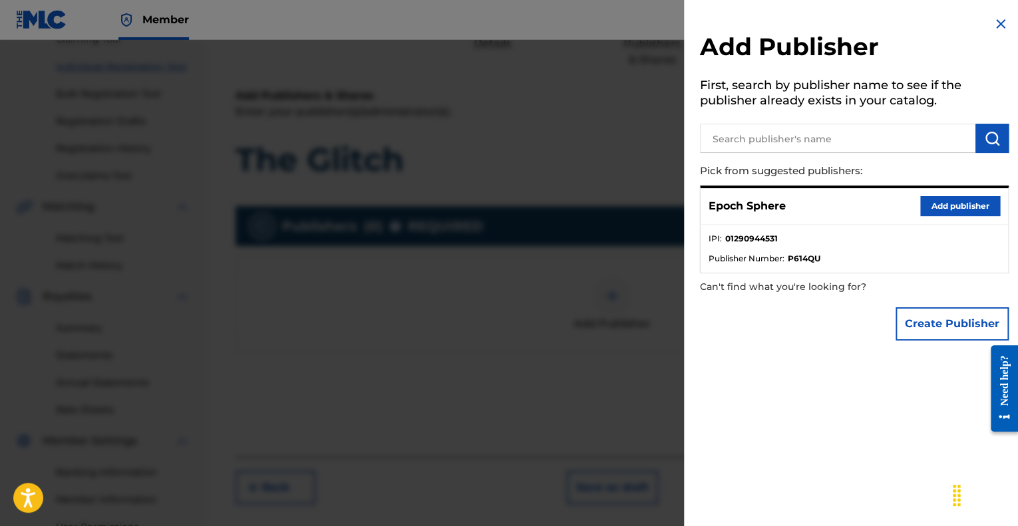
click at [974, 205] on button "Add publisher" at bounding box center [960, 206] width 80 height 20
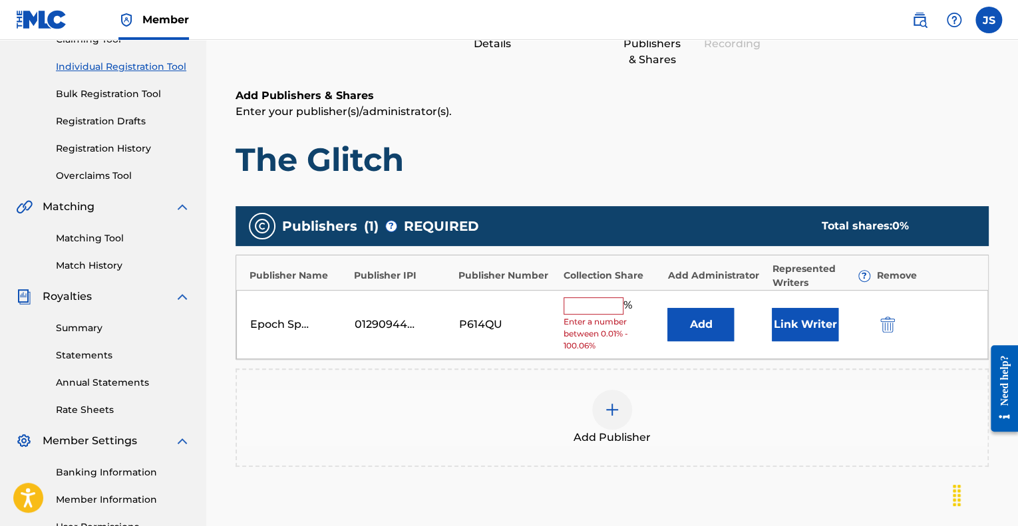
click at [598, 308] on input "text" at bounding box center [593, 305] width 60 height 17
type input "100"
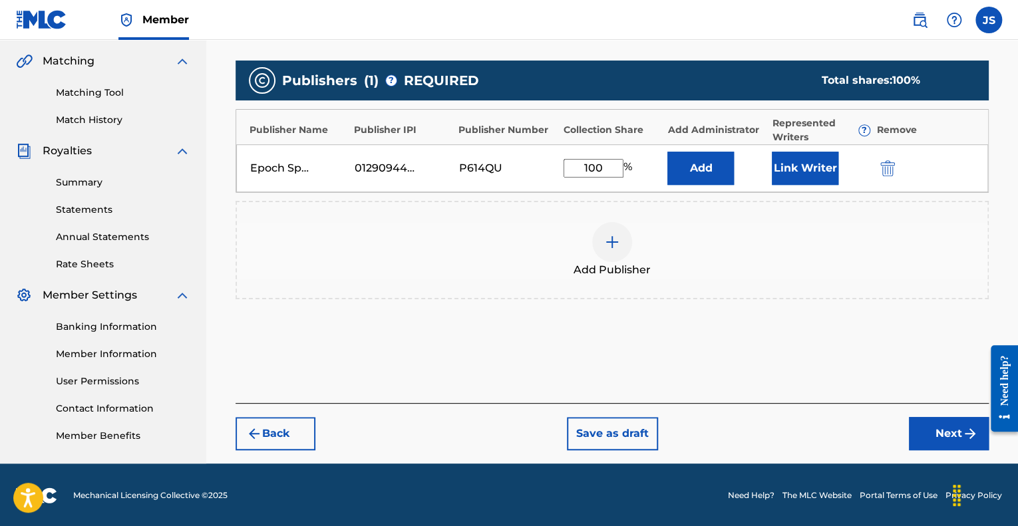
scroll to position [301, 0]
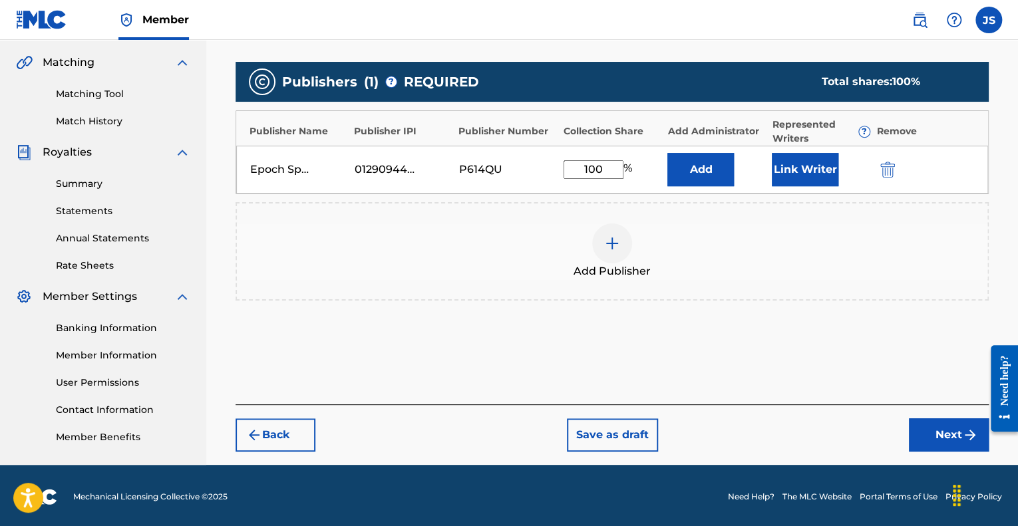
click at [931, 443] on button "Next" at bounding box center [949, 434] width 80 height 33
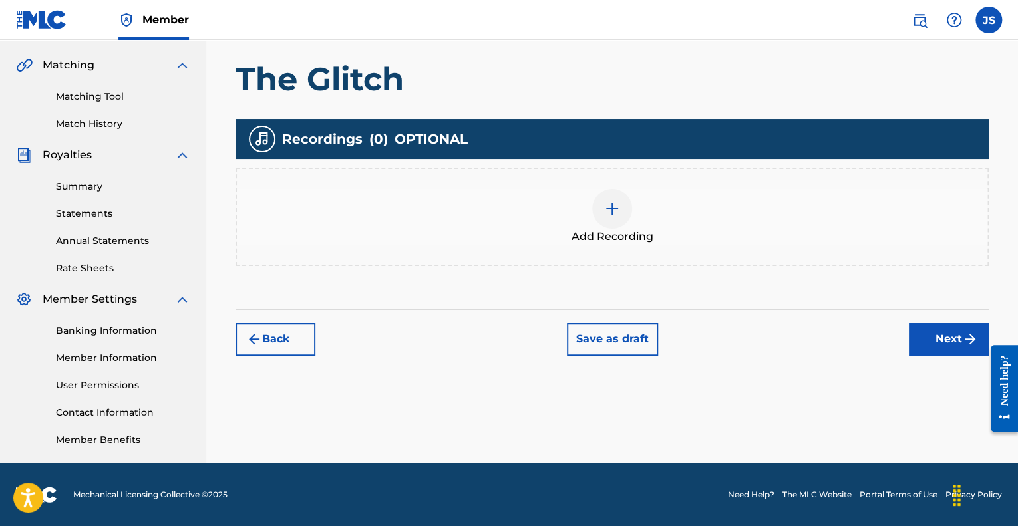
scroll to position [297, 0]
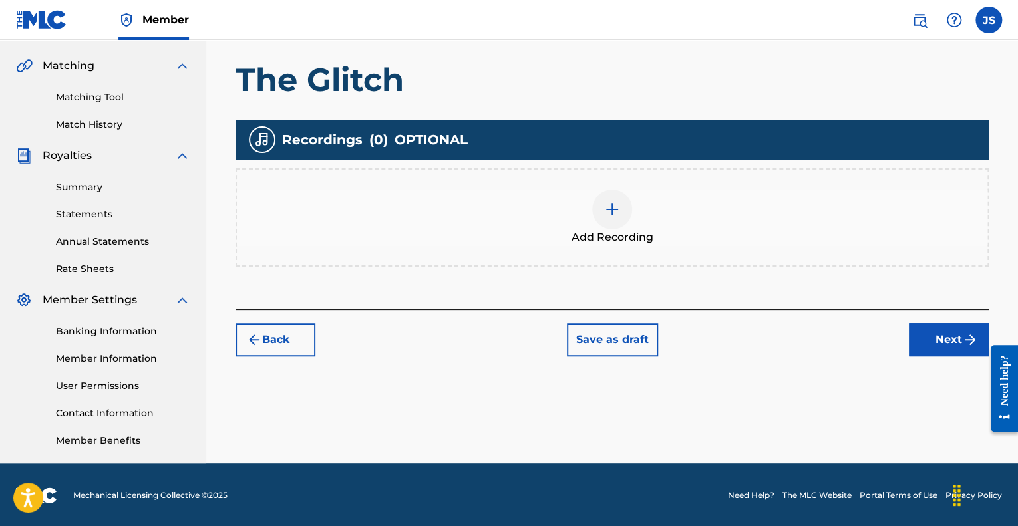
click at [627, 211] on div at bounding box center [612, 210] width 40 height 40
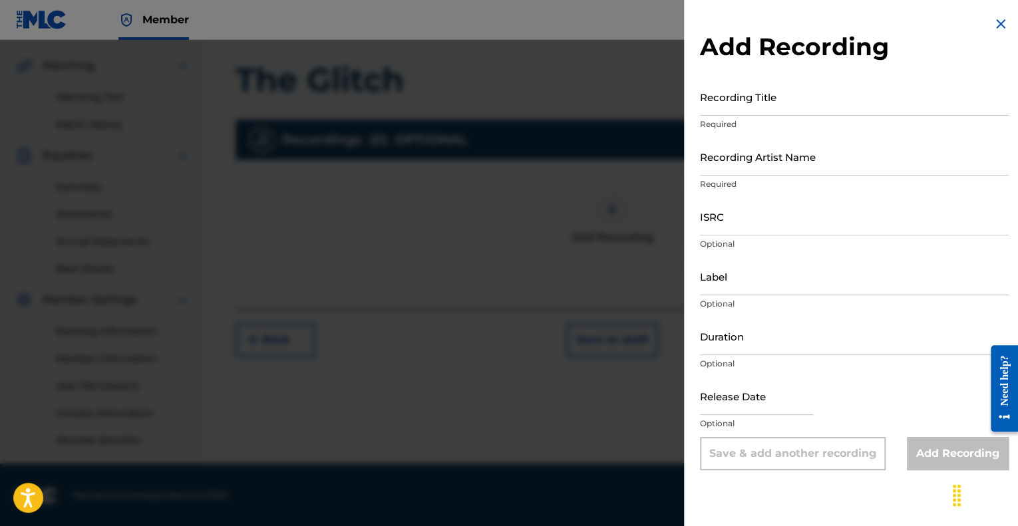
click at [794, 110] on input "Recording Title" at bounding box center [854, 97] width 309 height 38
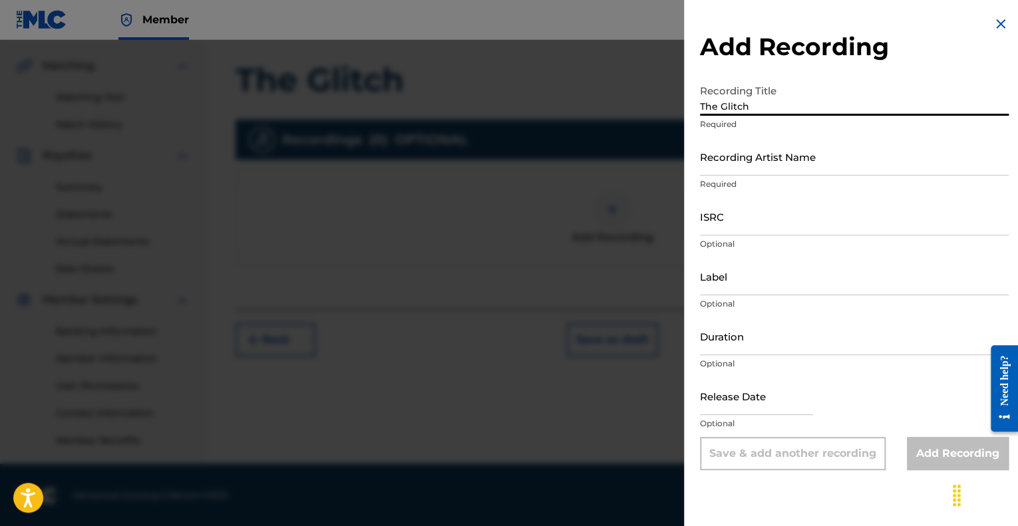
type input "The Glitch"
click at [751, 165] on input "Recording Artist Name" at bounding box center [854, 157] width 309 height 38
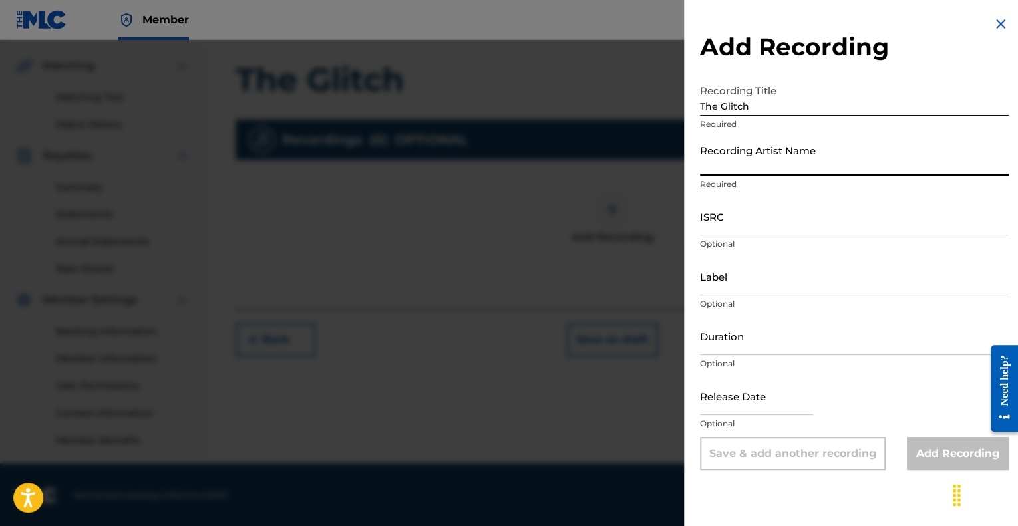
type input "[PERSON_NAME]"
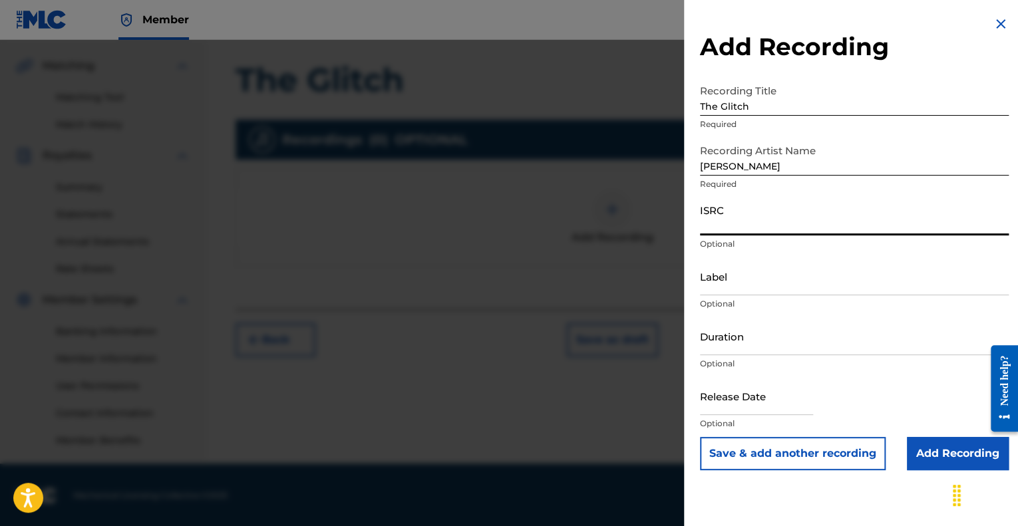
click at [752, 217] on input "ISRC" at bounding box center [854, 217] width 309 height 38
paste input "QT54M2500004"
type input "QT54M2500004"
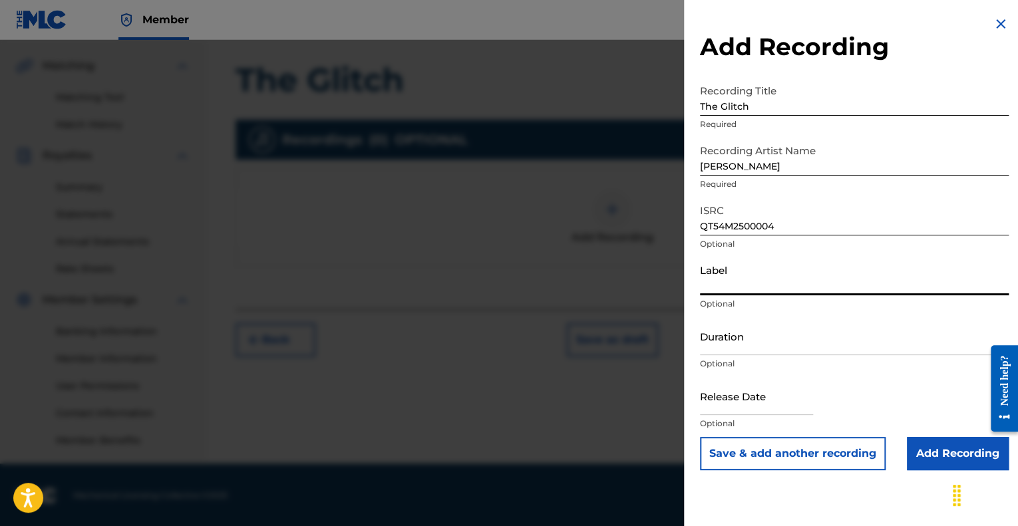
click at [755, 281] on input "Label" at bounding box center [854, 276] width 309 height 38
type input "Epoch Sphere"
click at [785, 348] on input "Duration" at bounding box center [854, 336] width 309 height 38
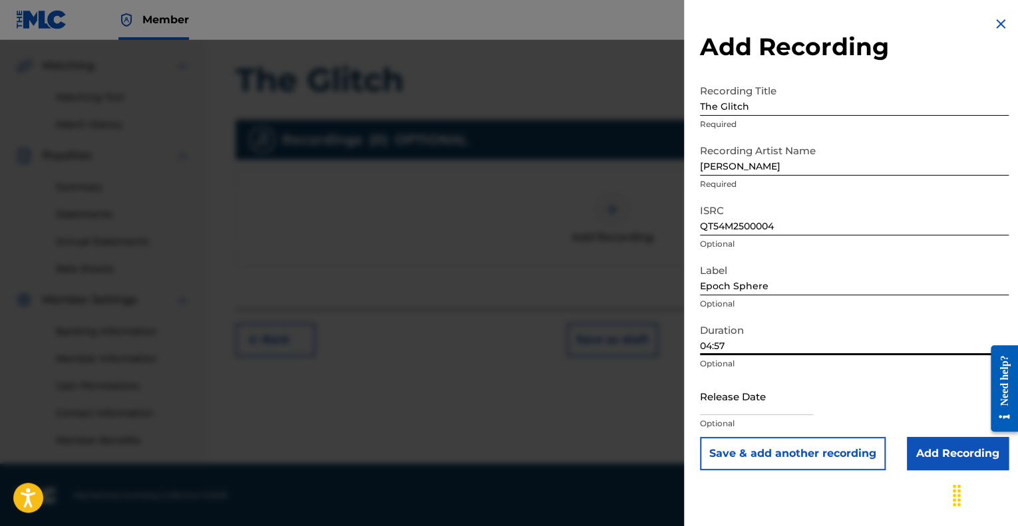
type input "04:57"
click at [742, 404] on input "text" at bounding box center [756, 396] width 113 height 38
select select "7"
select select "2025"
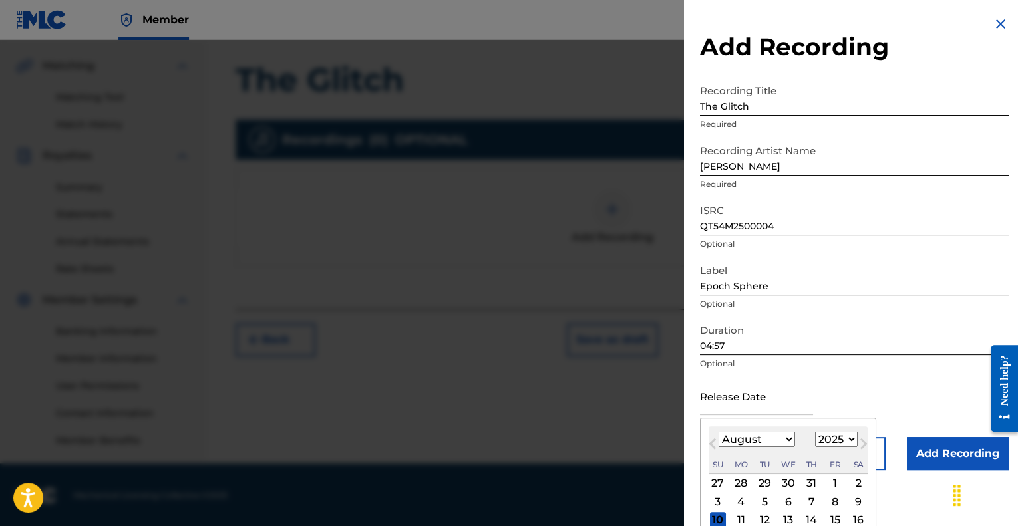
type input "[DATE]"
select select "5"
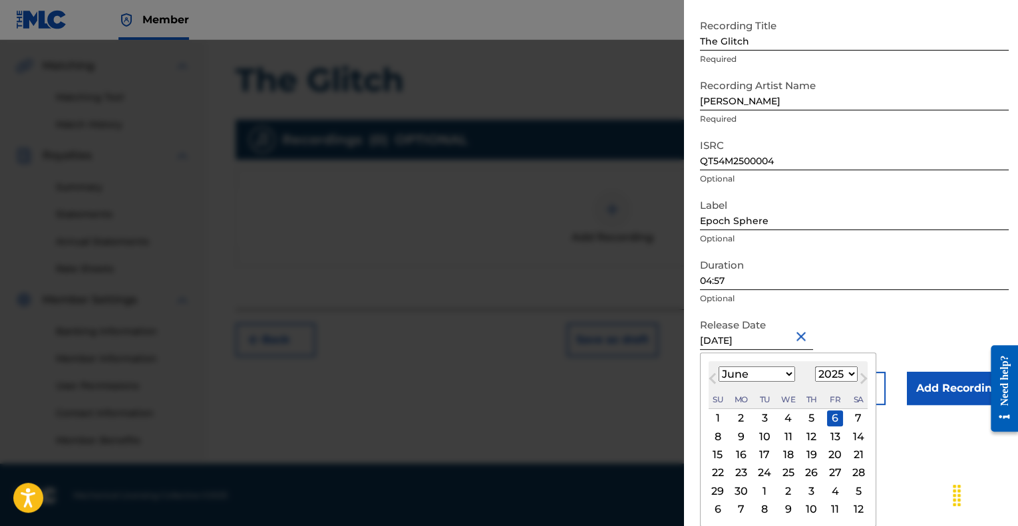
scroll to position [0, 0]
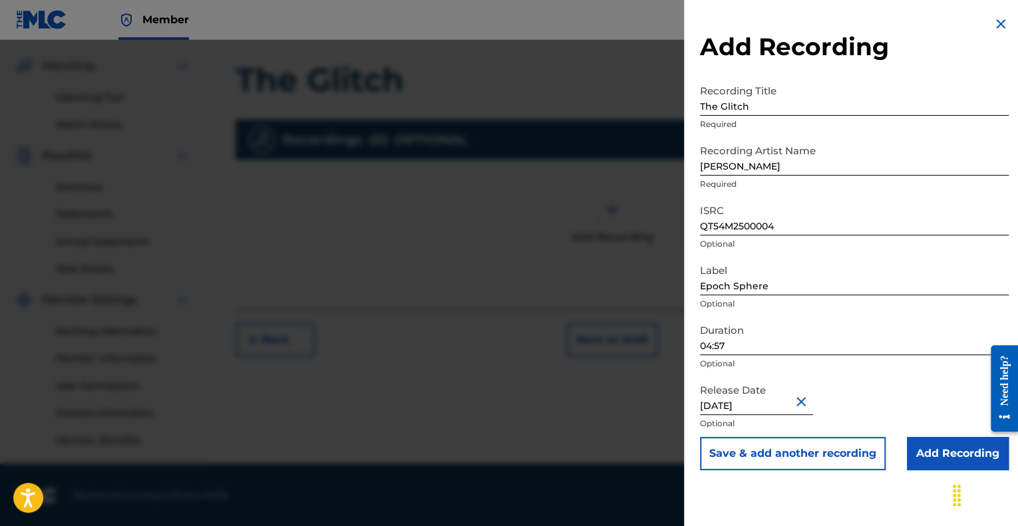
click at [952, 447] on input "Add Recording" at bounding box center [958, 453] width 102 height 33
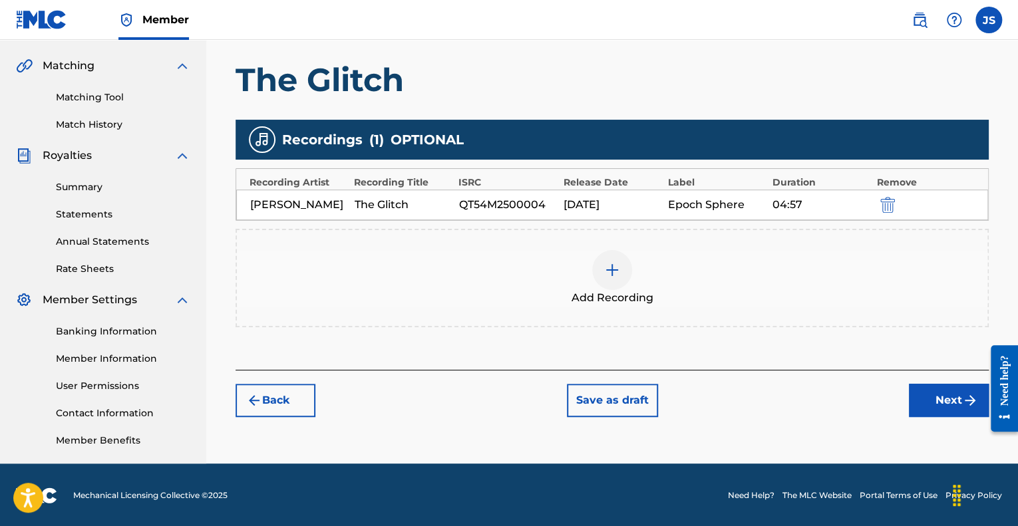
click at [927, 400] on button "Next" at bounding box center [949, 400] width 80 height 33
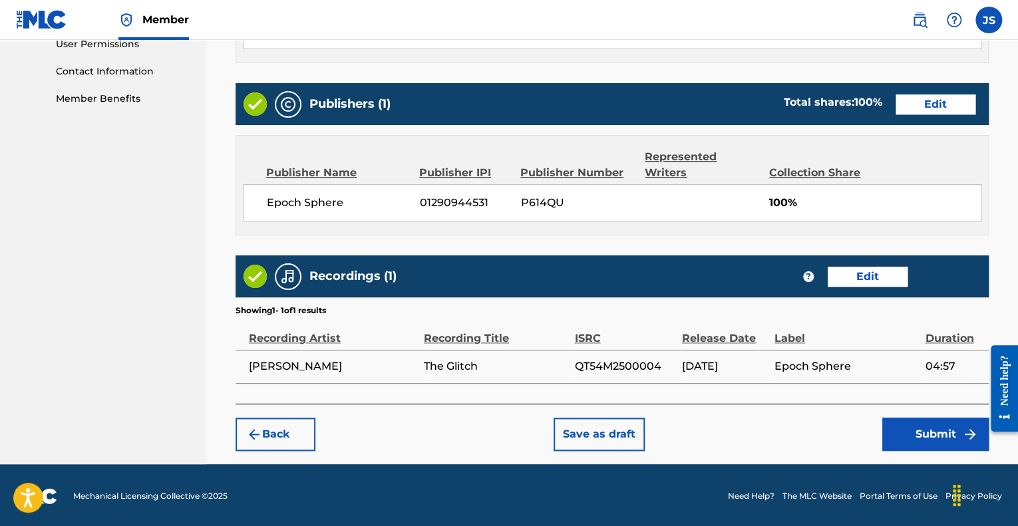
scroll to position [639, 0]
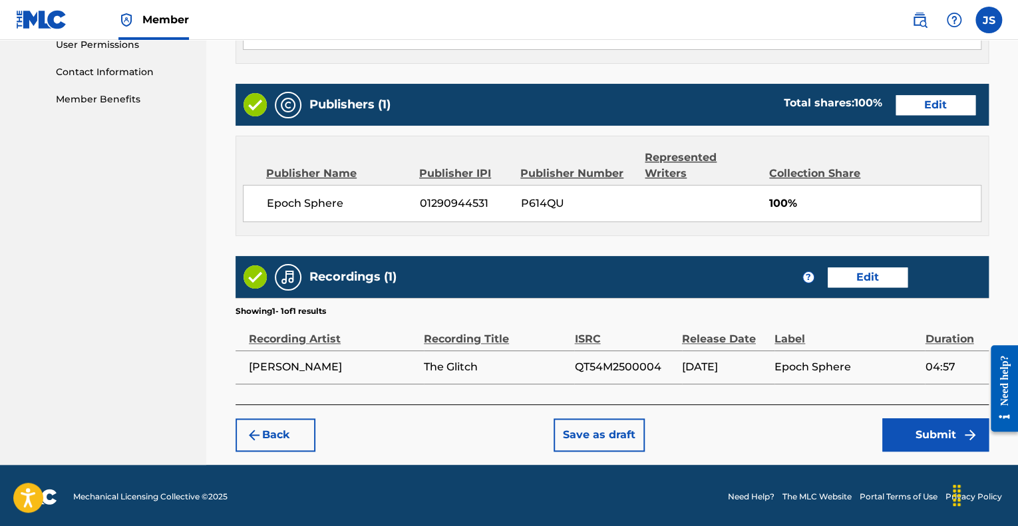
click at [913, 434] on button "Submit" at bounding box center [935, 434] width 106 height 33
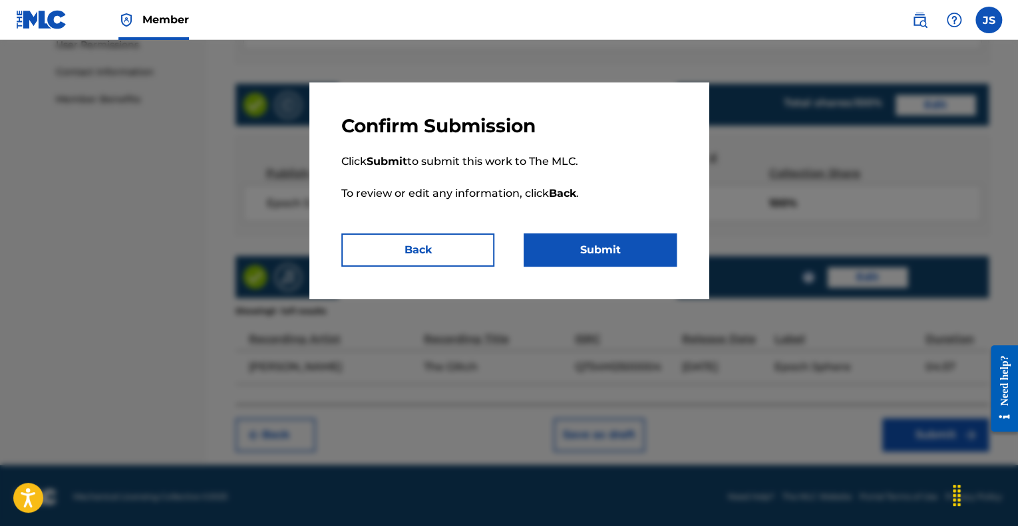
click at [639, 252] on button "Submit" at bounding box center [599, 249] width 153 height 33
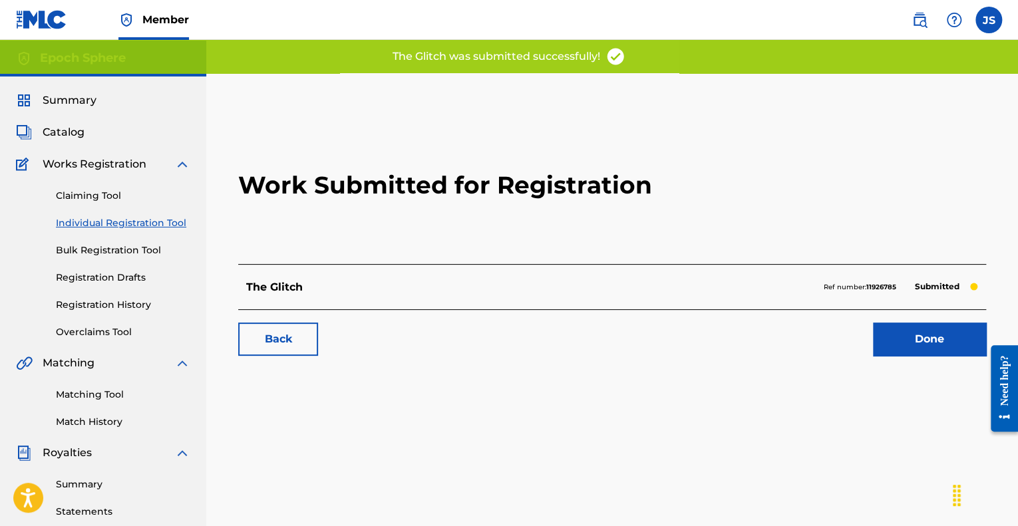
click at [895, 347] on link "Done" at bounding box center [929, 339] width 113 height 33
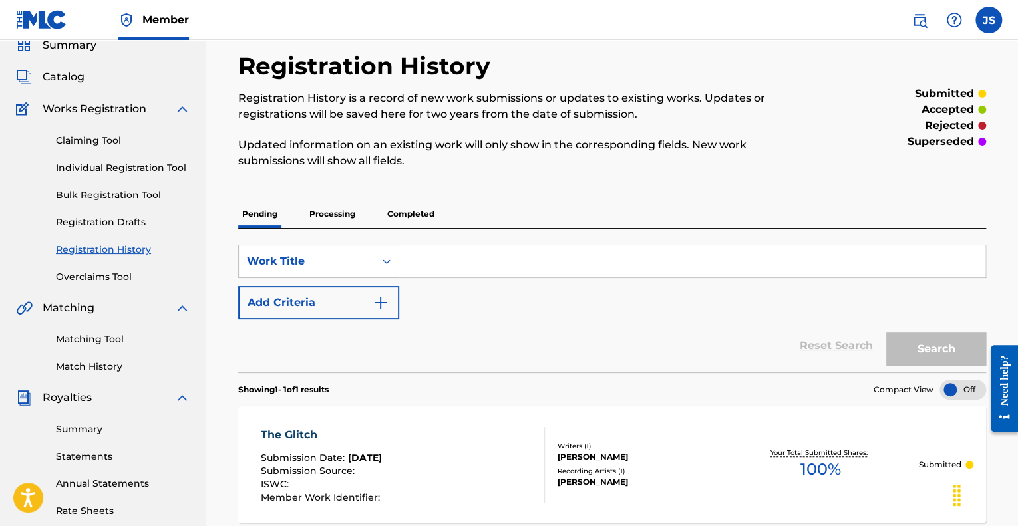
scroll to position [53, 0]
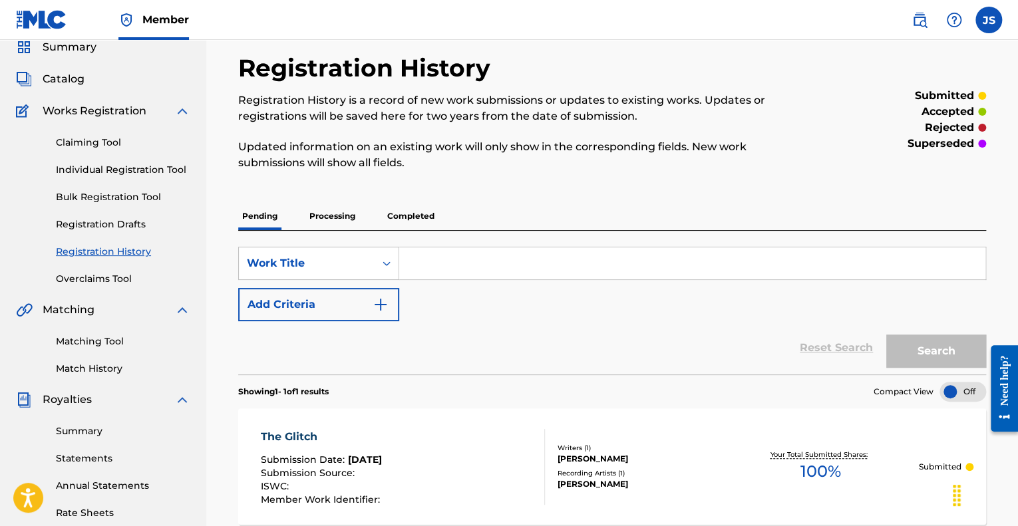
click at [140, 168] on link "Individual Registration Tool" at bounding box center [123, 170] width 134 height 14
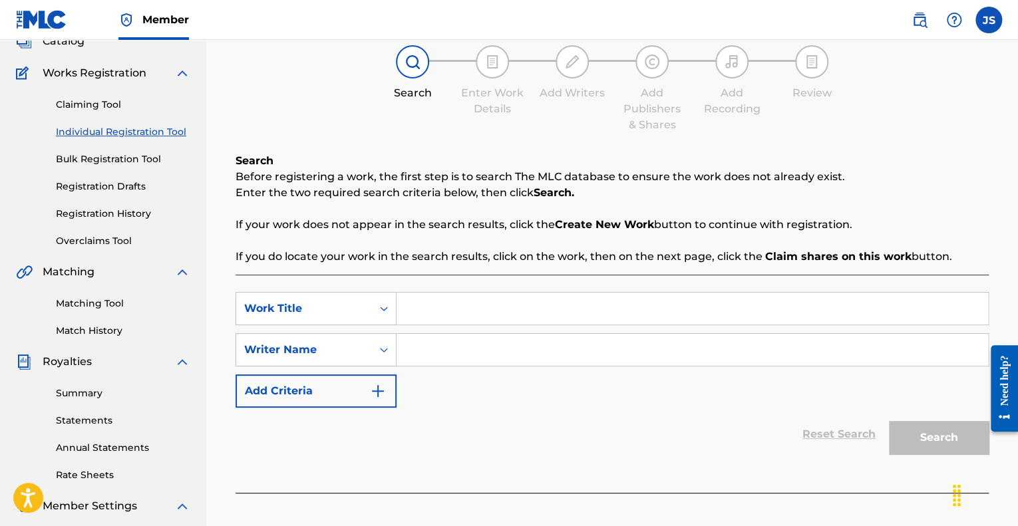
scroll to position [92, 0]
click at [518, 295] on input "Search Form" at bounding box center [691, 308] width 591 height 32
type input "Mutually Assured Destruction"
click at [453, 357] on input "Search Form" at bounding box center [691, 349] width 591 height 32
type input "[PERSON_NAME]"
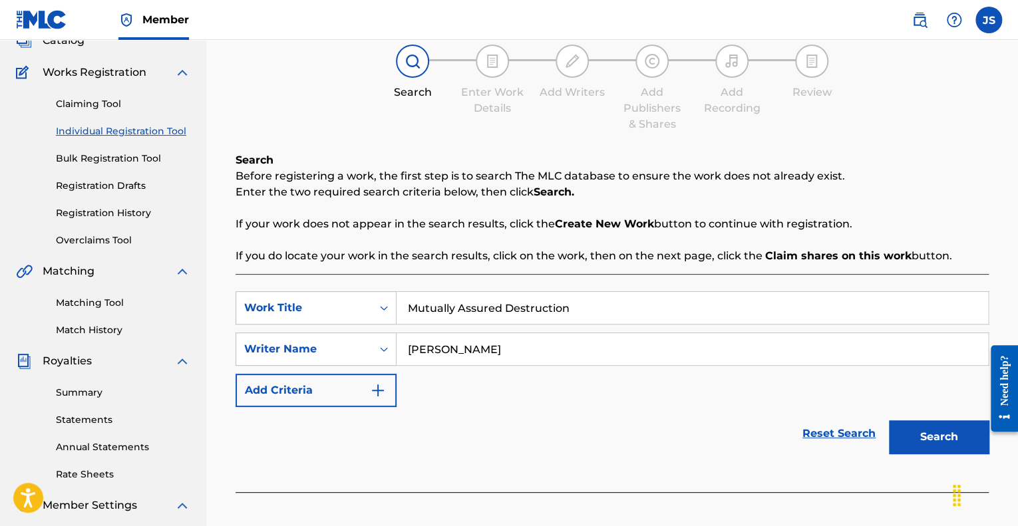
click at [929, 434] on button "Search" at bounding box center [939, 436] width 100 height 33
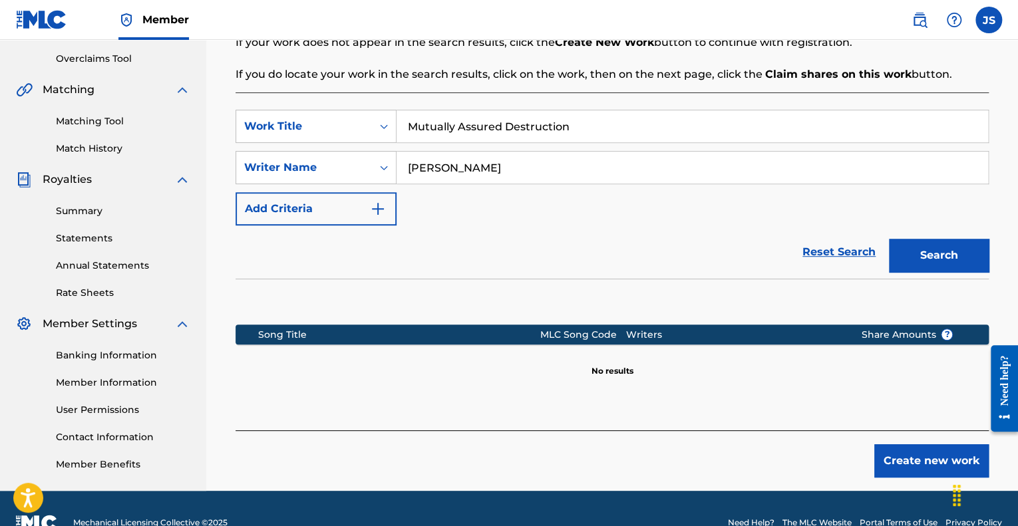
scroll to position [301, 0]
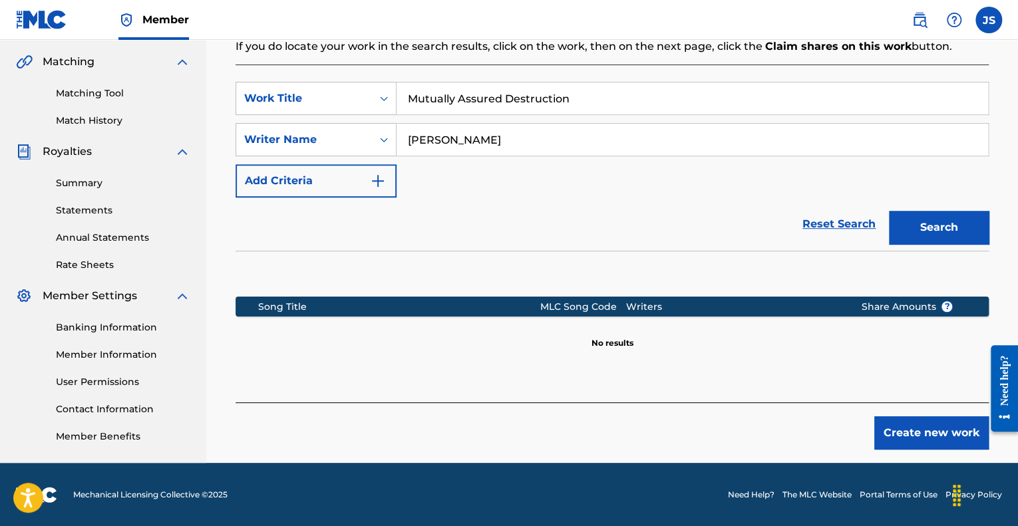
click at [909, 440] on button "Create new work" at bounding box center [931, 432] width 114 height 33
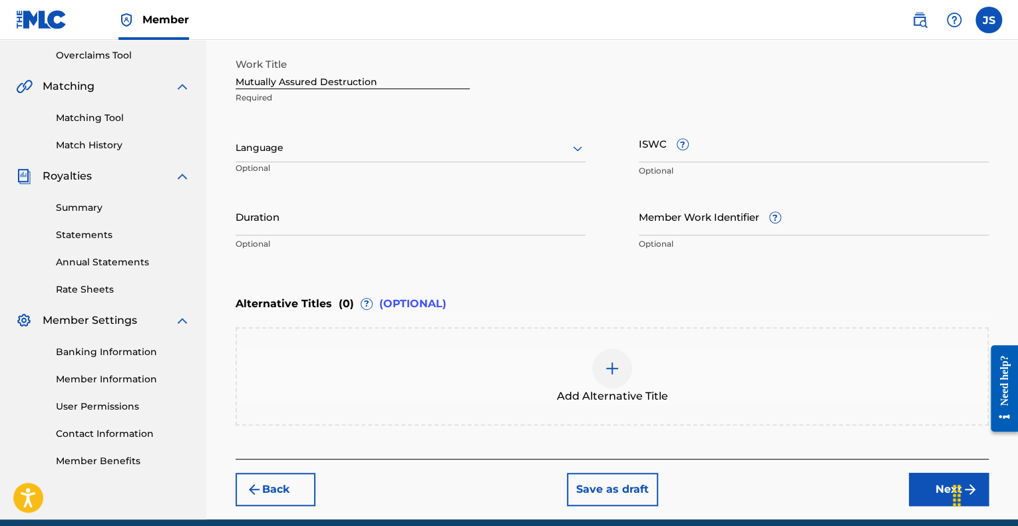
scroll to position [274, 0]
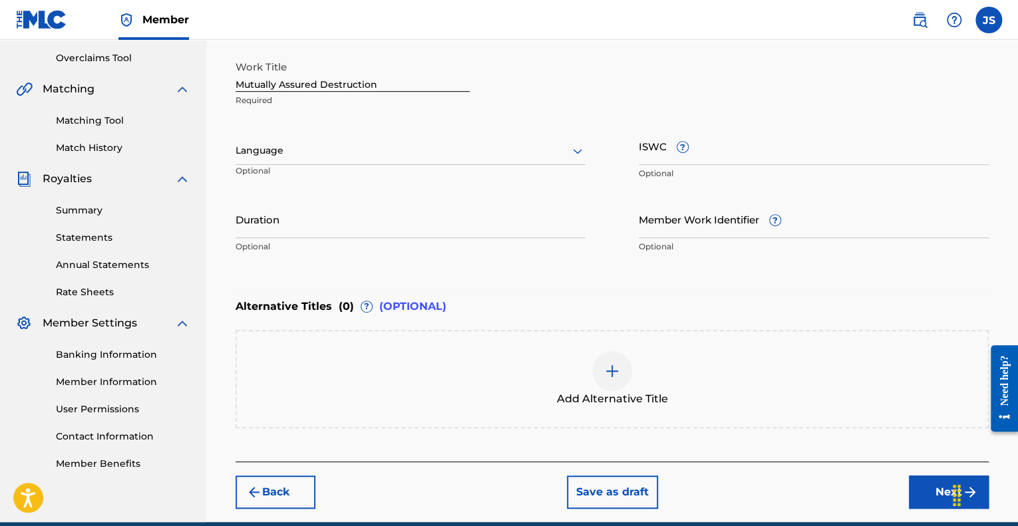
click at [545, 154] on div at bounding box center [410, 150] width 350 height 17
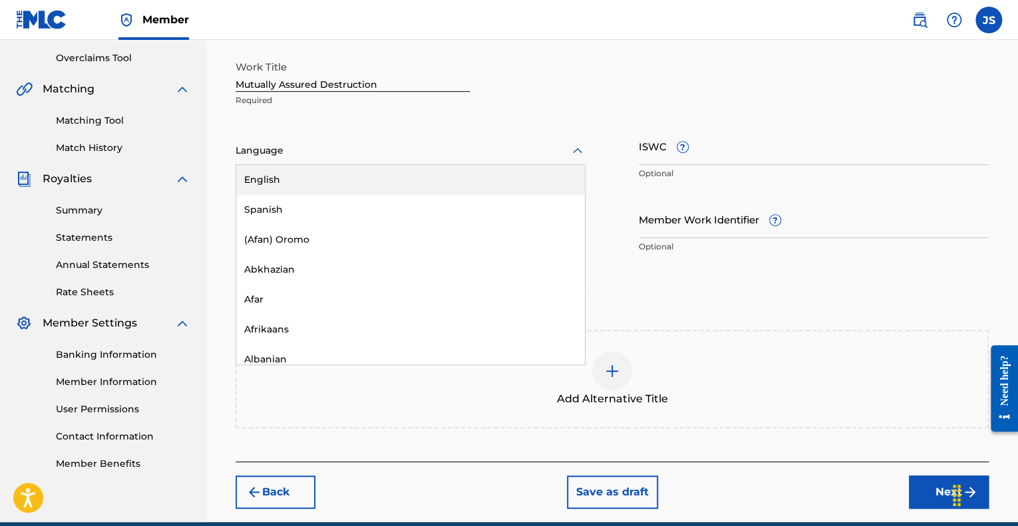
click at [344, 174] on div "English" at bounding box center [410, 180] width 349 height 30
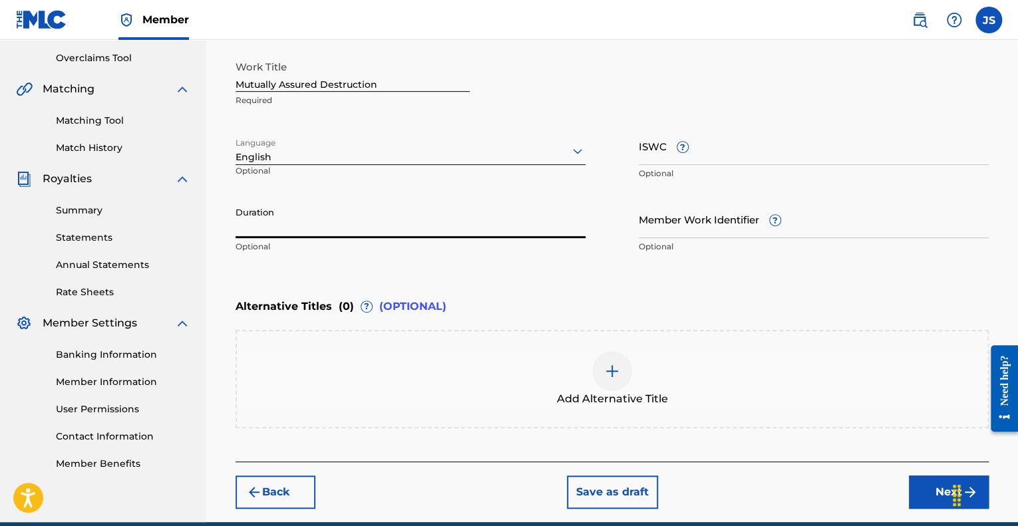
click at [289, 228] on input "Duration" at bounding box center [410, 219] width 350 height 38
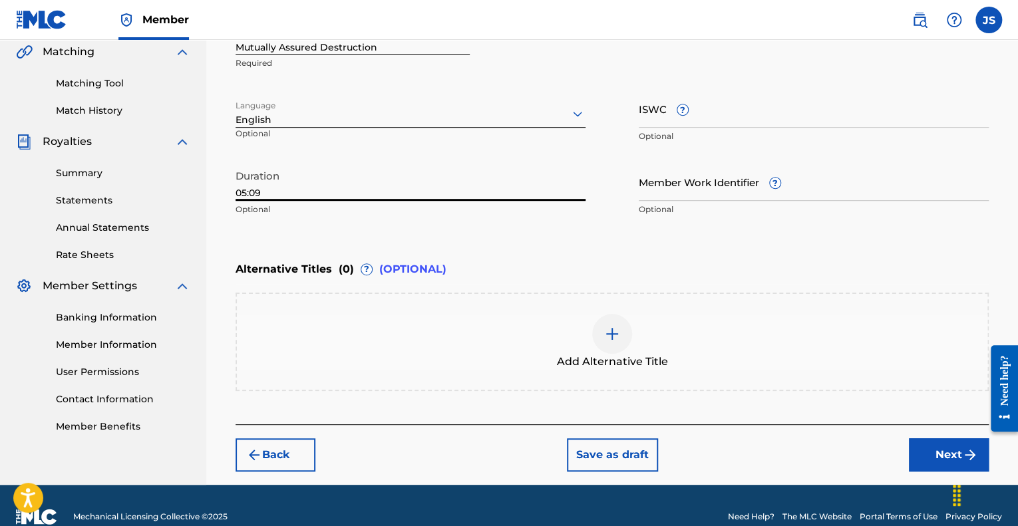
scroll to position [333, 0]
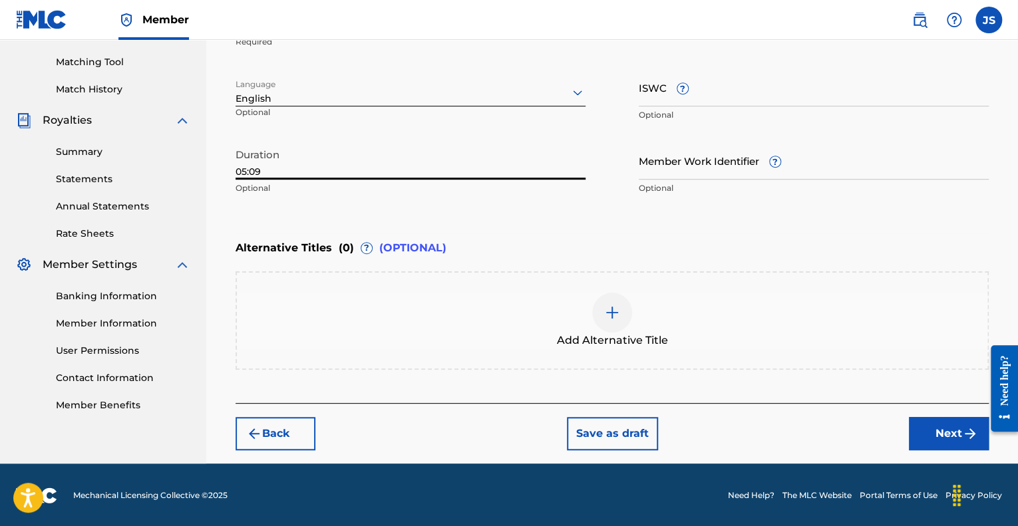
type input "05:09"
click at [606, 305] on img at bounding box center [612, 313] width 16 height 16
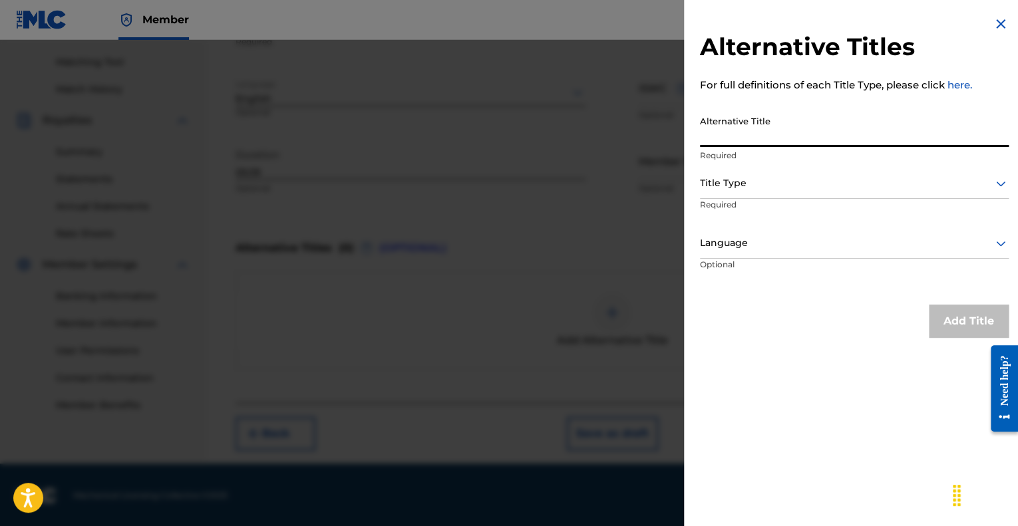
click at [784, 135] on input "Alternative Title" at bounding box center [854, 128] width 309 height 38
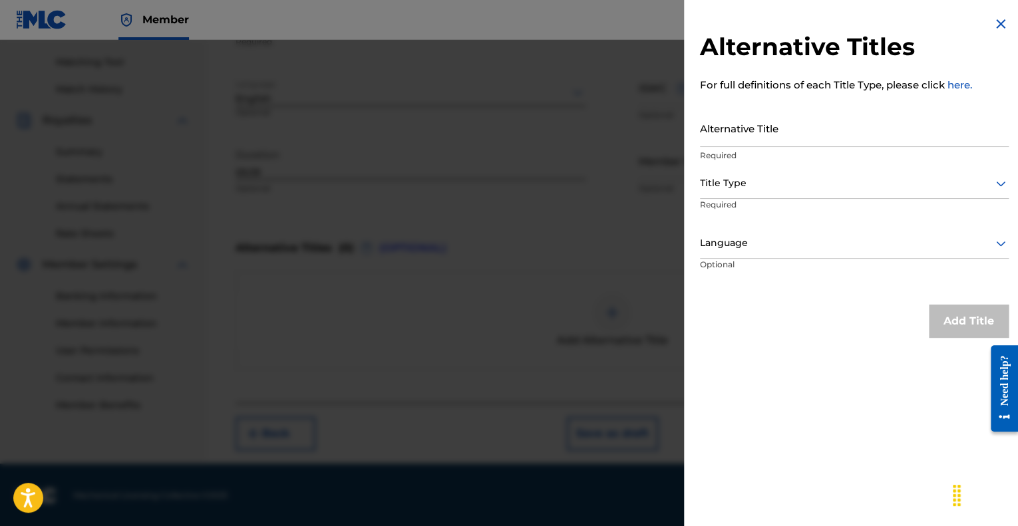
click at [1000, 31] on img at bounding box center [1000, 24] width 16 height 16
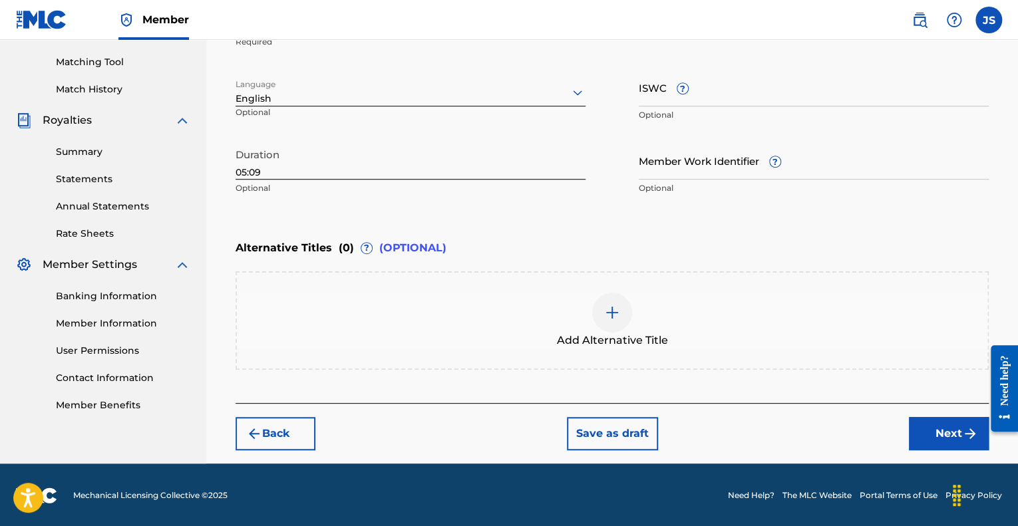
click at [923, 426] on button "Next" at bounding box center [949, 433] width 80 height 33
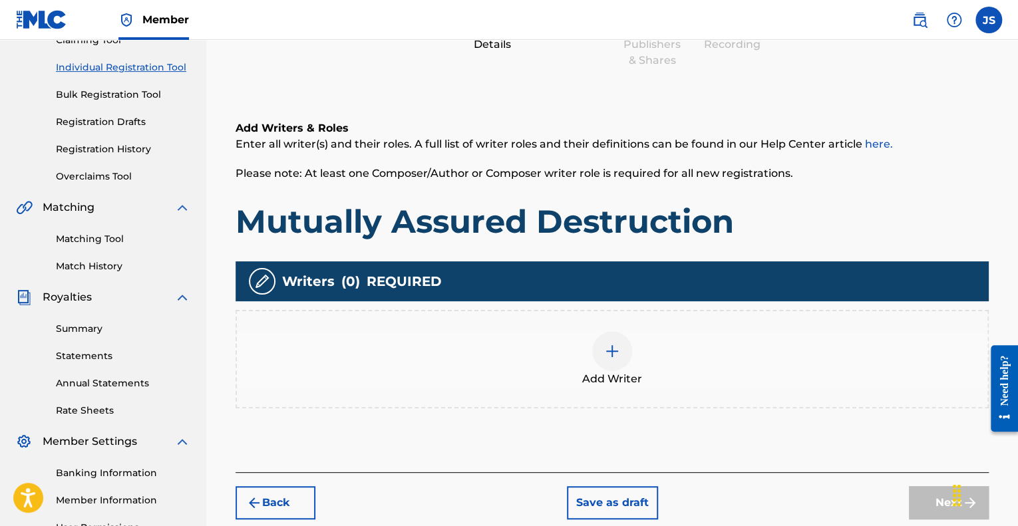
scroll to position [169, 0]
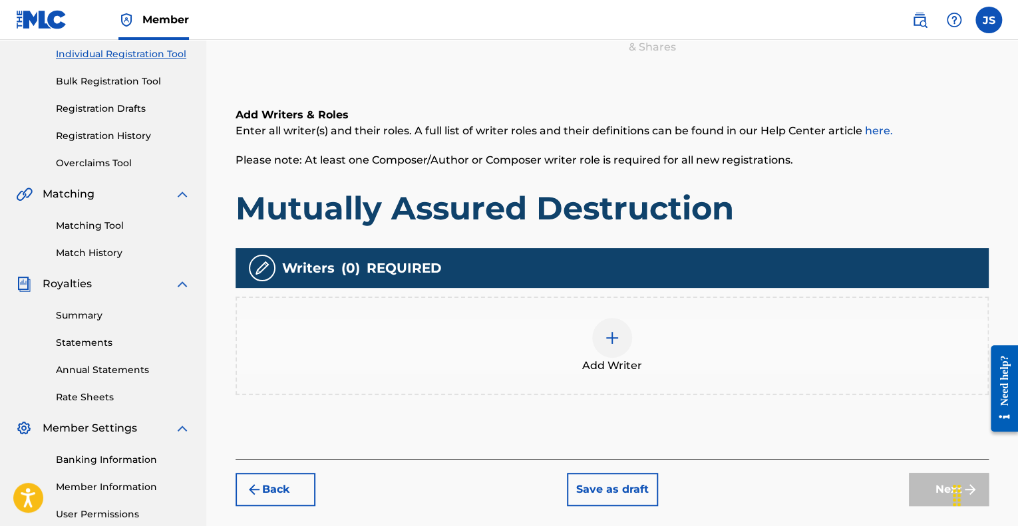
click at [612, 335] on img at bounding box center [612, 338] width 16 height 16
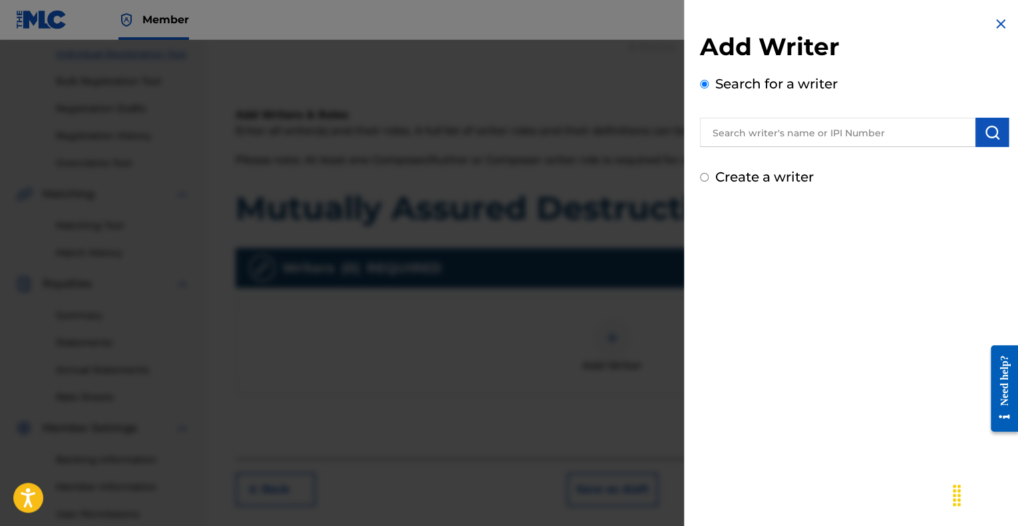
click at [797, 132] on input "text" at bounding box center [837, 132] width 275 height 29
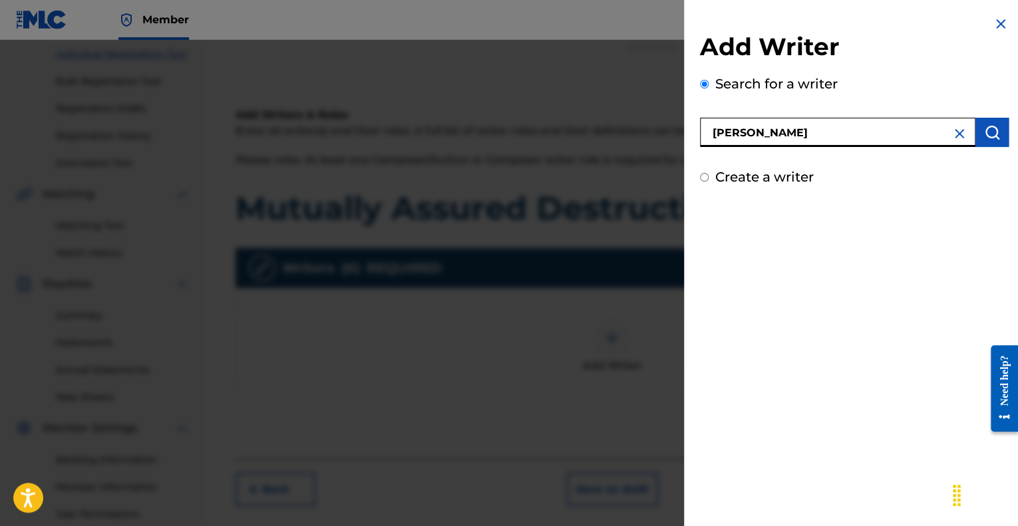
type input "[PERSON_NAME]"
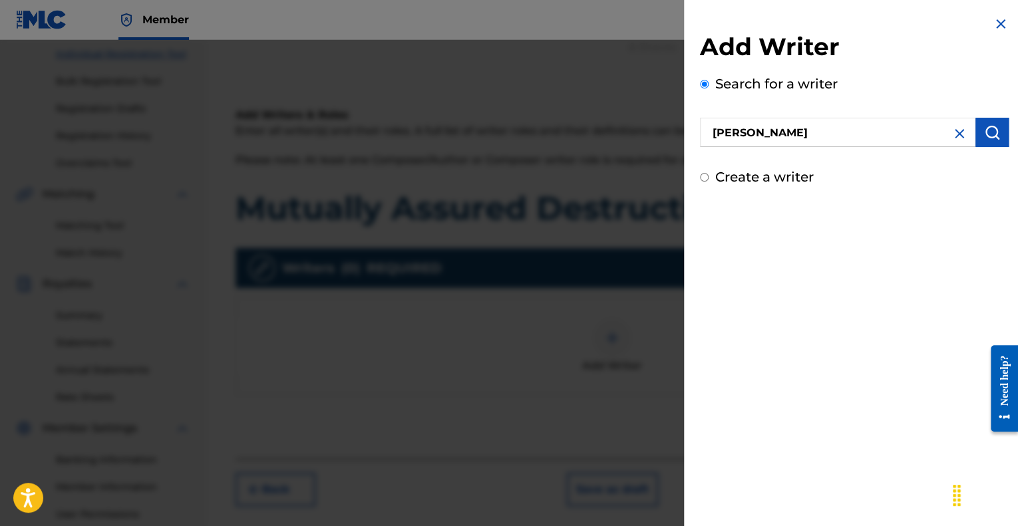
click at [984, 127] on img "submit" at bounding box center [992, 132] width 16 height 16
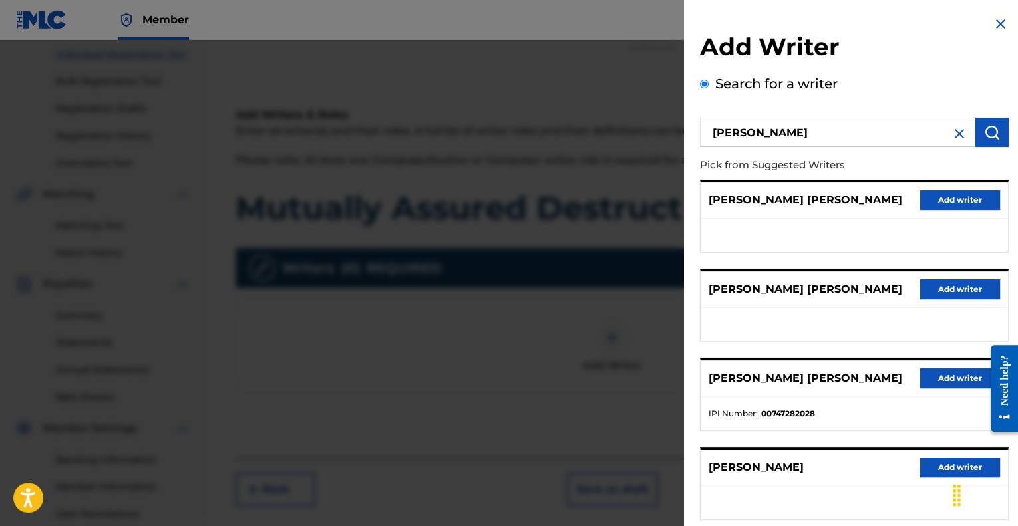
scroll to position [165, 0]
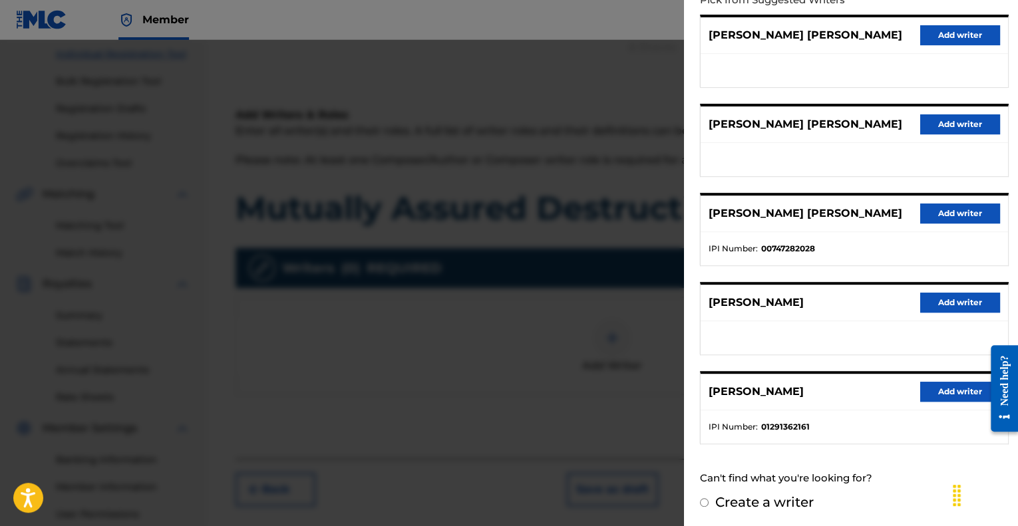
click at [957, 386] on button "Add writer" at bounding box center [960, 392] width 80 height 20
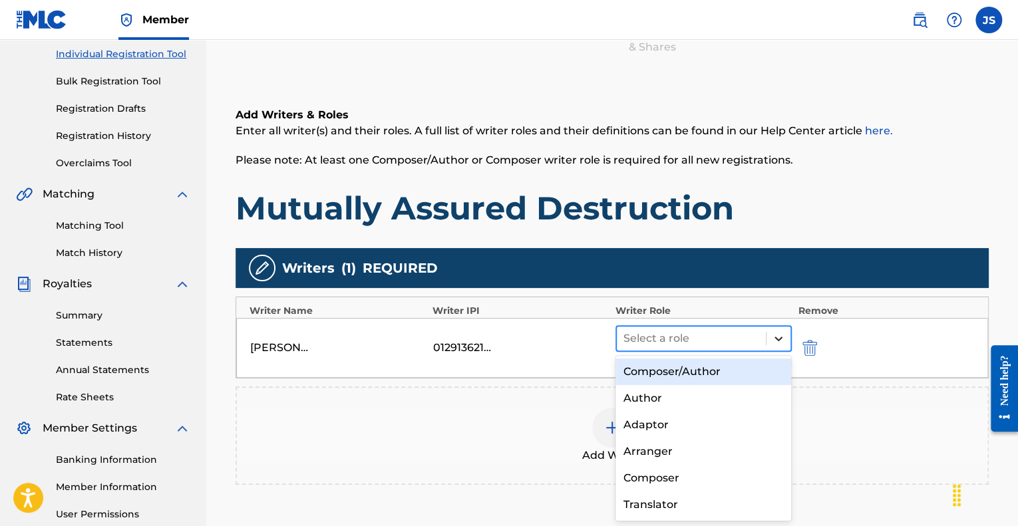
click at [781, 335] on icon at bounding box center [778, 338] width 13 height 13
click at [684, 370] on div "Composer/Author" at bounding box center [703, 372] width 176 height 27
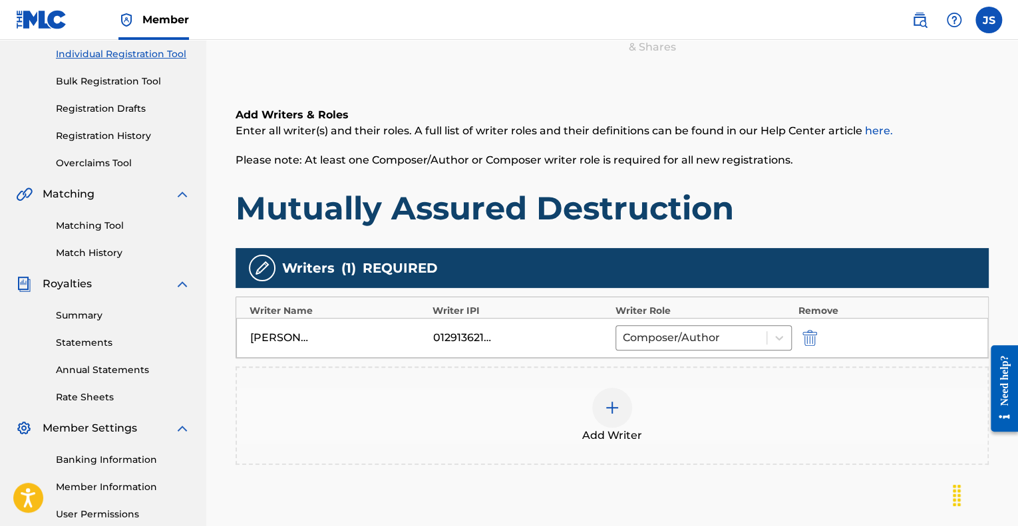
scroll to position [298, 0]
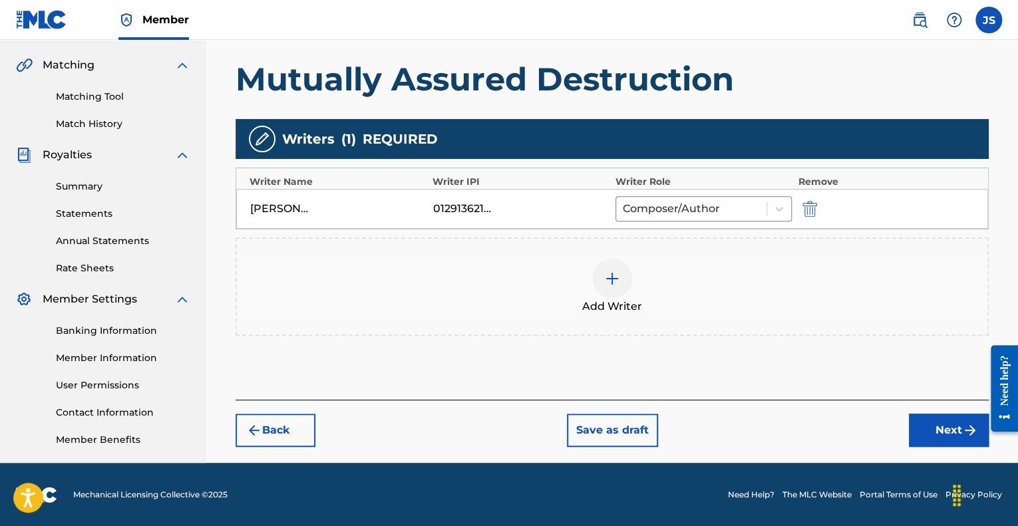
click at [929, 434] on button "Next" at bounding box center [949, 430] width 80 height 33
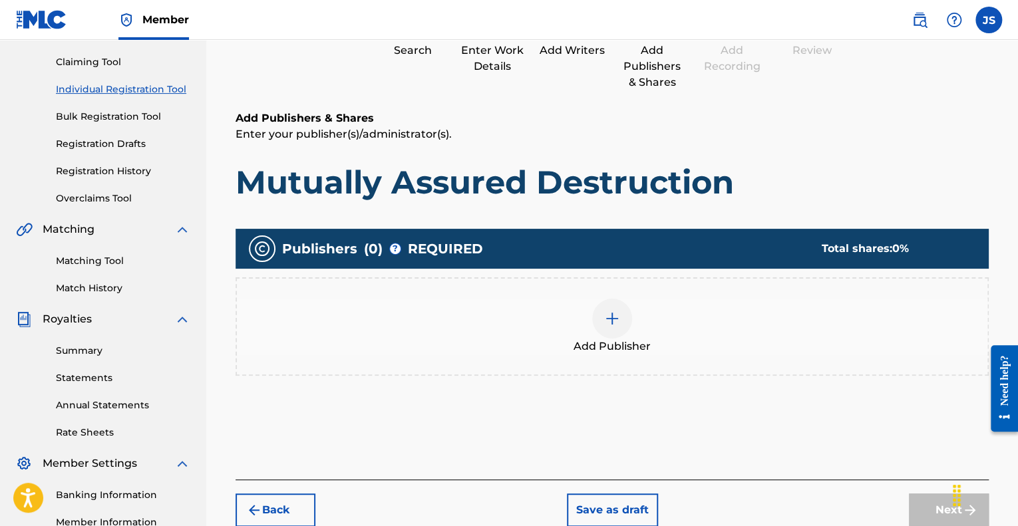
scroll to position [60, 0]
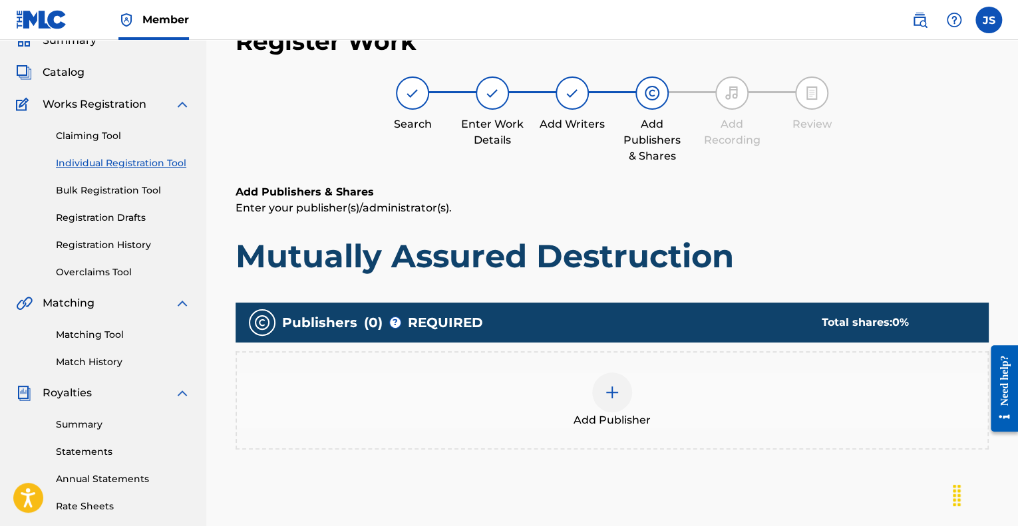
click at [625, 401] on div at bounding box center [612, 392] width 40 height 40
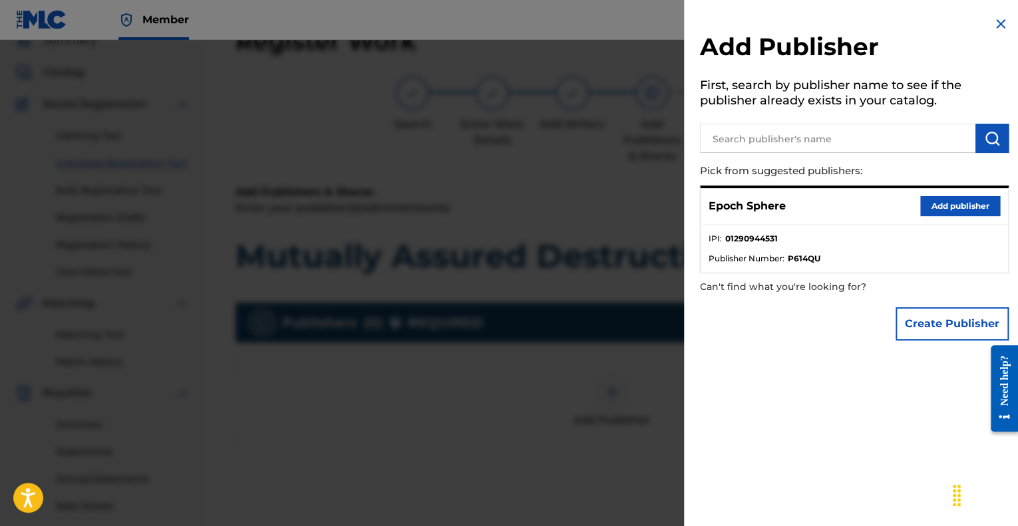
click at [940, 208] on button "Add publisher" at bounding box center [960, 206] width 80 height 20
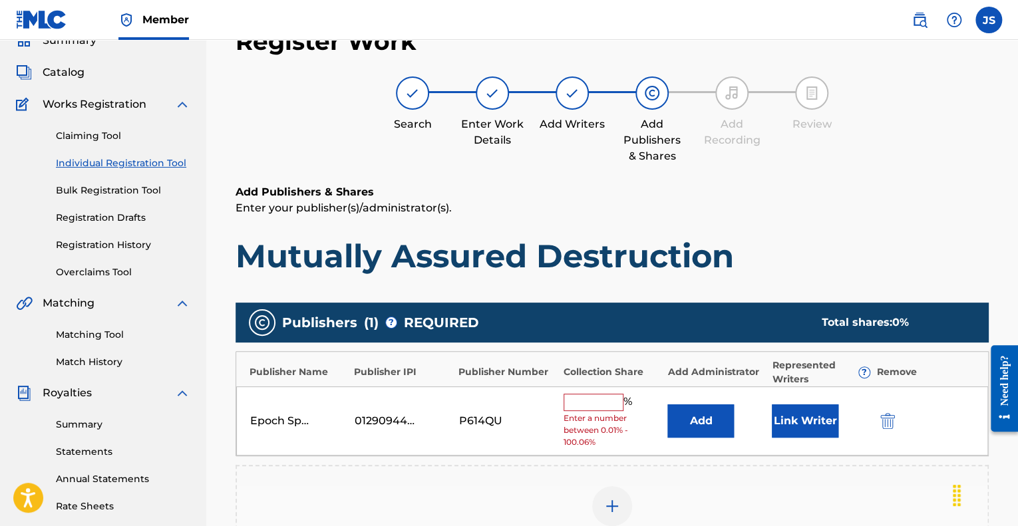
click at [588, 395] on input "text" at bounding box center [593, 402] width 60 height 17
type input "100"
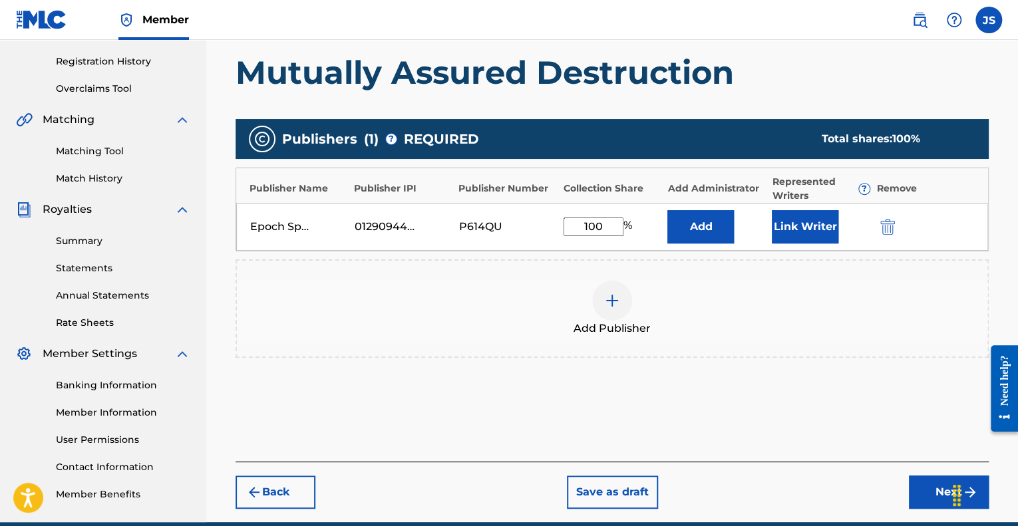
scroll to position [246, 0]
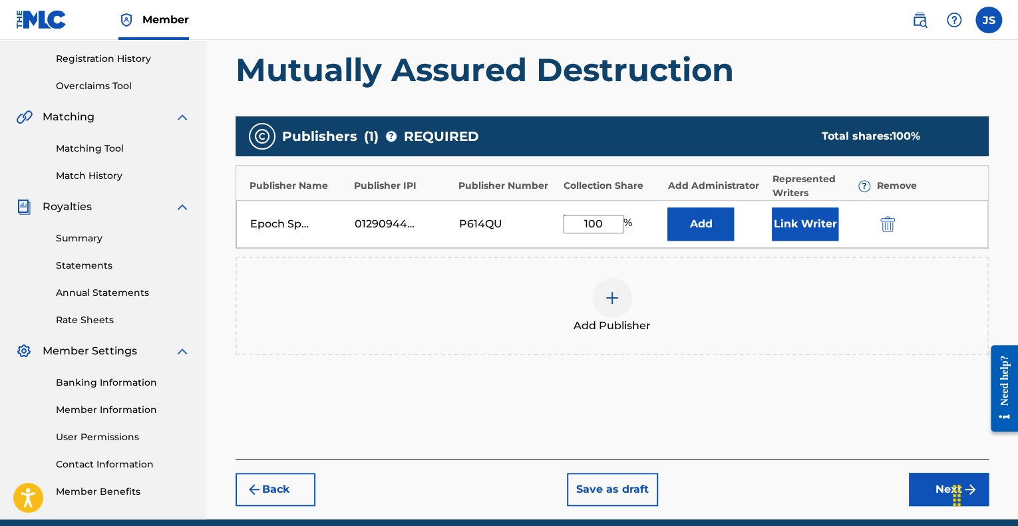
click at [915, 486] on button "Next" at bounding box center [949, 489] width 80 height 33
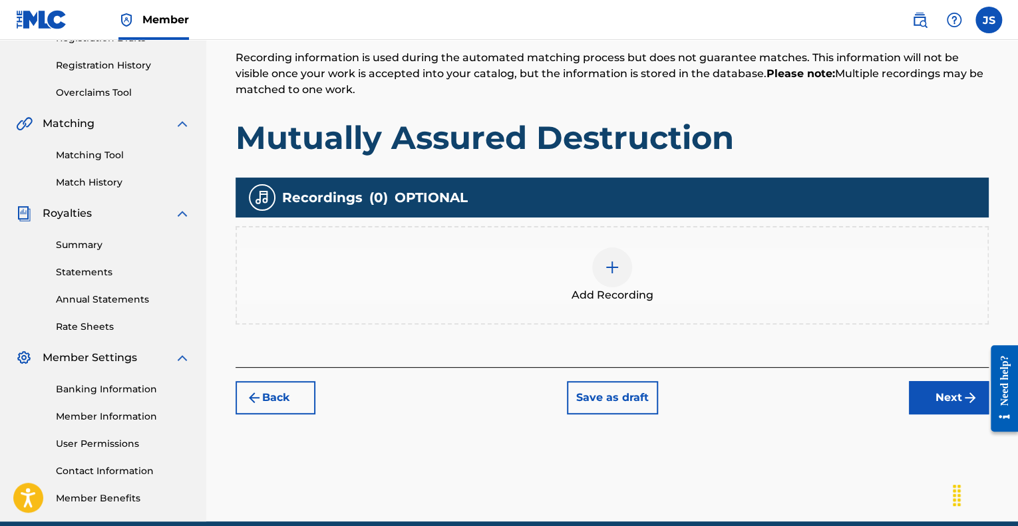
scroll to position [240, 0]
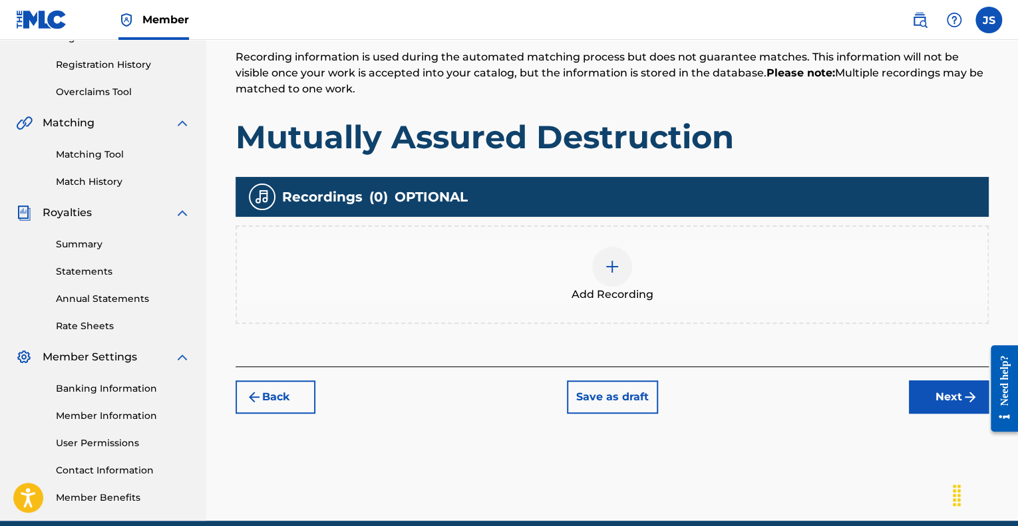
click at [611, 261] on img at bounding box center [612, 267] width 16 height 16
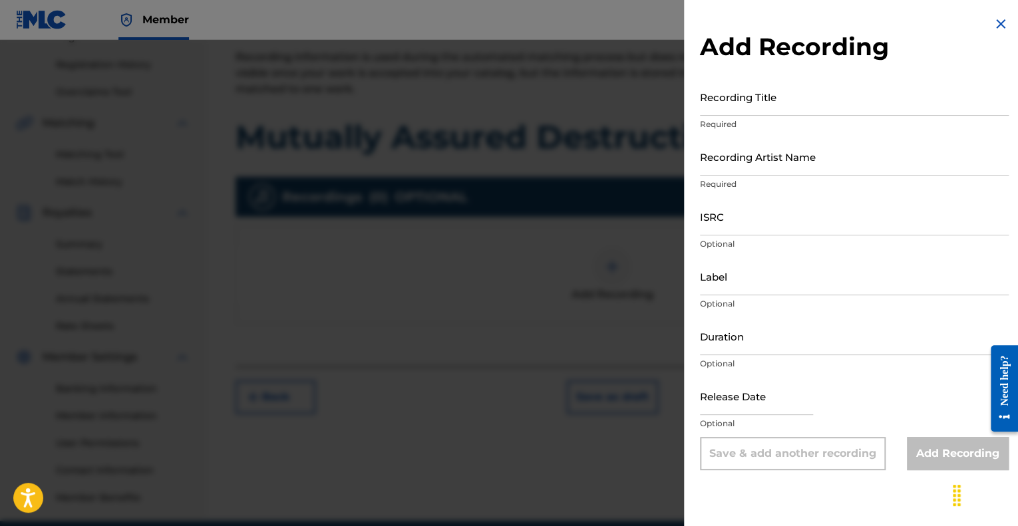
click at [806, 111] on input "Recording Title" at bounding box center [854, 97] width 309 height 38
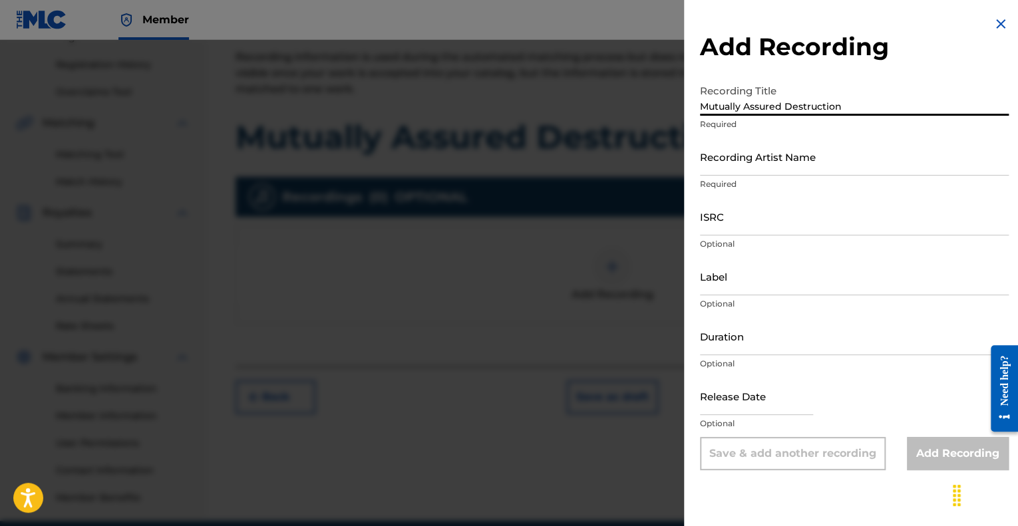
type input "Mutually Assured Destruction"
click at [764, 179] on p "Required" at bounding box center [854, 184] width 309 height 12
click at [782, 169] on input "Recording Artist Name" at bounding box center [854, 157] width 309 height 38
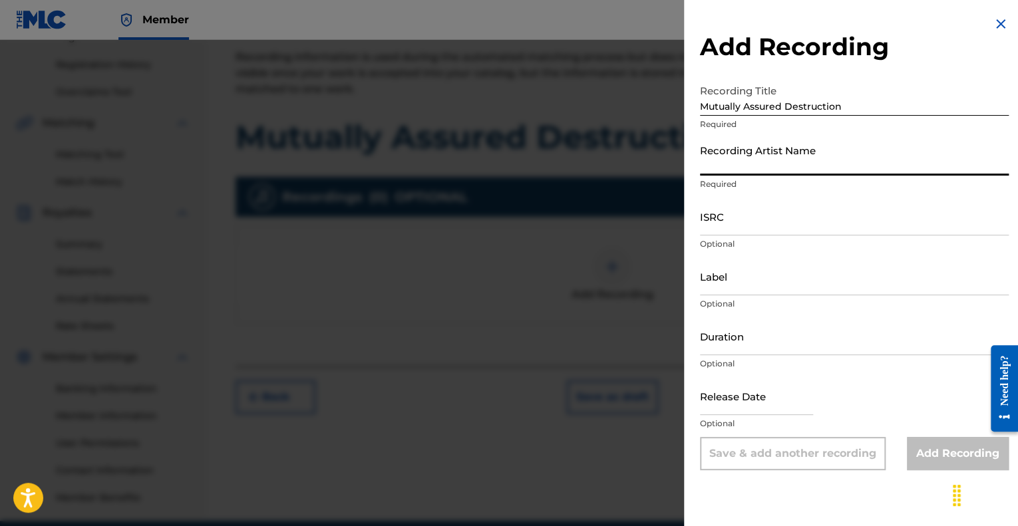
type input "[PERSON_NAME]"
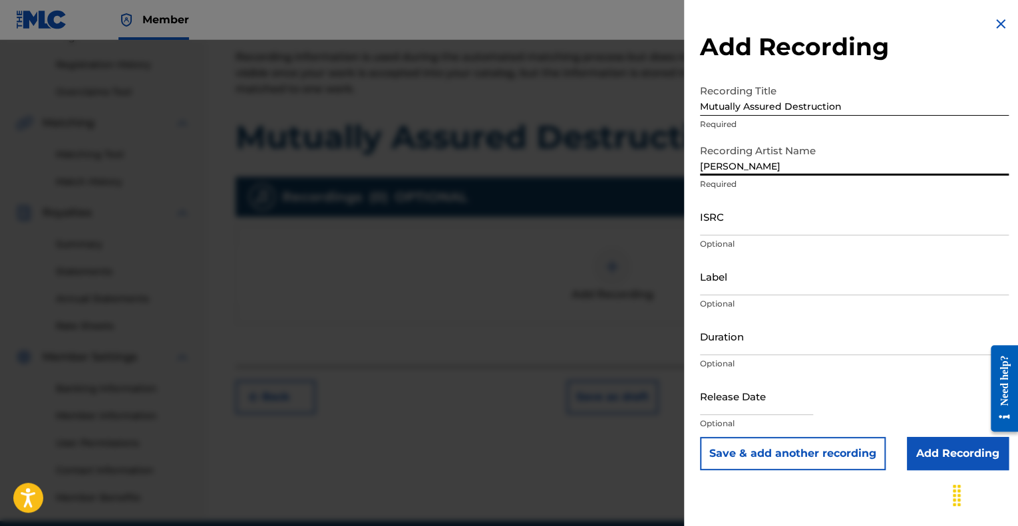
click at [769, 229] on input "ISRC" at bounding box center [854, 217] width 309 height 38
paste input "QT54M2500005"
type input "QT54M2500005"
click at [766, 286] on input "Label" at bounding box center [854, 276] width 309 height 38
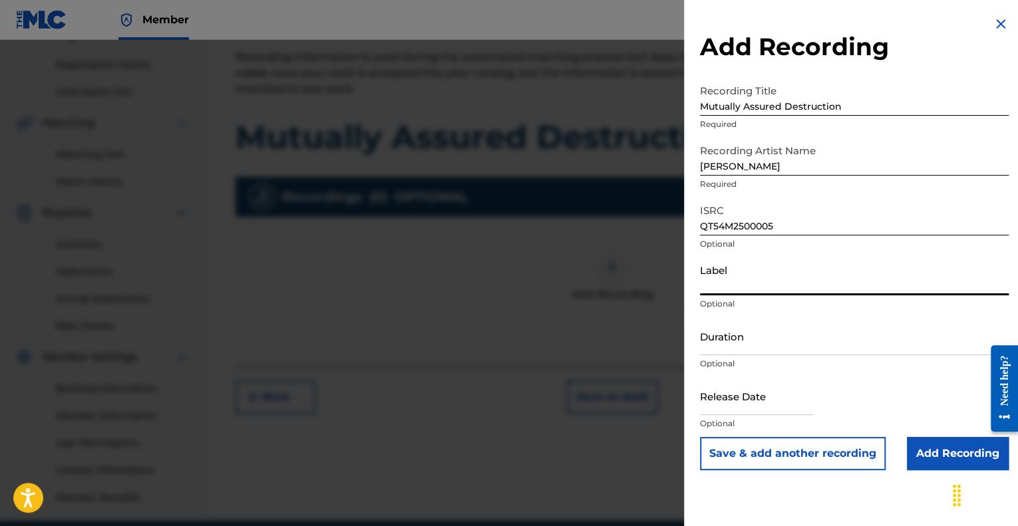
type input "Epoch Sphere"
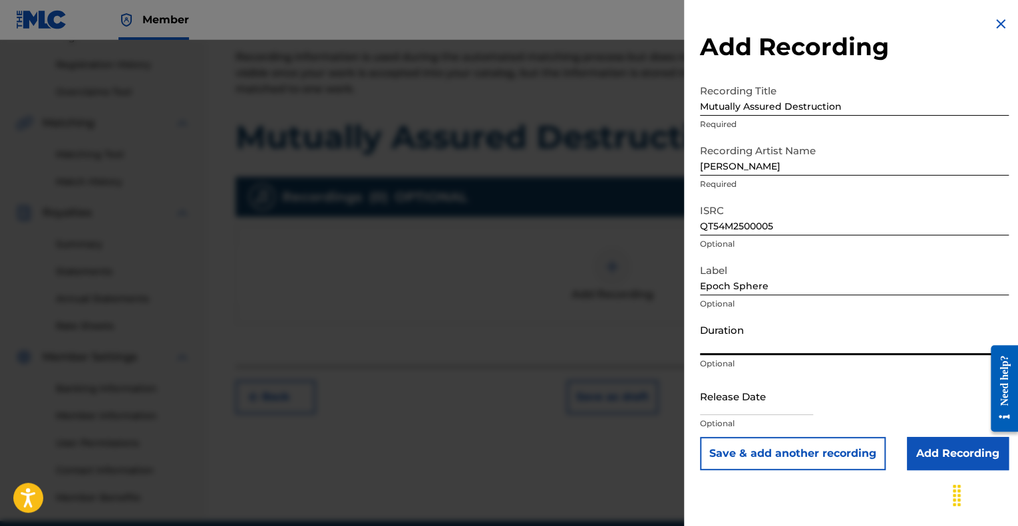
click at [785, 345] on input "Duration" at bounding box center [854, 336] width 309 height 38
type input "05:09"
click at [760, 404] on input "text" at bounding box center [756, 396] width 113 height 38
select select "7"
select select "2025"
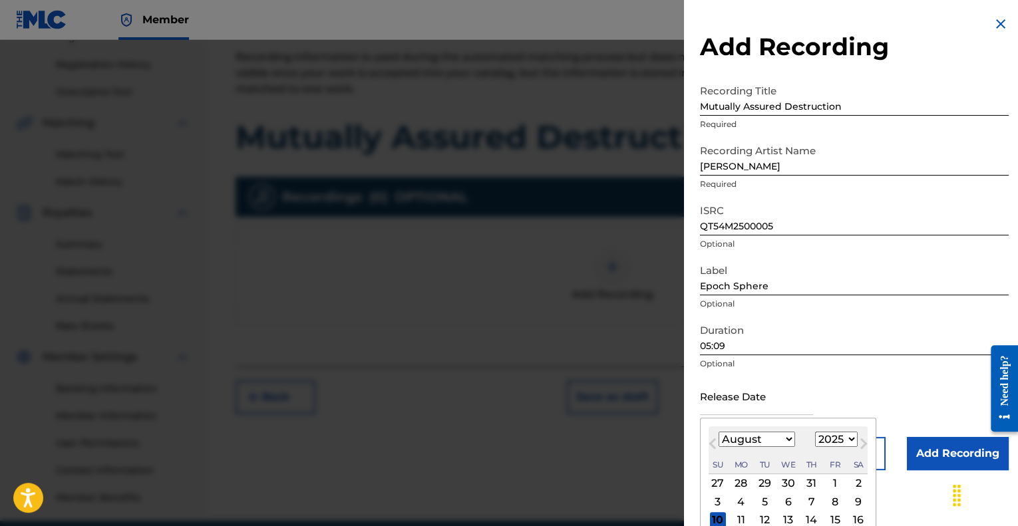
type input "[DATE]"
select select "5"
click at [861, 397] on div "Release Date [DATE] [DATE] Previous Month Next Month June [DATE] February March…" at bounding box center [854, 407] width 309 height 60
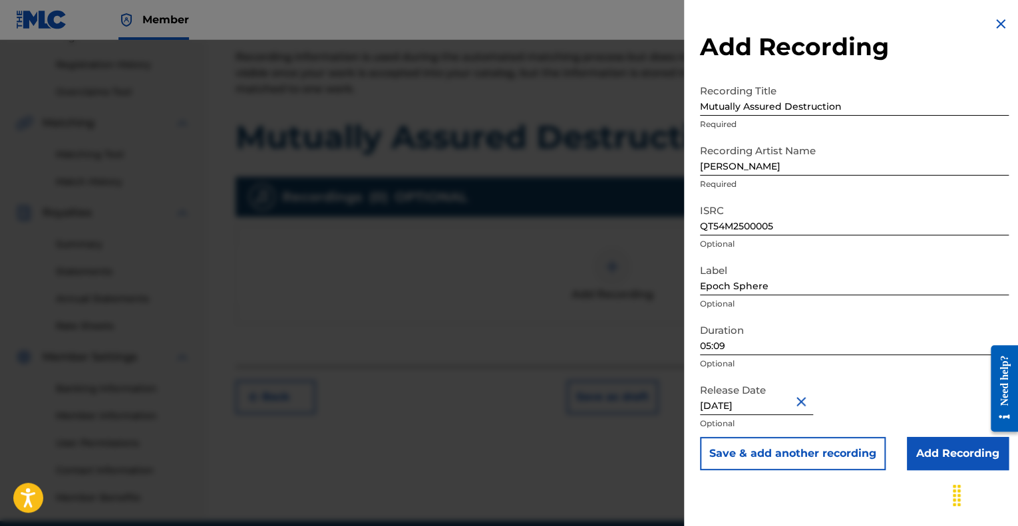
click at [931, 448] on input "Add Recording" at bounding box center [958, 453] width 102 height 33
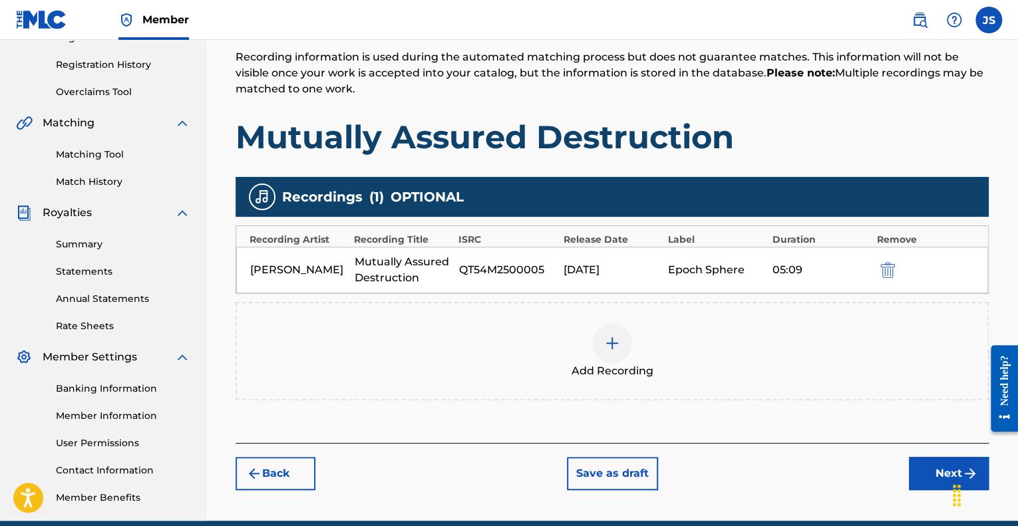
click at [937, 468] on button "Next" at bounding box center [949, 473] width 80 height 33
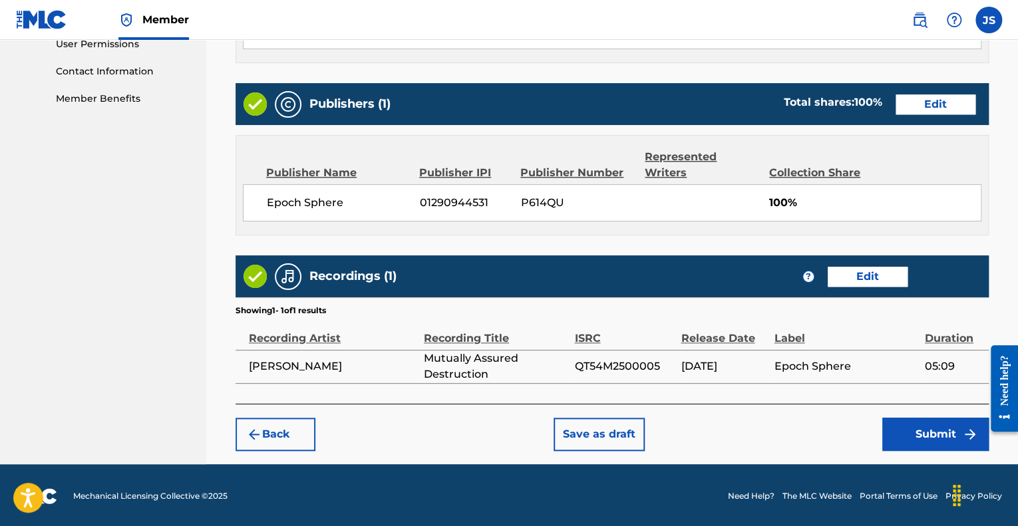
scroll to position [639, 0]
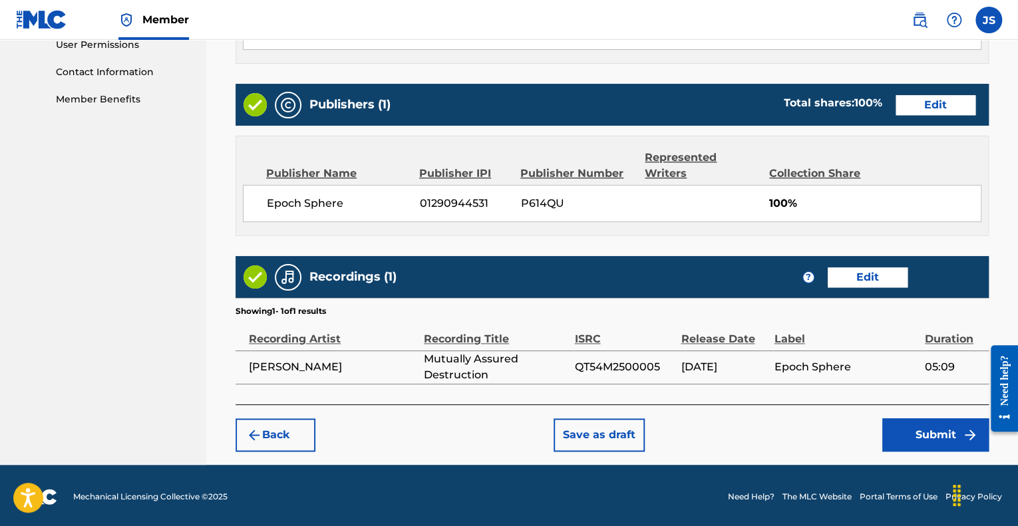
click at [925, 427] on button "Submit" at bounding box center [935, 434] width 106 height 33
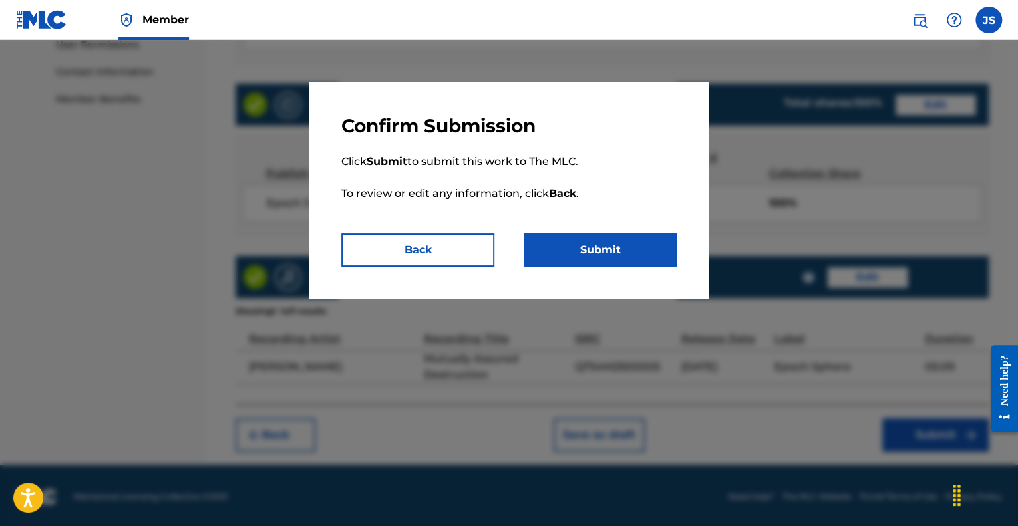
click at [599, 245] on button "Submit" at bounding box center [599, 249] width 153 height 33
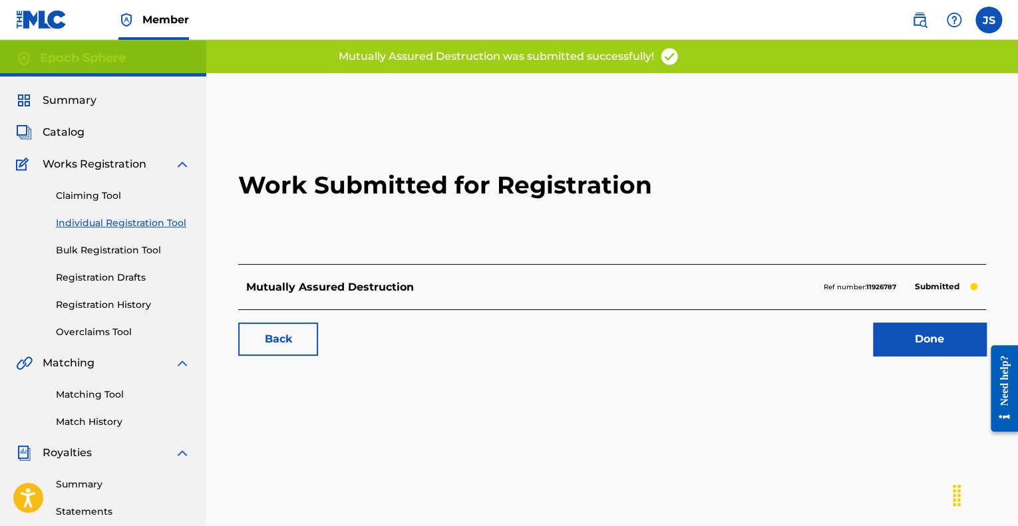
click at [903, 346] on link "Done" at bounding box center [929, 339] width 113 height 33
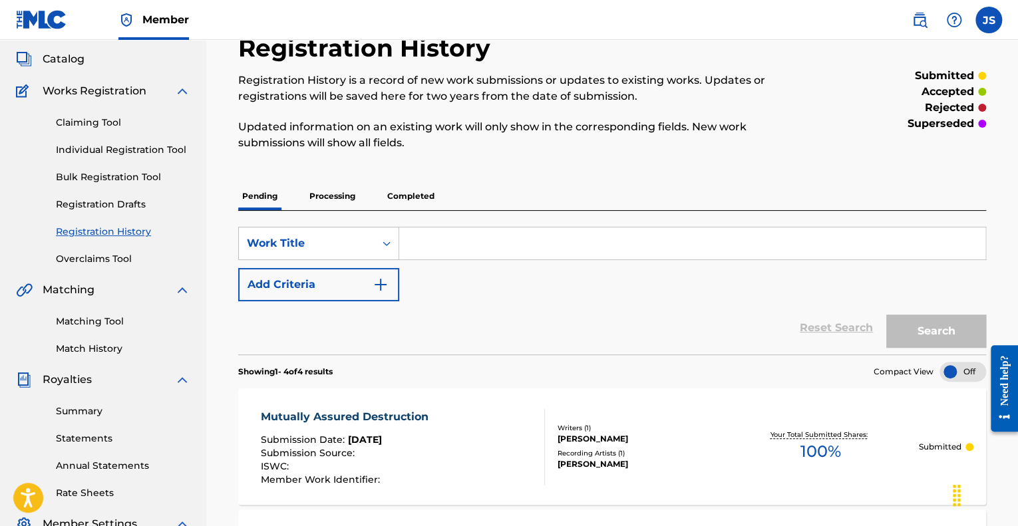
scroll to position [69, 0]
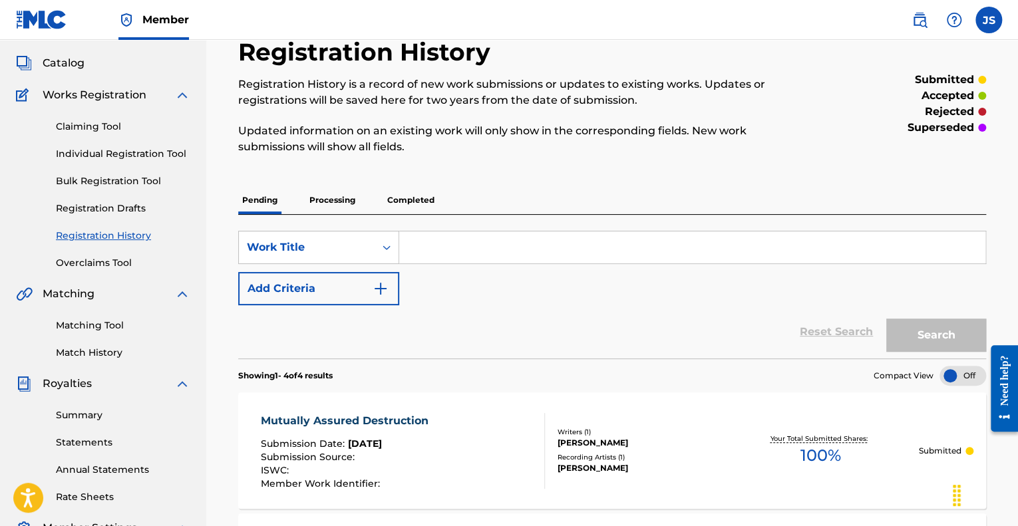
click at [61, 57] on span "Catalog" at bounding box center [64, 63] width 42 height 16
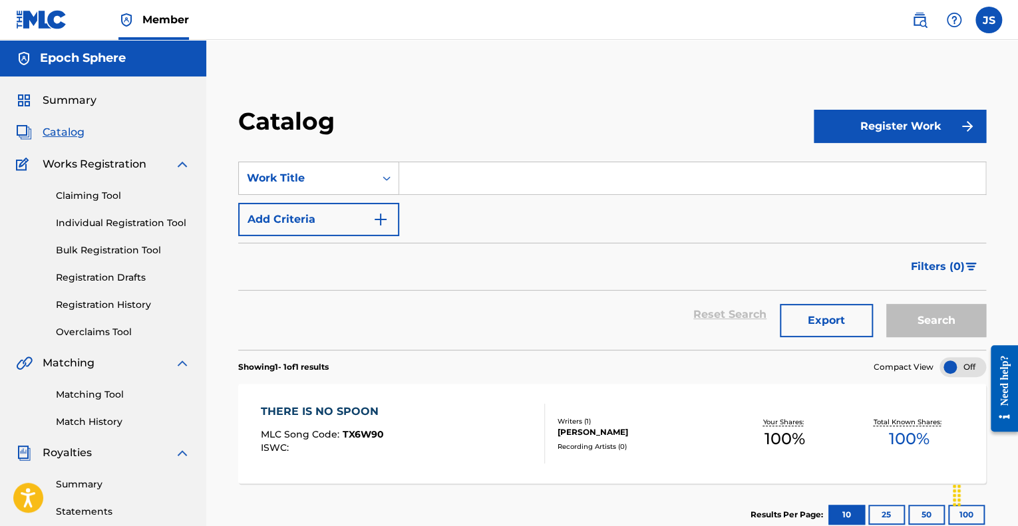
click at [984, 17] on label at bounding box center [988, 20] width 27 height 27
click at [988, 20] on input "JS Jose Salcido [EMAIL_ADDRESS][PERSON_NAME][DOMAIN_NAME] Profile Log out" at bounding box center [988, 20] width 0 height 0
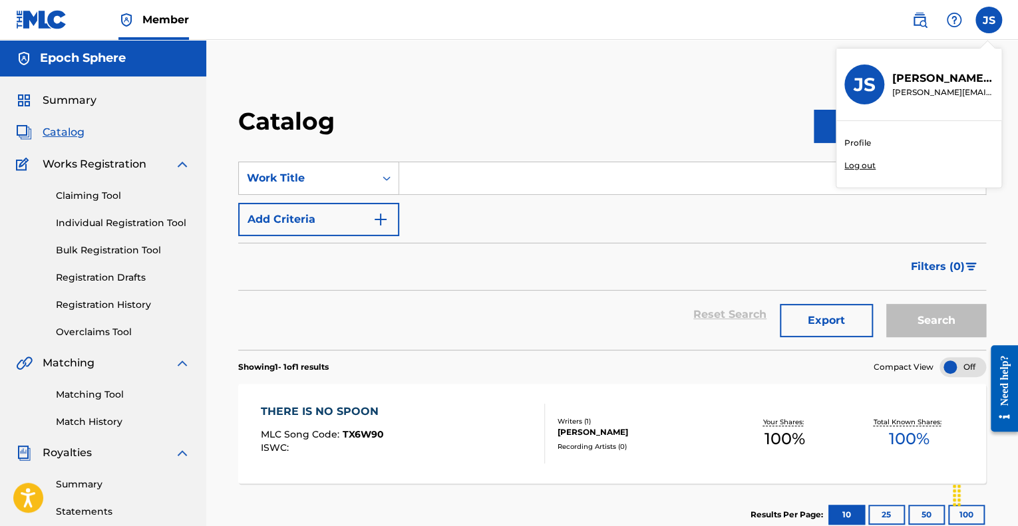
click at [858, 164] on p "Log out" at bounding box center [859, 166] width 31 height 12
click at [988, 20] on input "JS Jose Salcido [EMAIL_ADDRESS][PERSON_NAME][DOMAIN_NAME] Profile Log out" at bounding box center [988, 20] width 0 height 0
